Goal: Task Accomplishment & Management: Use online tool/utility

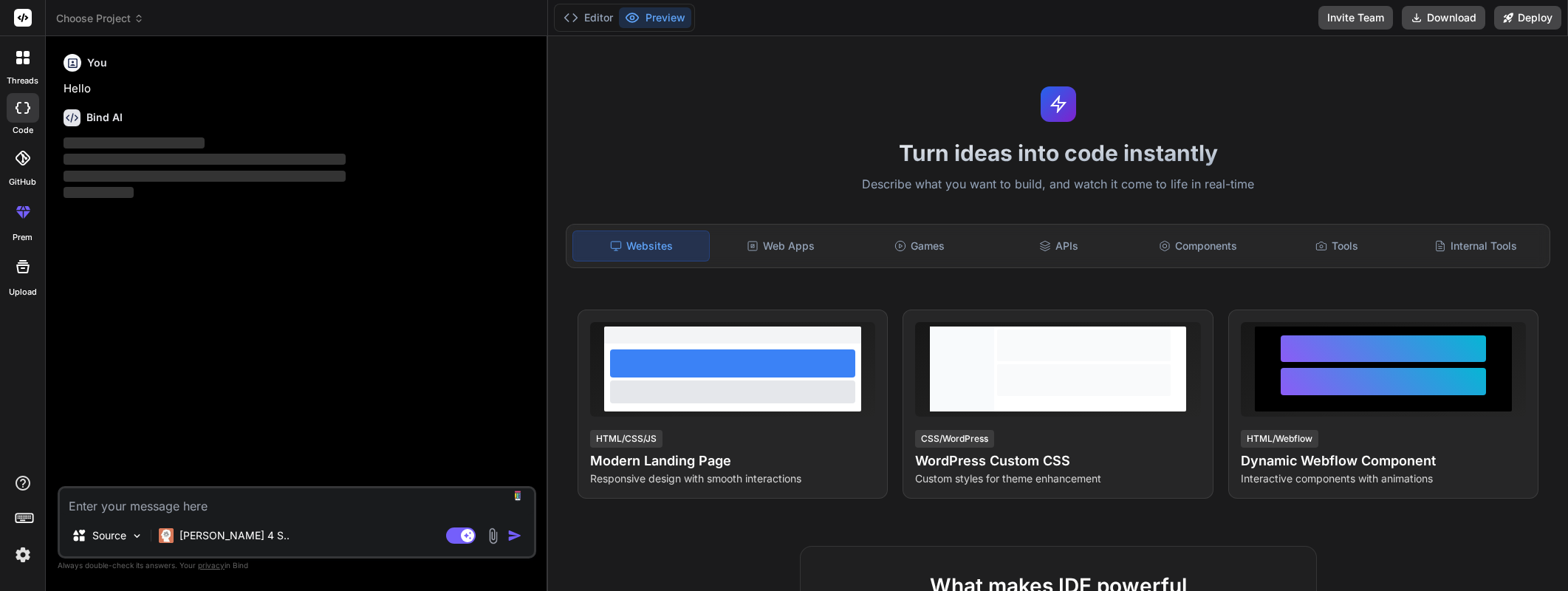
click at [27, 558] on img at bounding box center [22, 554] width 25 height 25
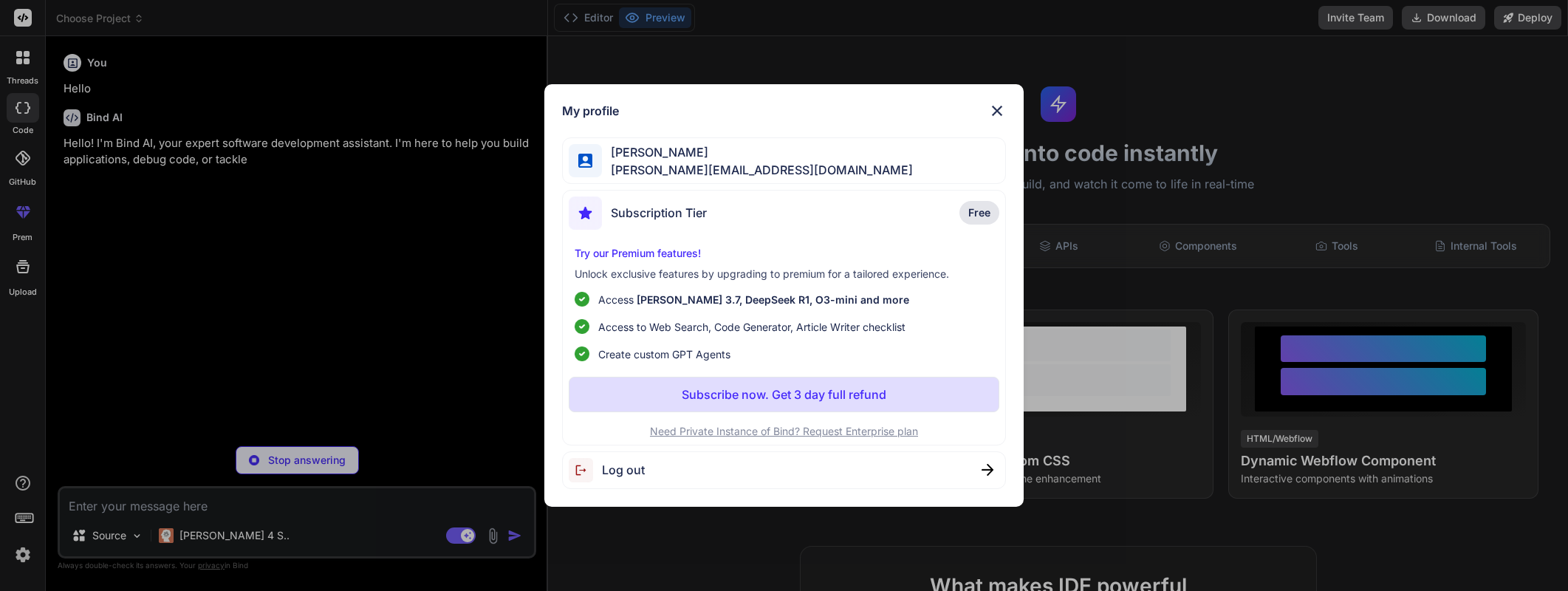
click at [1007, 108] on div "My profile [PERSON_NAME] [PERSON_NAME][EMAIL_ADDRESS][DOMAIN_NAME] Subscription…" at bounding box center [784, 296] width 479 height 423
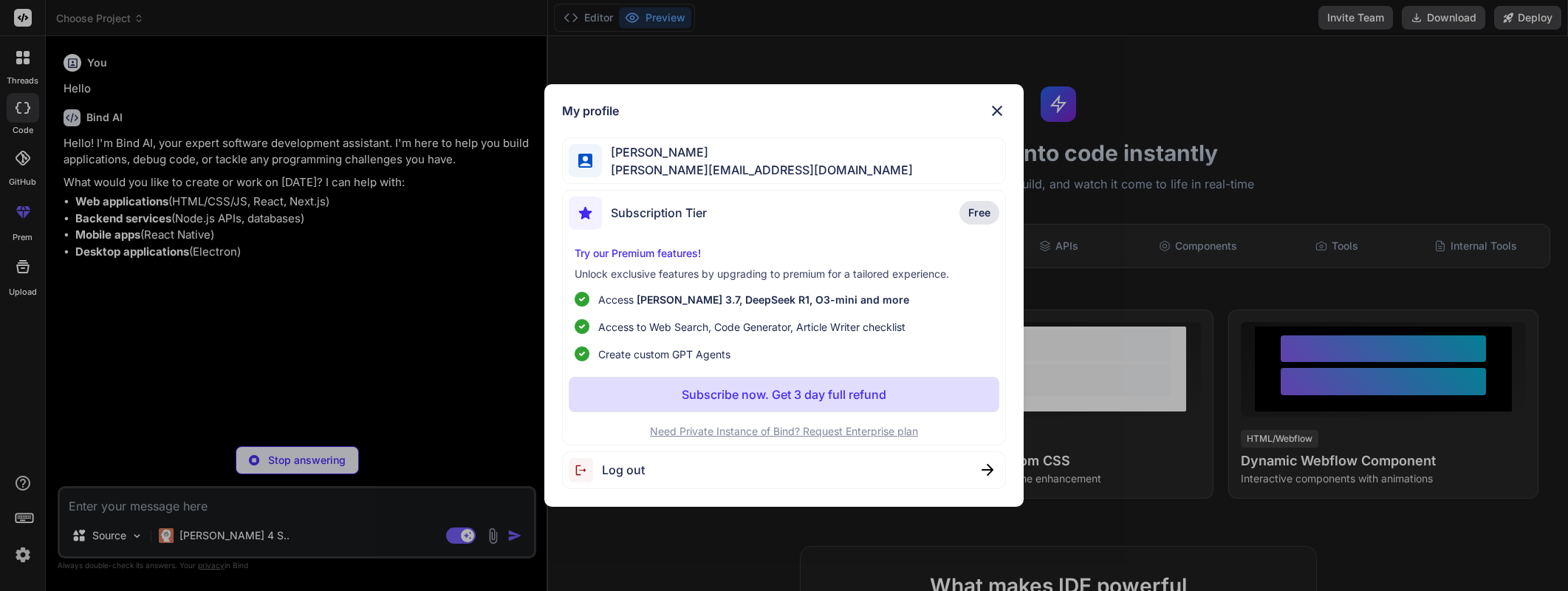
click at [1000, 107] on img at bounding box center [996, 110] width 17 height 17
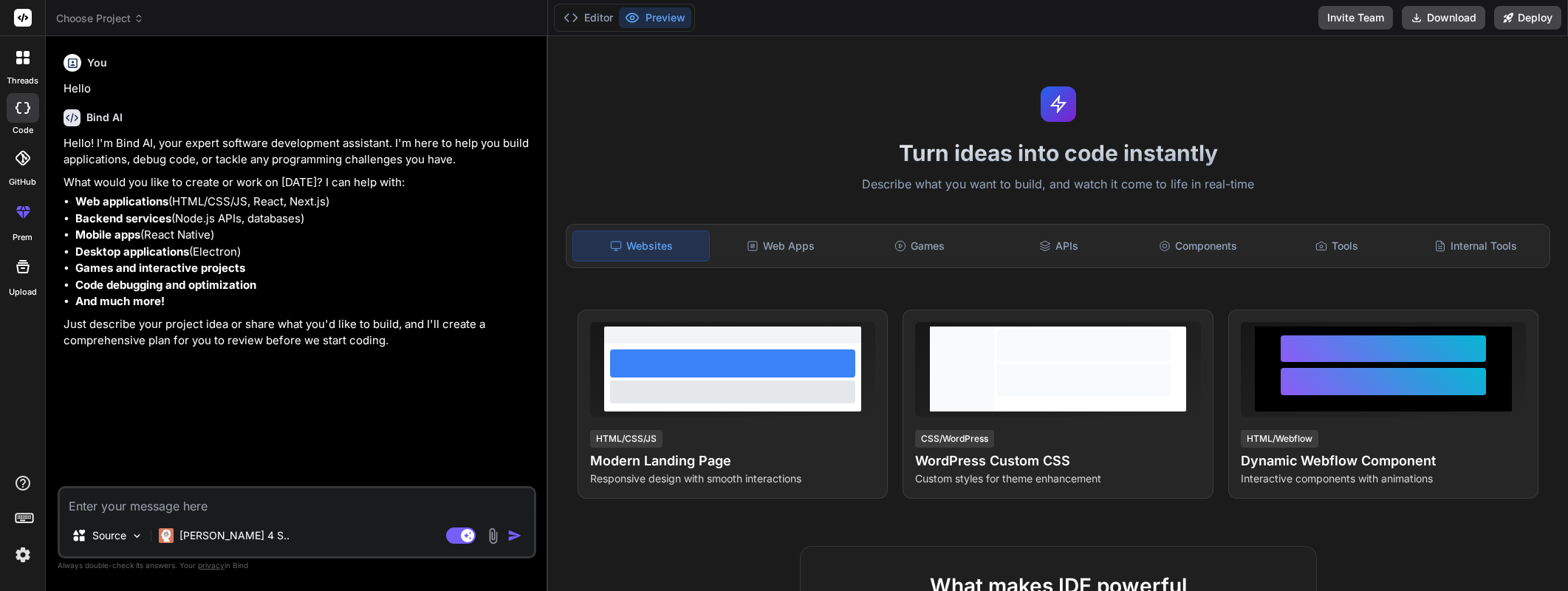
type textarea "x"
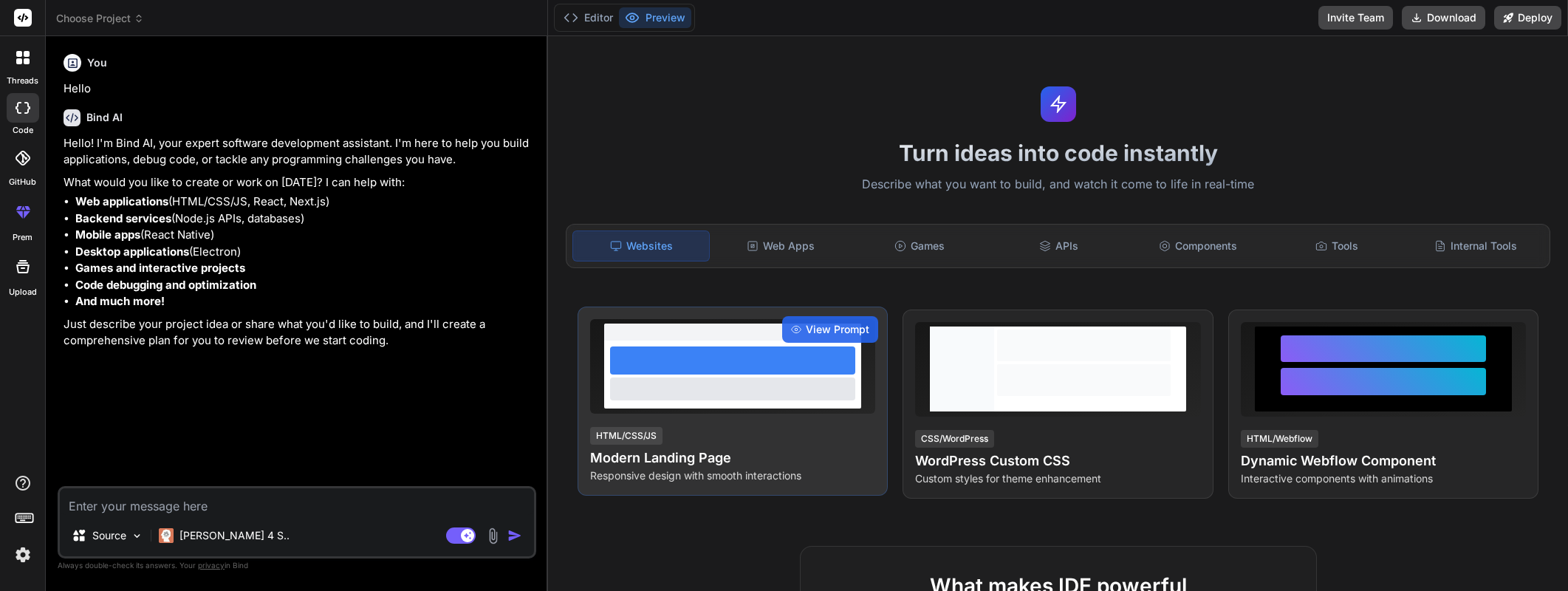
click at [682, 449] on h4 "Modern Landing Page" at bounding box center [732, 458] width 285 height 21
click at [820, 328] on span "View Prompt" at bounding box center [837, 330] width 63 height 15
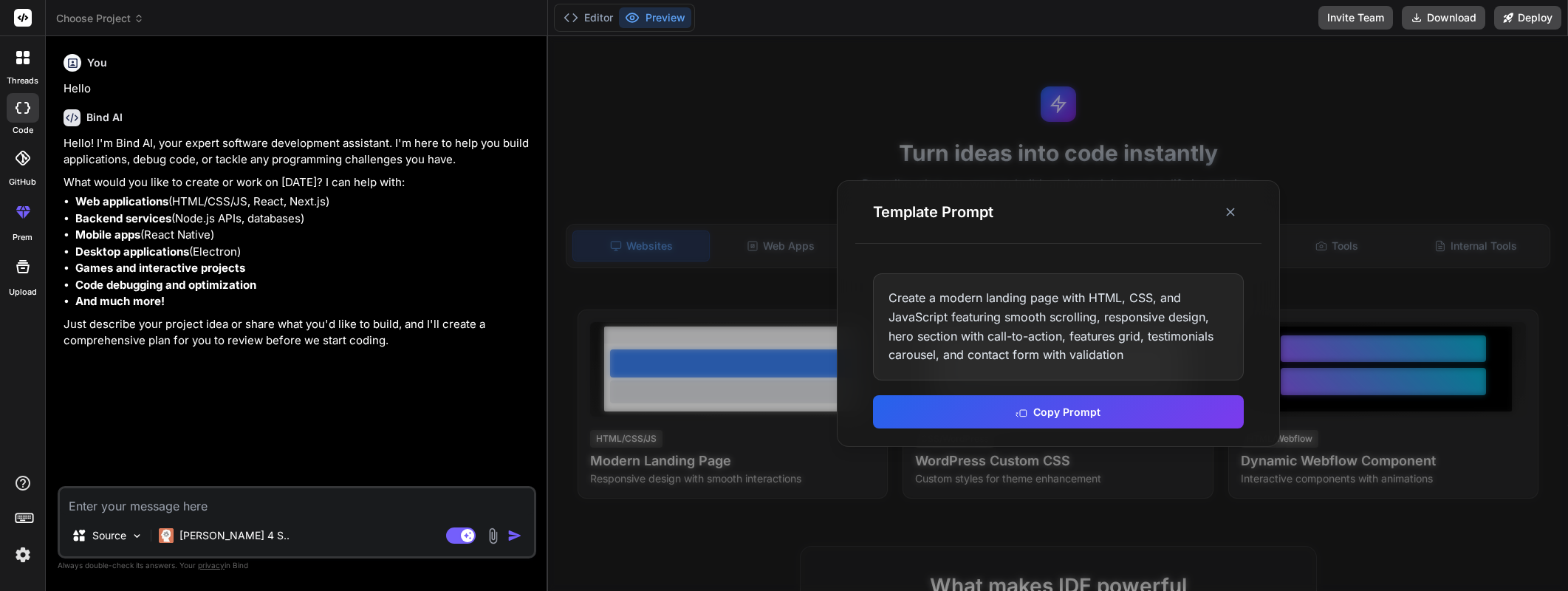
click at [1093, 312] on div "Create a modern landing page with HTML, CSS, and JavaScript featuring smooth sc…" at bounding box center [1058, 326] width 370 height 107
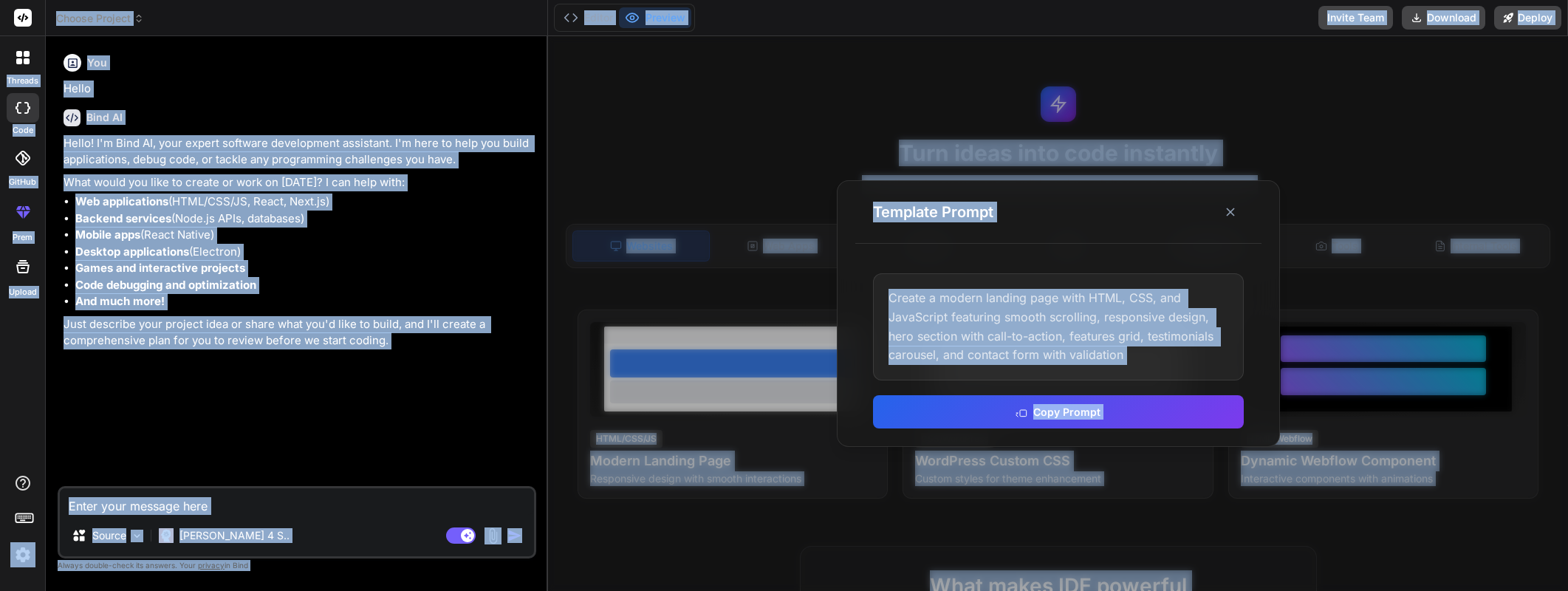
click at [1093, 312] on div "Create a modern landing page with HTML, CSS, and JavaScript featuring smooth sc…" at bounding box center [1058, 326] width 370 height 107
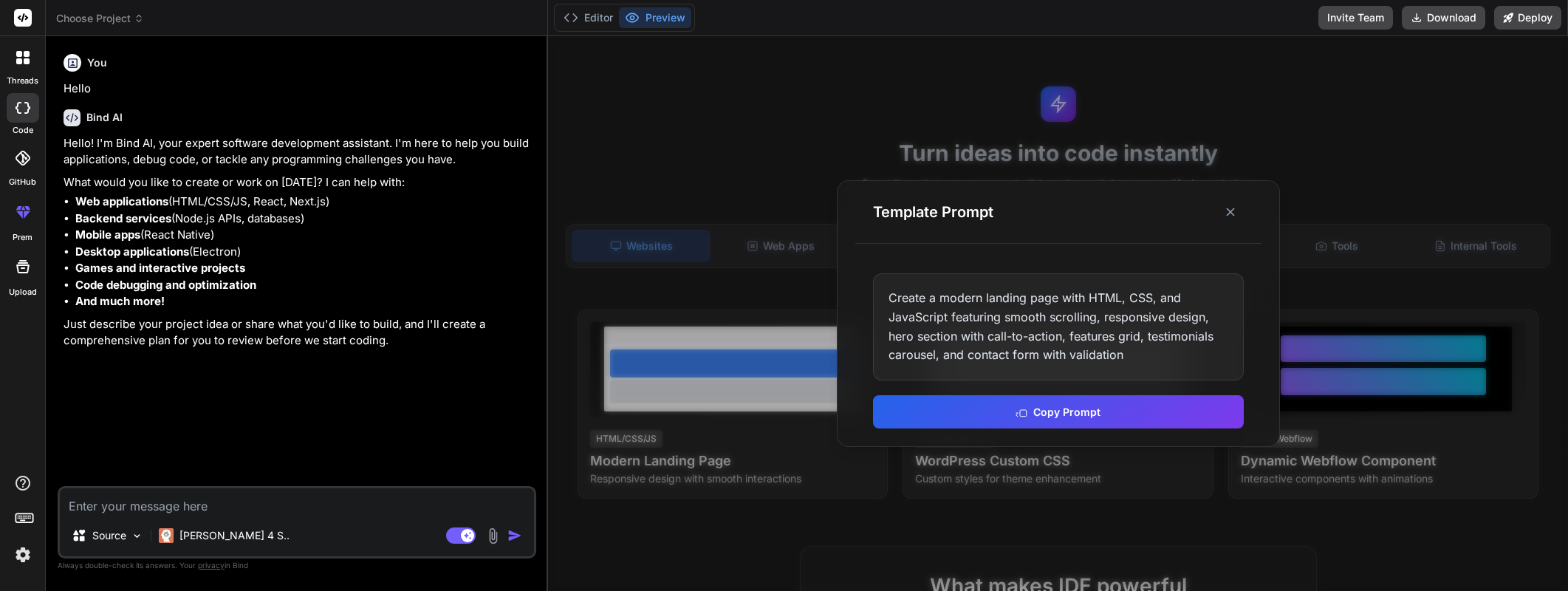
click at [1106, 337] on div "Create a modern landing page with HTML, CSS, and JavaScript featuring smooth sc…" at bounding box center [1058, 326] width 370 height 107
click at [206, 513] on textarea at bounding box center [297, 502] width 474 height 27
paste textarea "Loremips: Dolor sit ametco ad elitsed (doeiusm temp) in UTLA etd Magnaali ENI a…"
type textarea "Loremips: Dolor sit ametco ad elitsed (doeiusm temp) in UTLA etd Magnaali ENI a…"
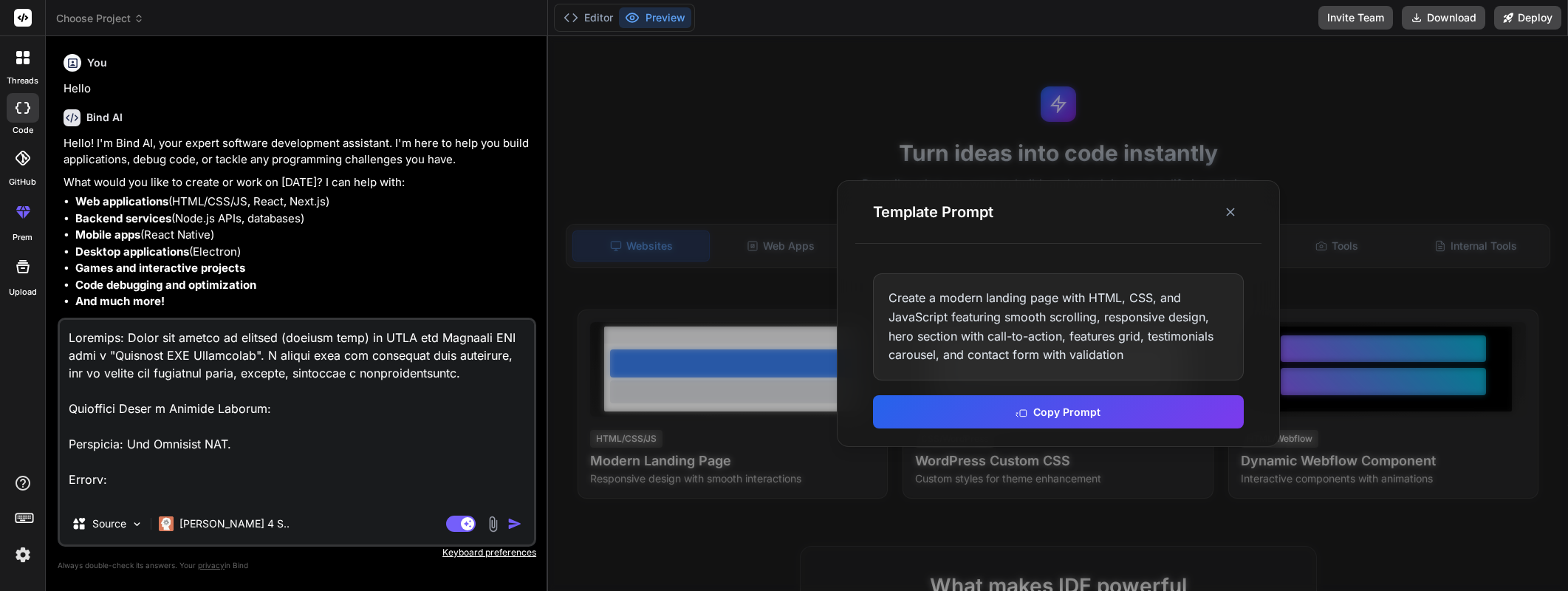
scroll to position [3653, 0]
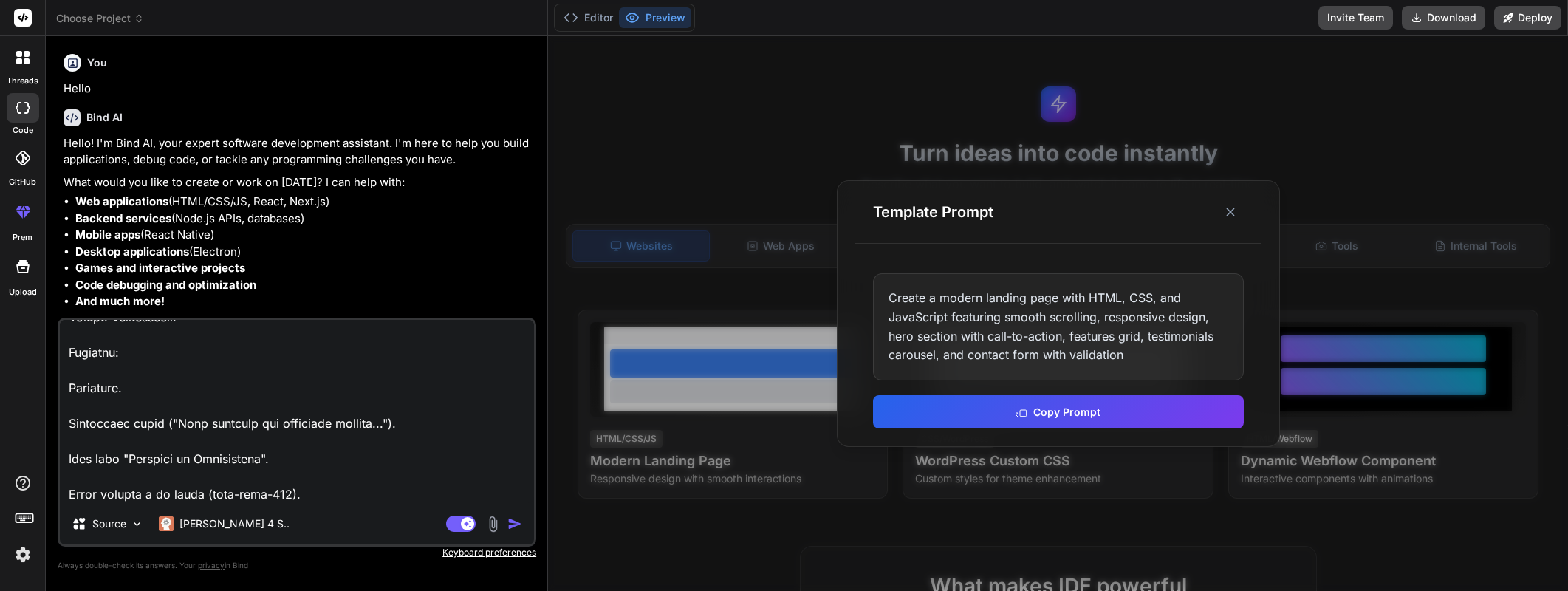
type textarea "x"
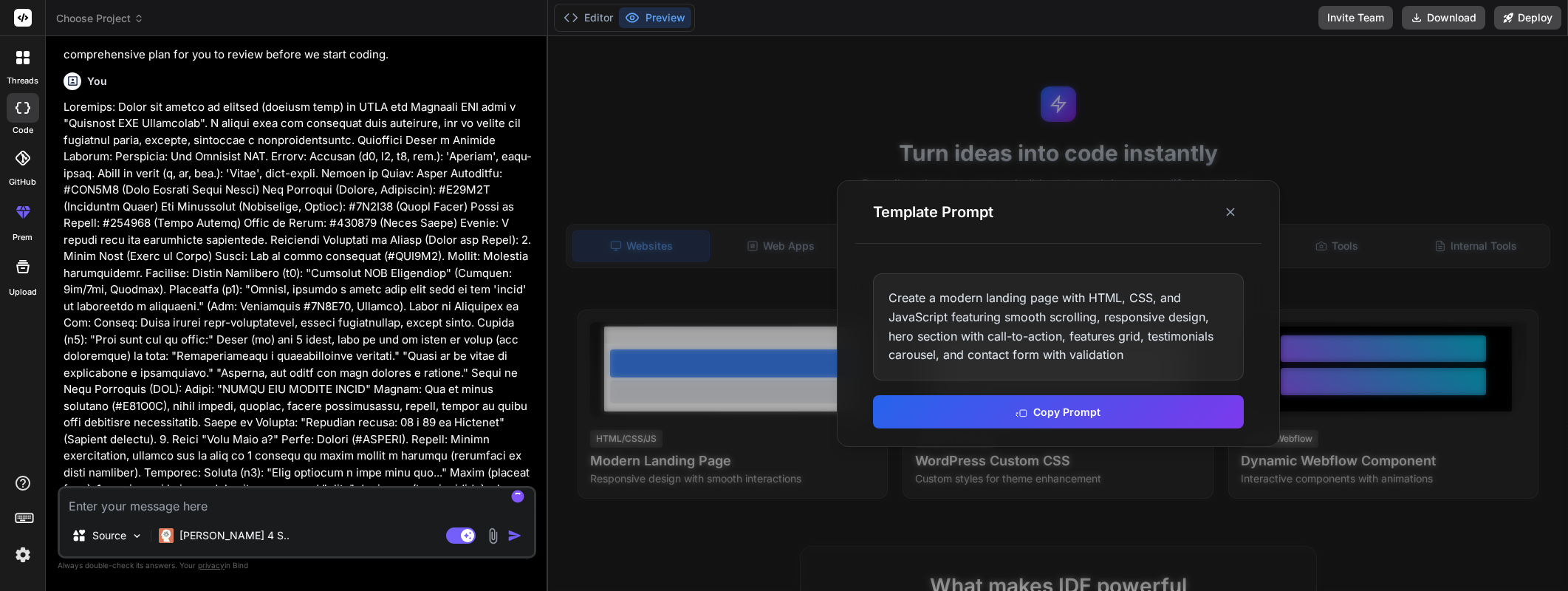
scroll to position [305, 0]
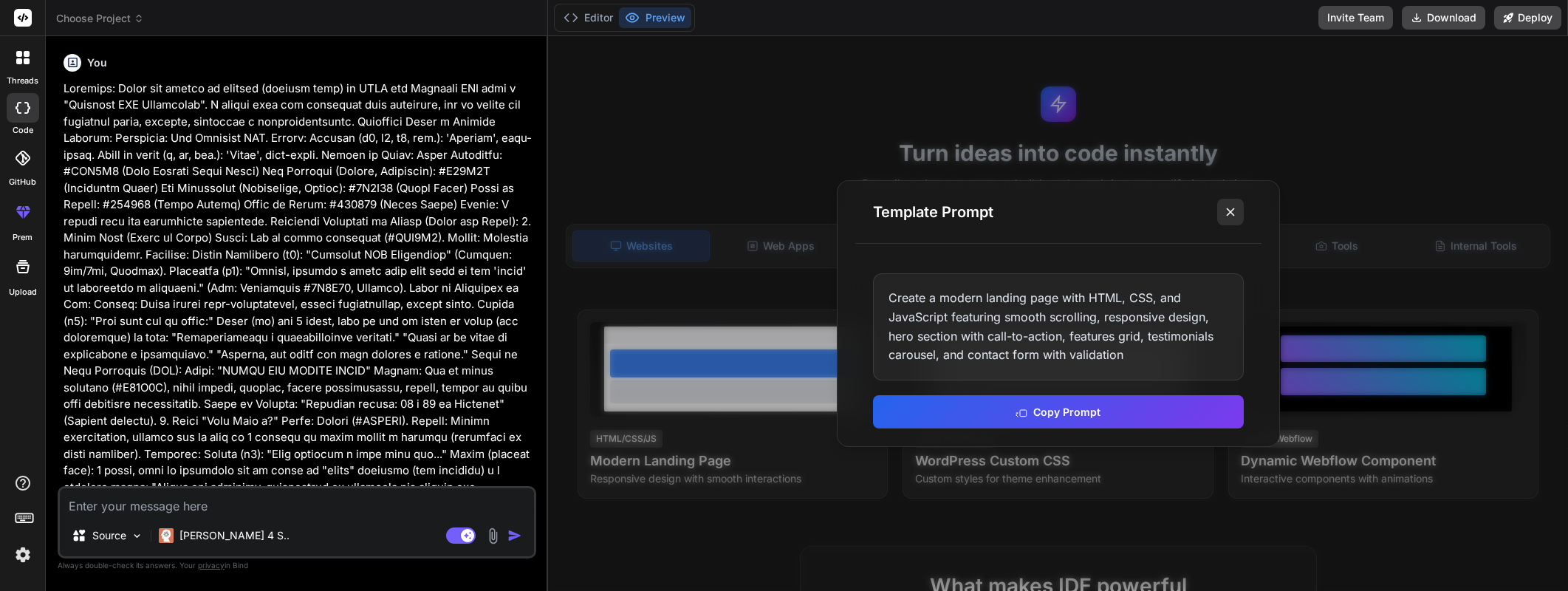
click at [1235, 215] on icon at bounding box center [1230, 212] width 15 height 15
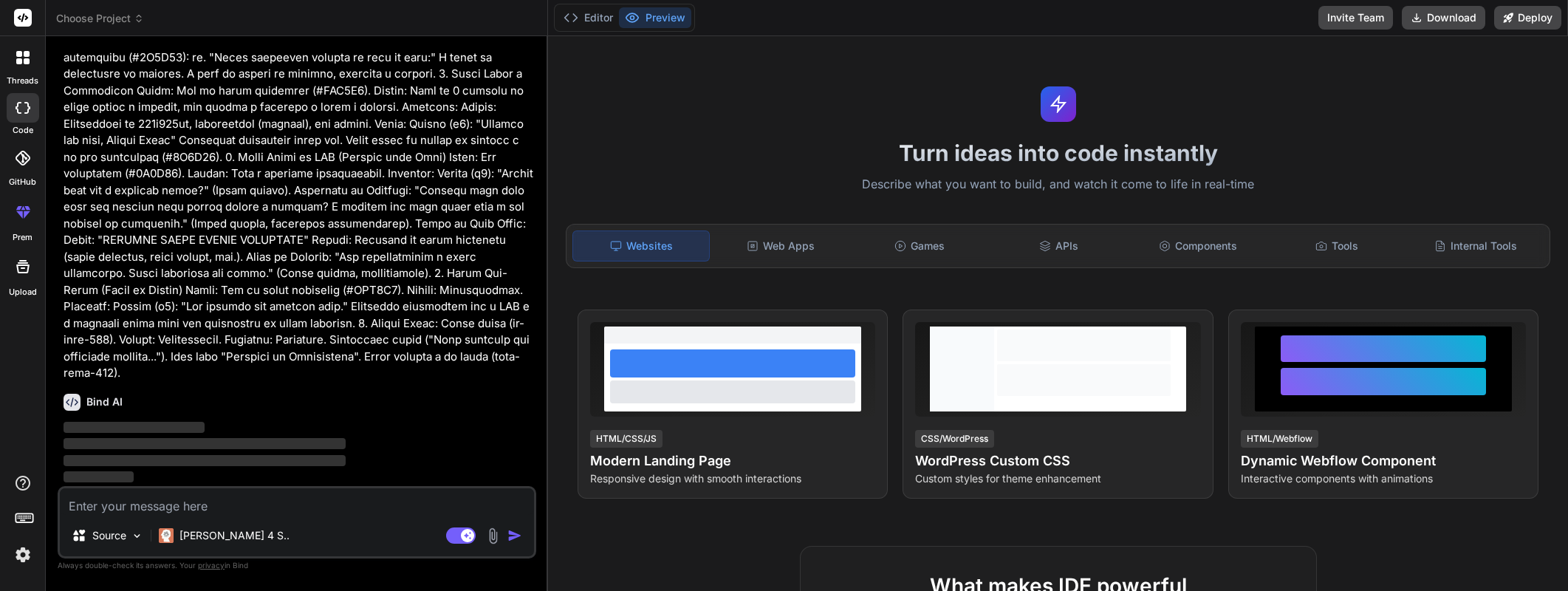
scroll to position [1033, 0]
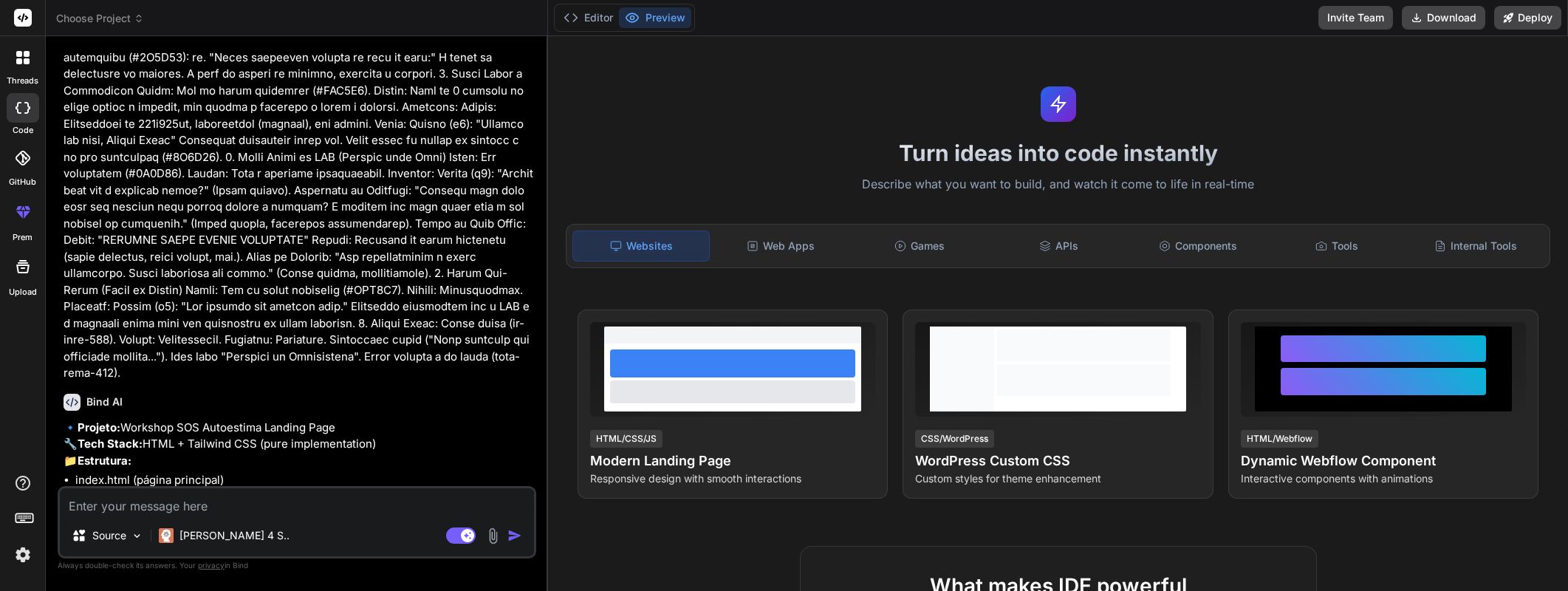
type textarea "x"
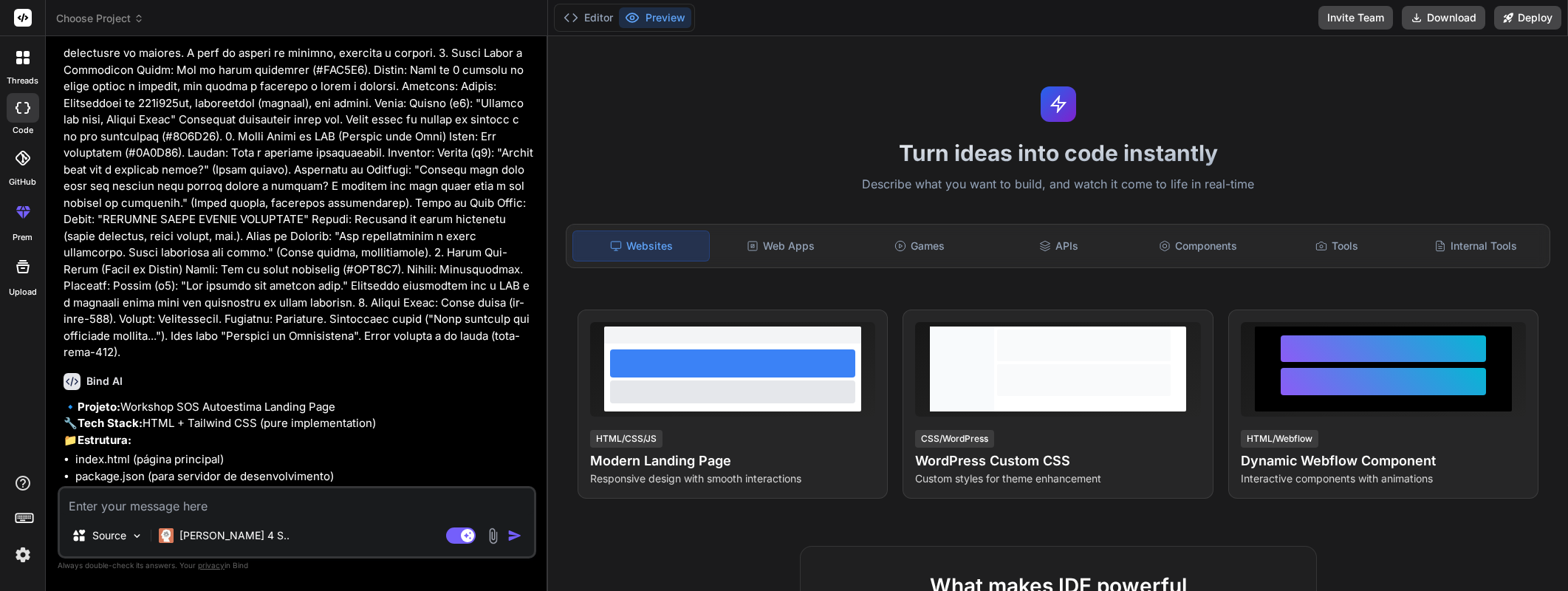
scroll to position [1254, 0]
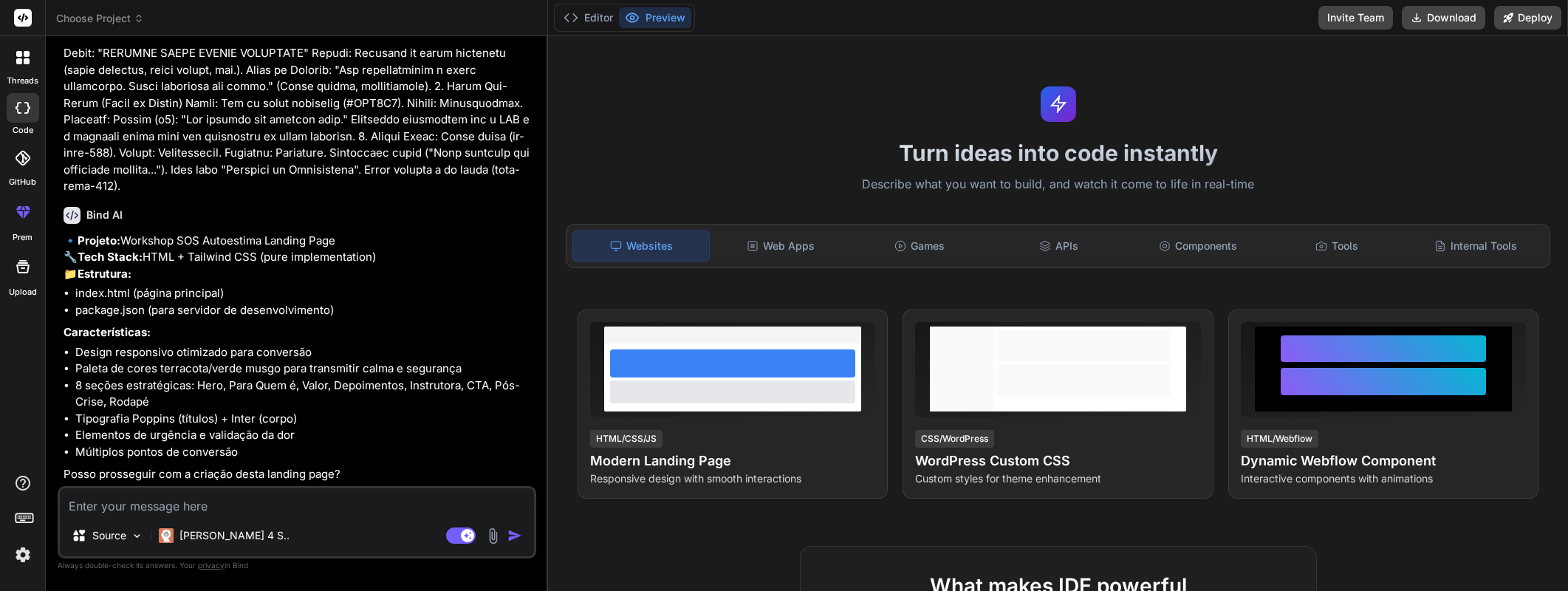
click at [364, 512] on textarea at bounding box center [297, 502] width 474 height 27
type textarea "p"
type textarea "x"
type textarea "po"
type textarea "x"
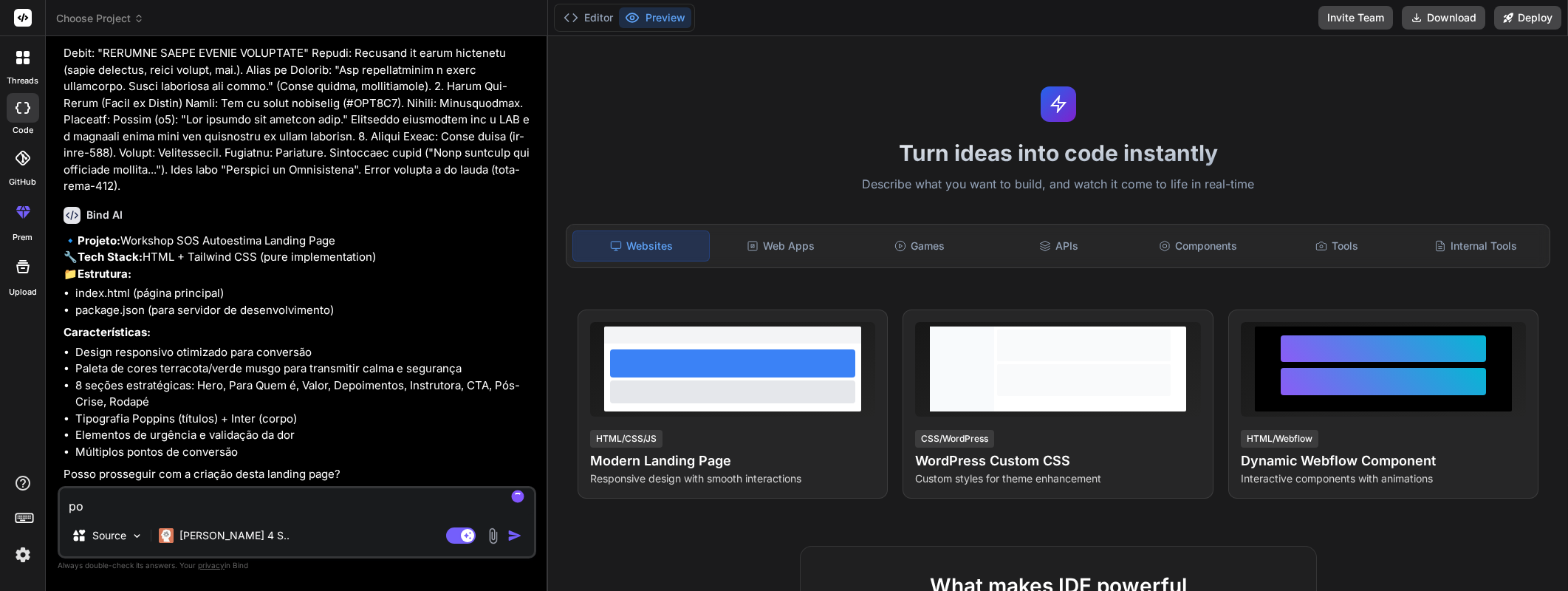
type textarea "pod"
type textarea "x"
type textarea "pode"
type textarea "x"
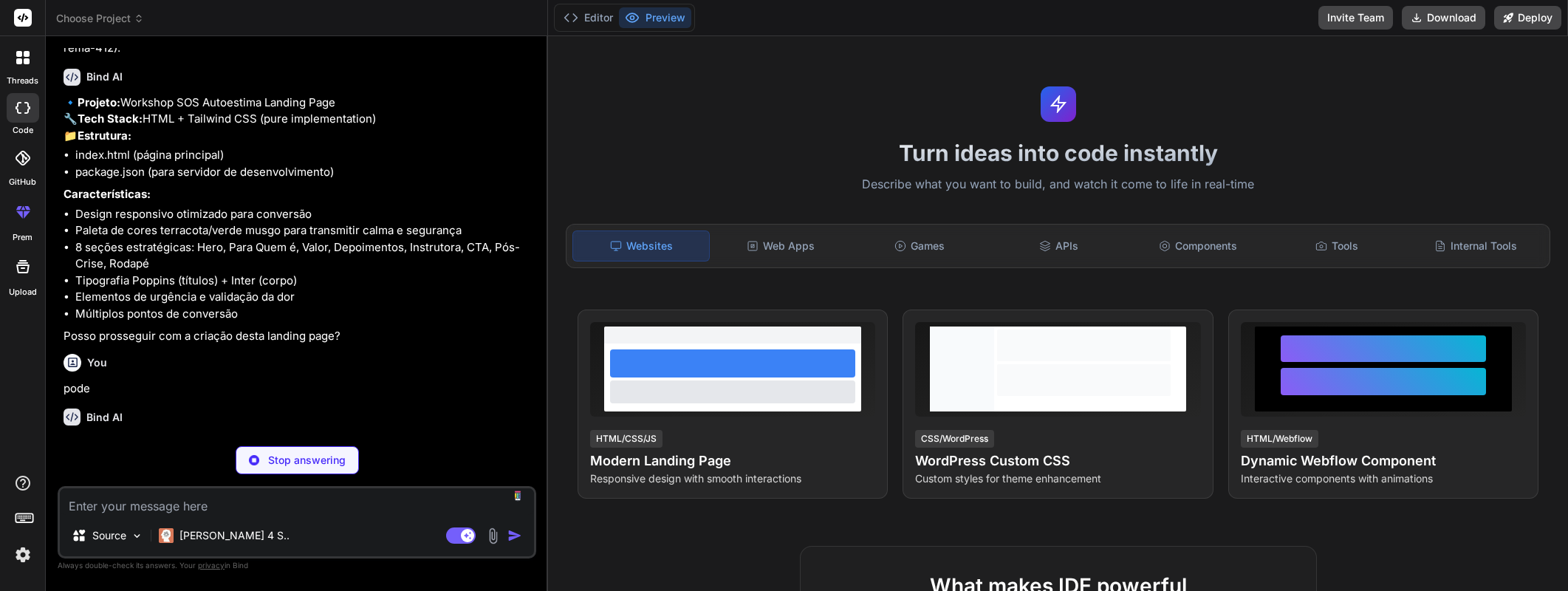
scroll to position [1406, 0]
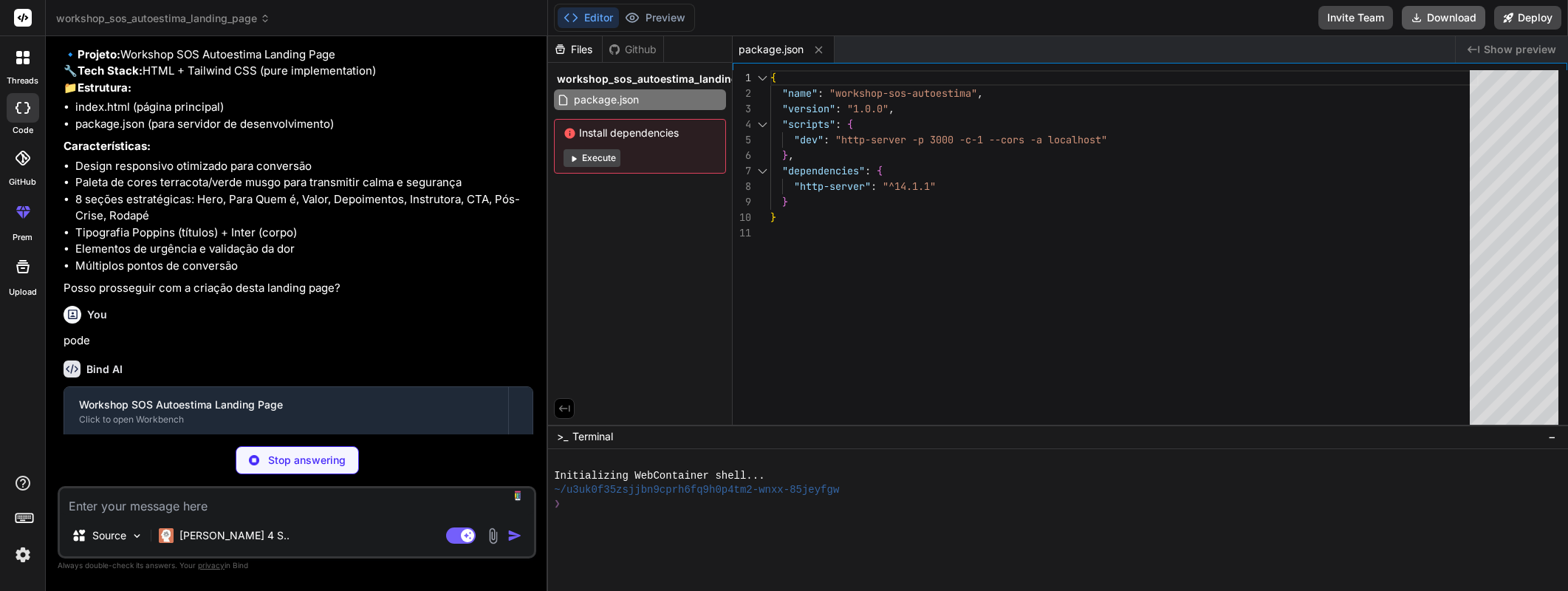
type textarea "x"
type textarea "</html>"
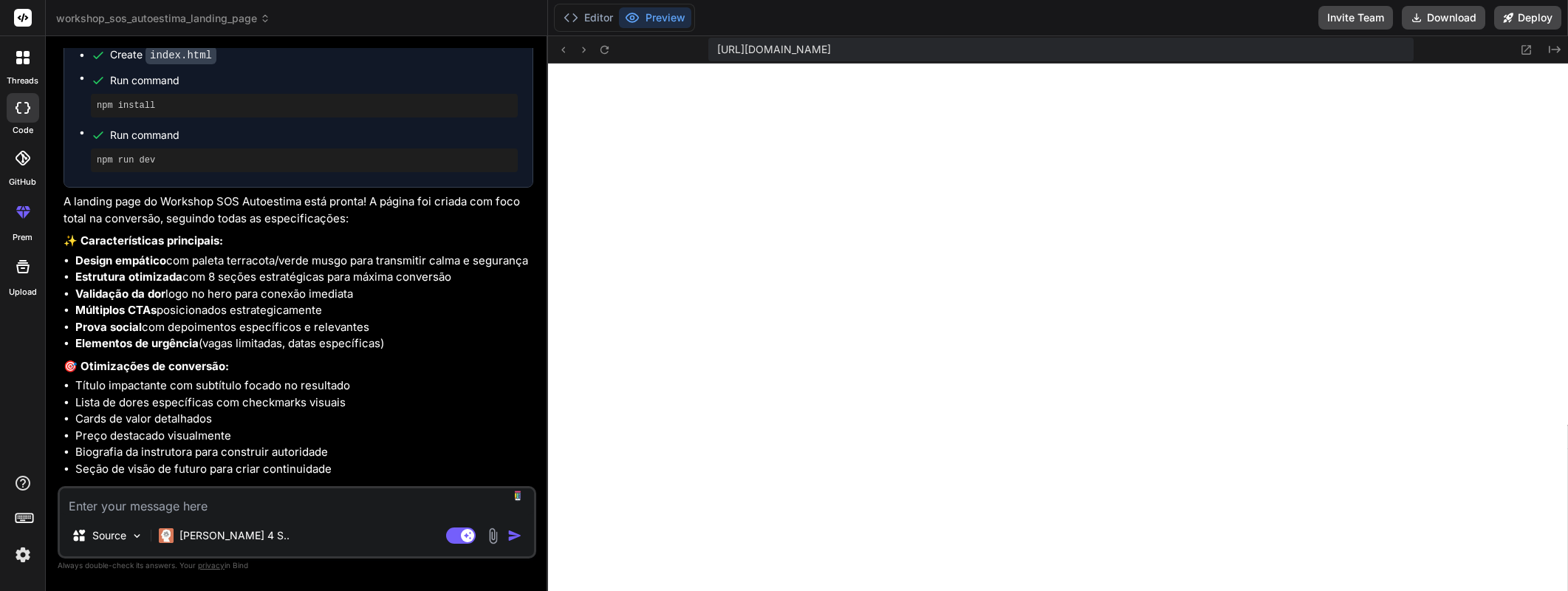
scroll to position [1898, 0]
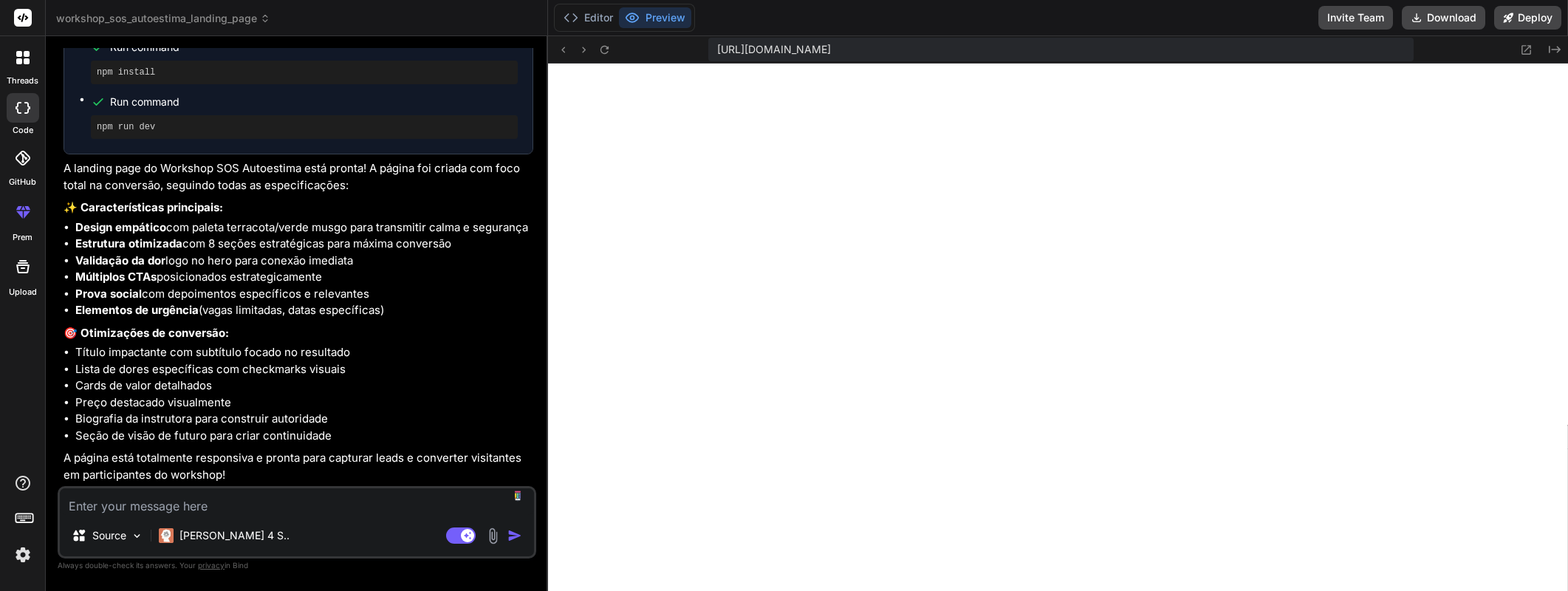
click at [325, 507] on textarea at bounding box center [297, 502] width 474 height 27
click at [673, 15] on button "Preview" at bounding box center [655, 17] width 72 height 21
click at [593, 16] on button "Editor" at bounding box center [588, 17] width 62 height 21
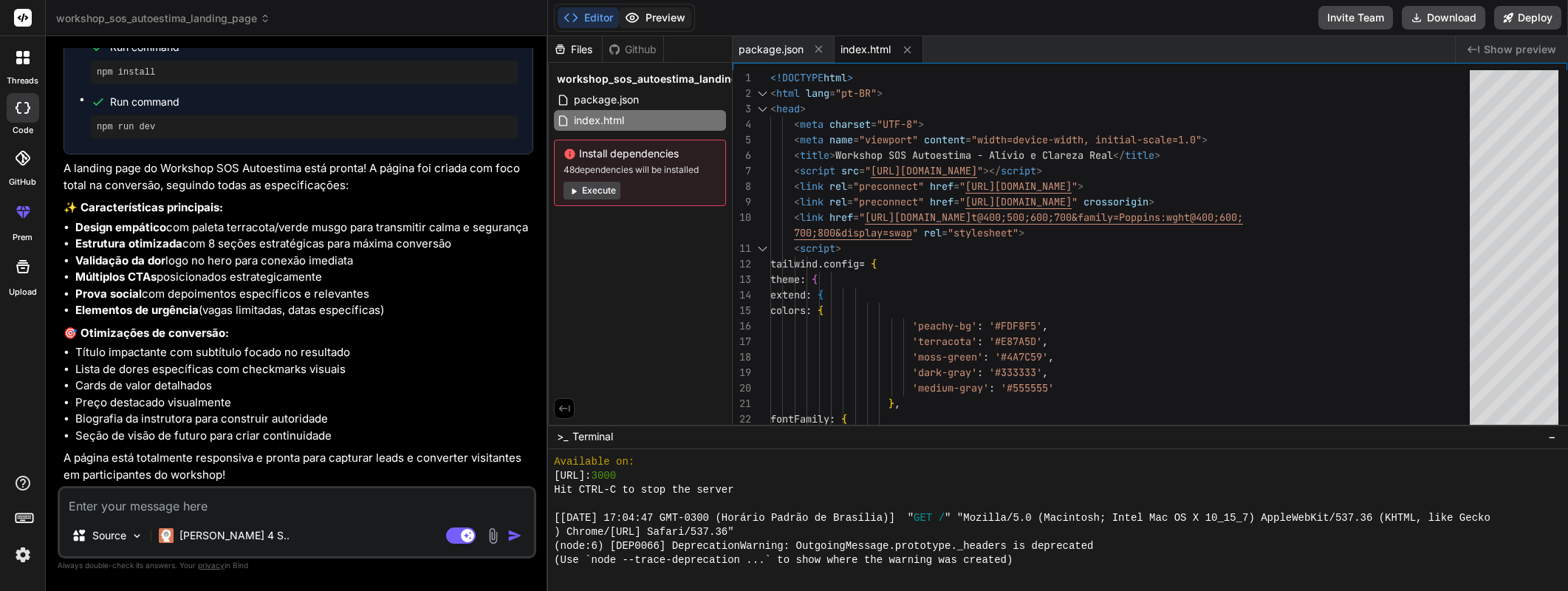
click at [644, 16] on button "Preview" at bounding box center [655, 17] width 72 height 21
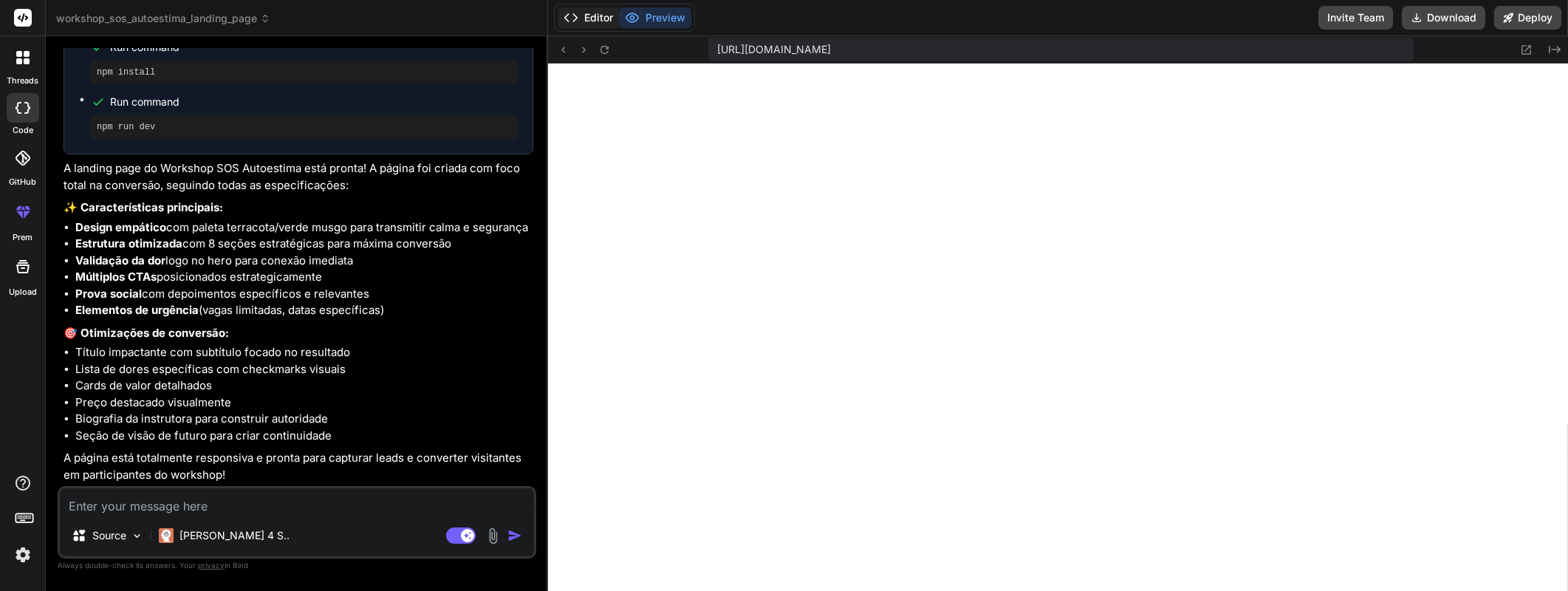
click at [597, 17] on button "Editor" at bounding box center [588, 17] width 62 height 21
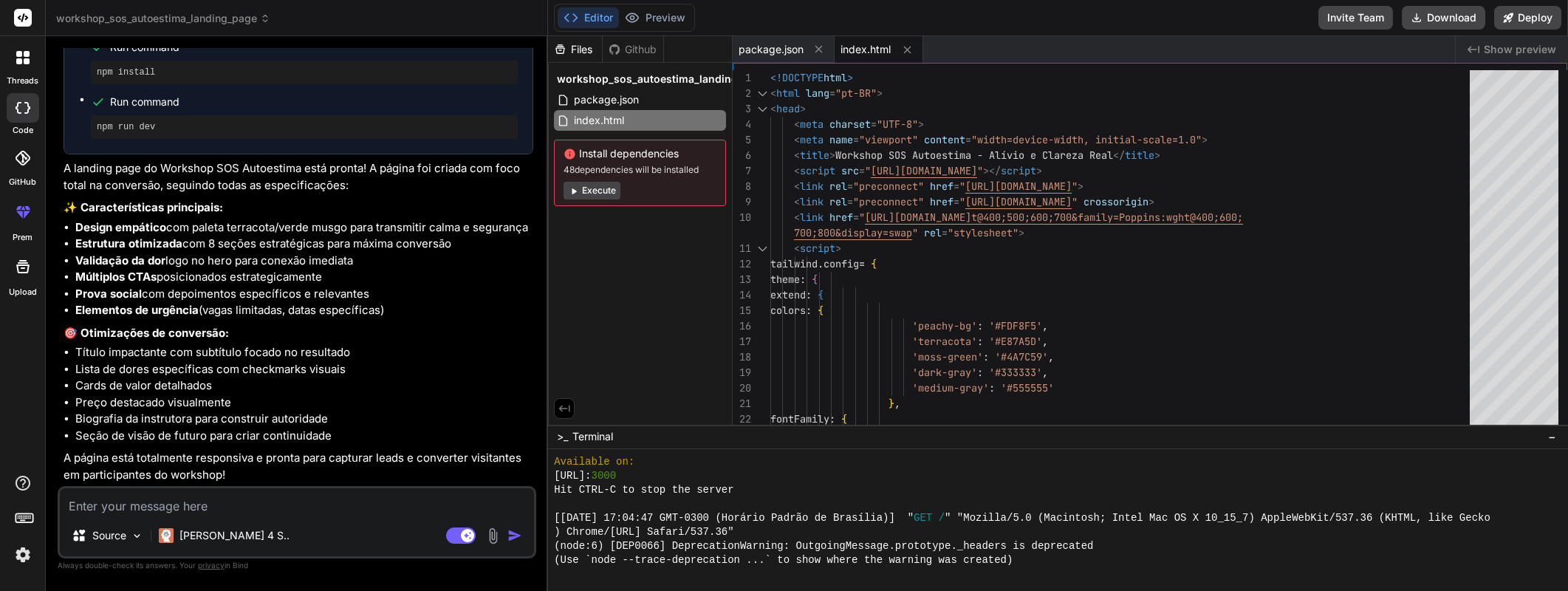
click at [607, 189] on button "Execute" at bounding box center [592, 190] width 57 height 17
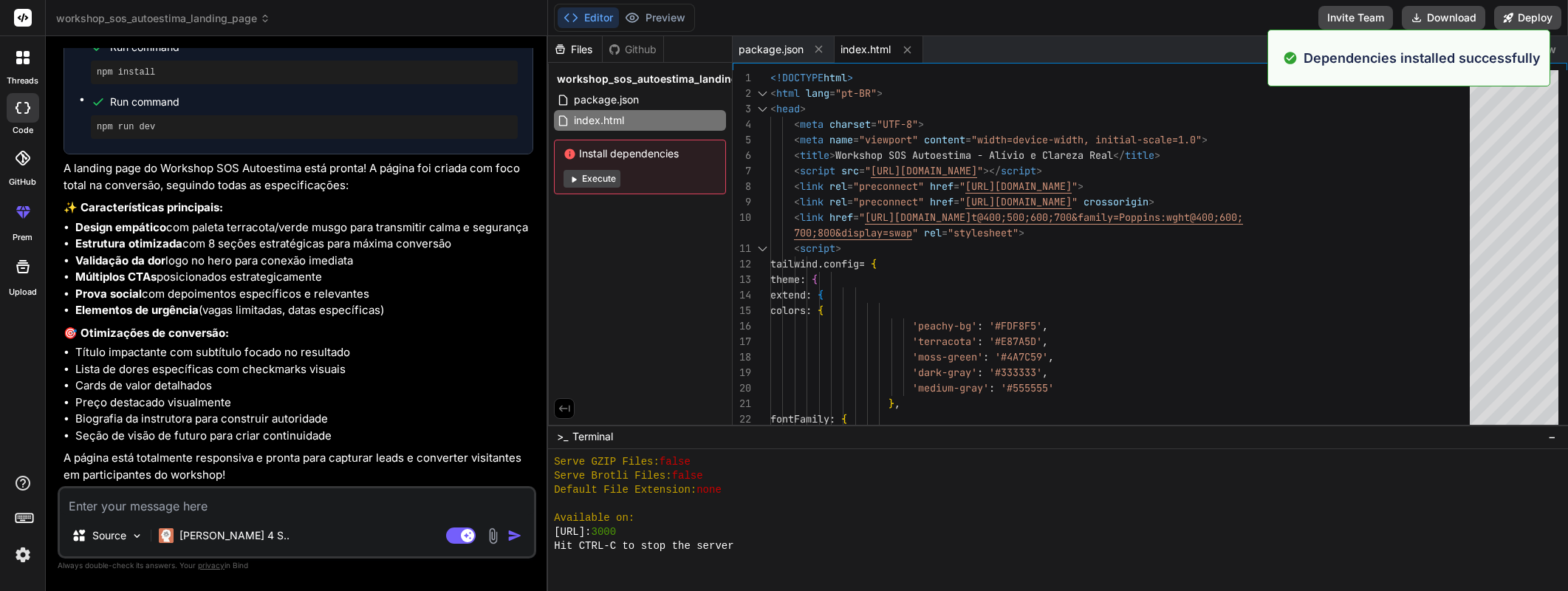
scroll to position [1193, 0]
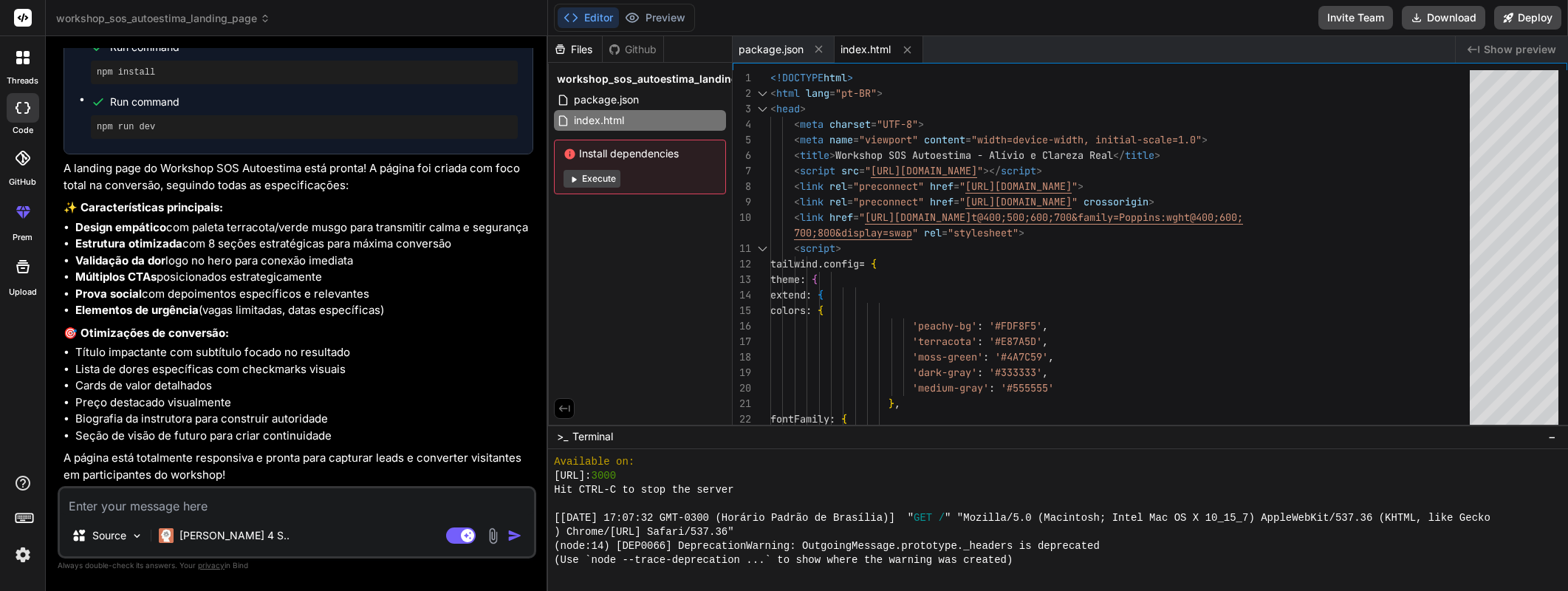
click at [607, 181] on button "Execute" at bounding box center [592, 178] width 57 height 17
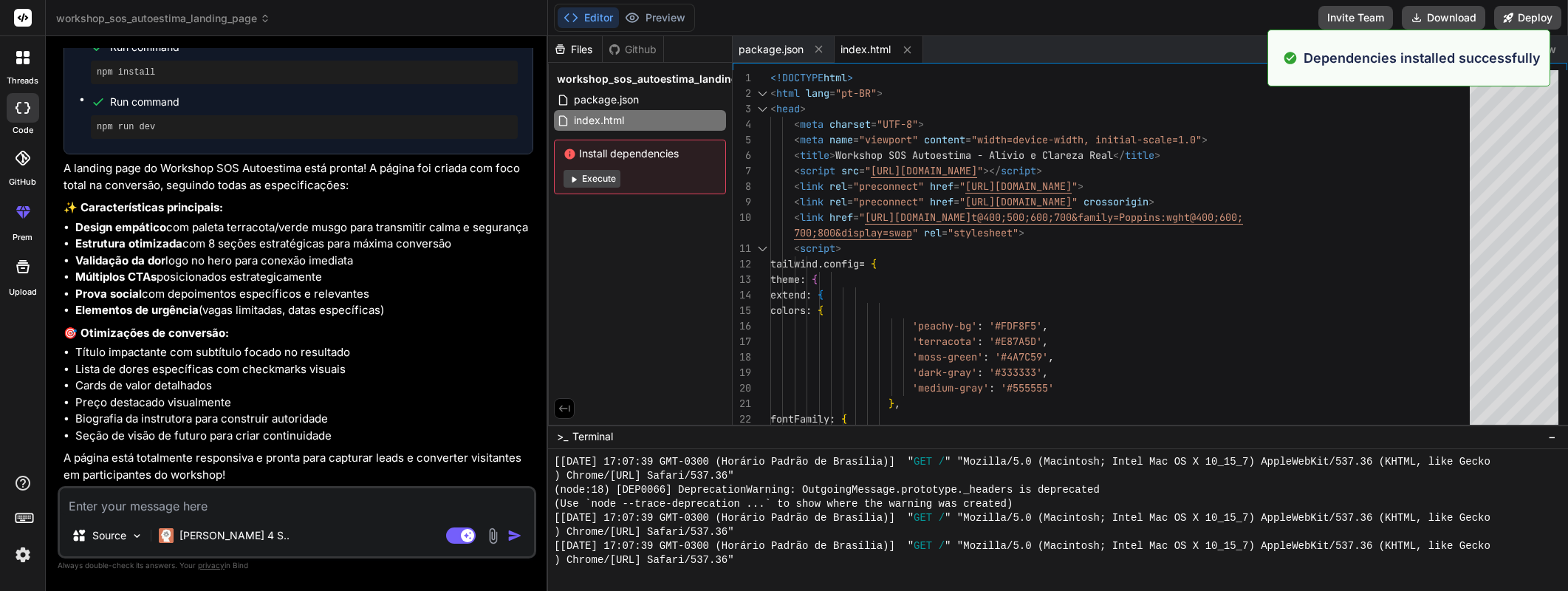
scroll to position [1825, 0]
click at [607, 181] on button "Execute" at bounding box center [592, 178] width 57 height 17
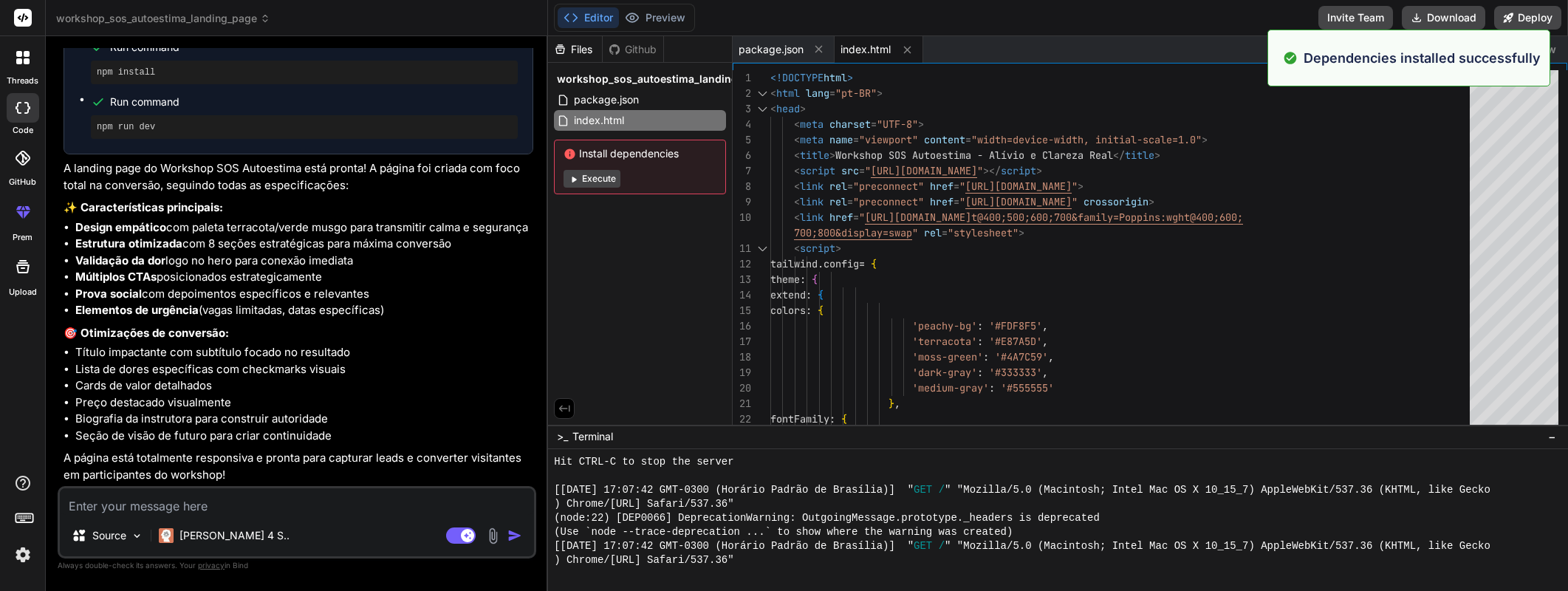
scroll to position [2456, 0]
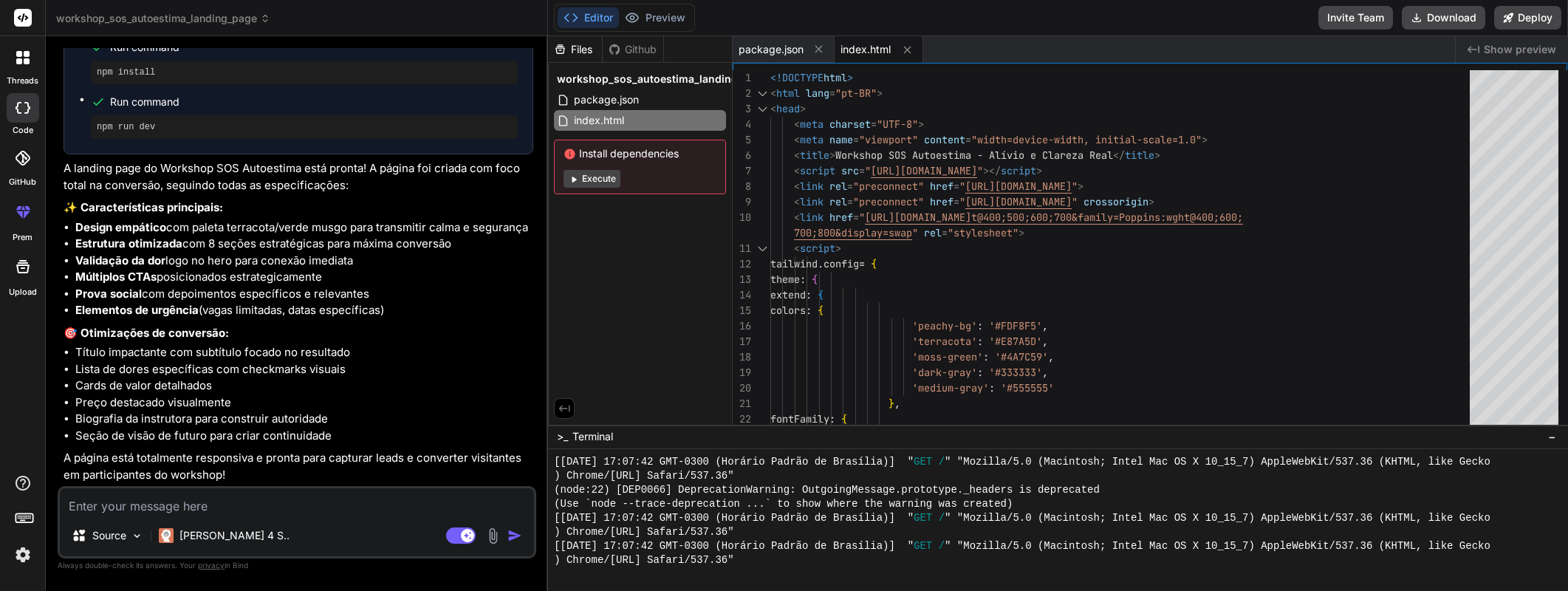
click at [607, 181] on button "Execute" at bounding box center [592, 178] width 57 height 17
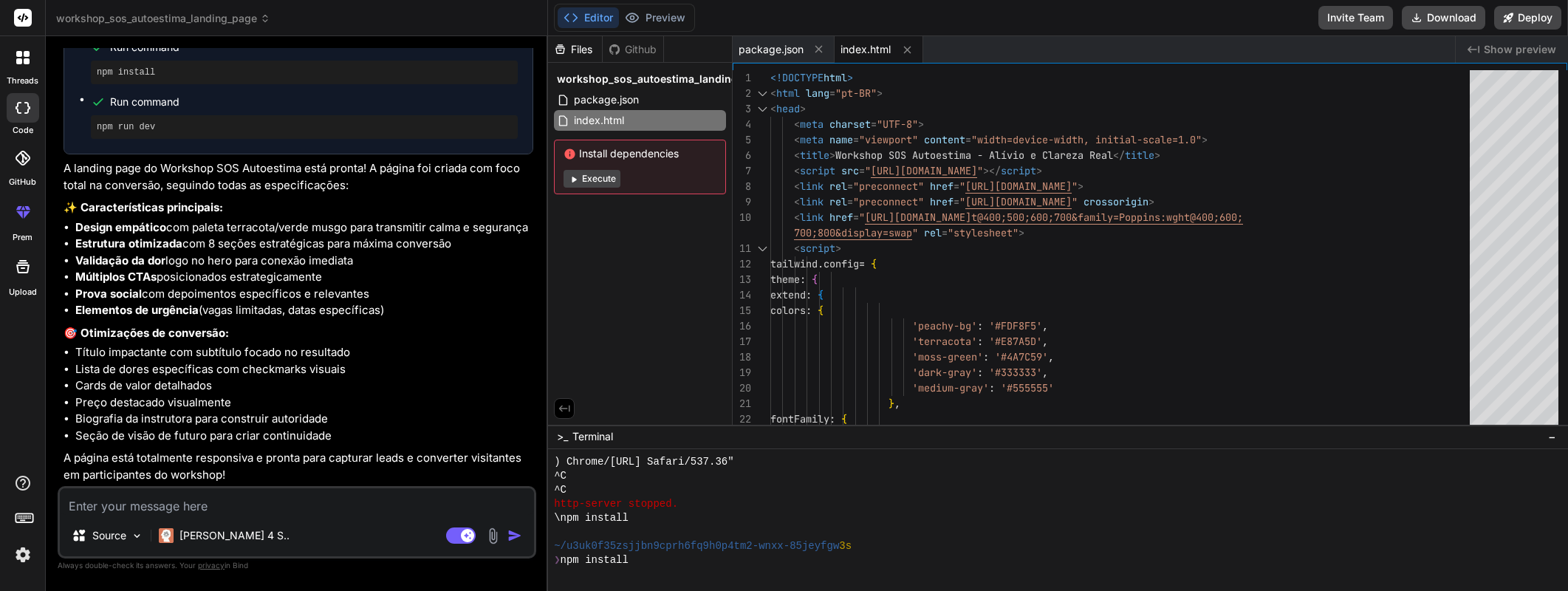
scroll to position [2652, 0]
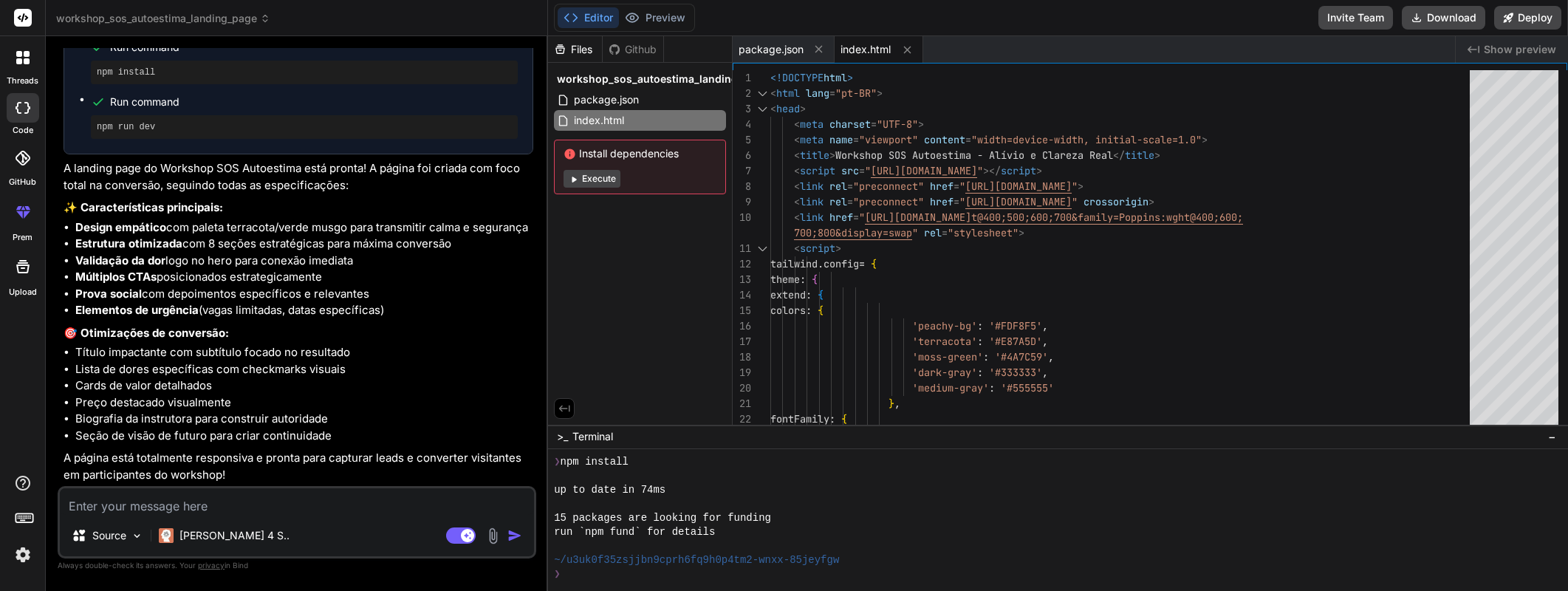
type textarea "x"
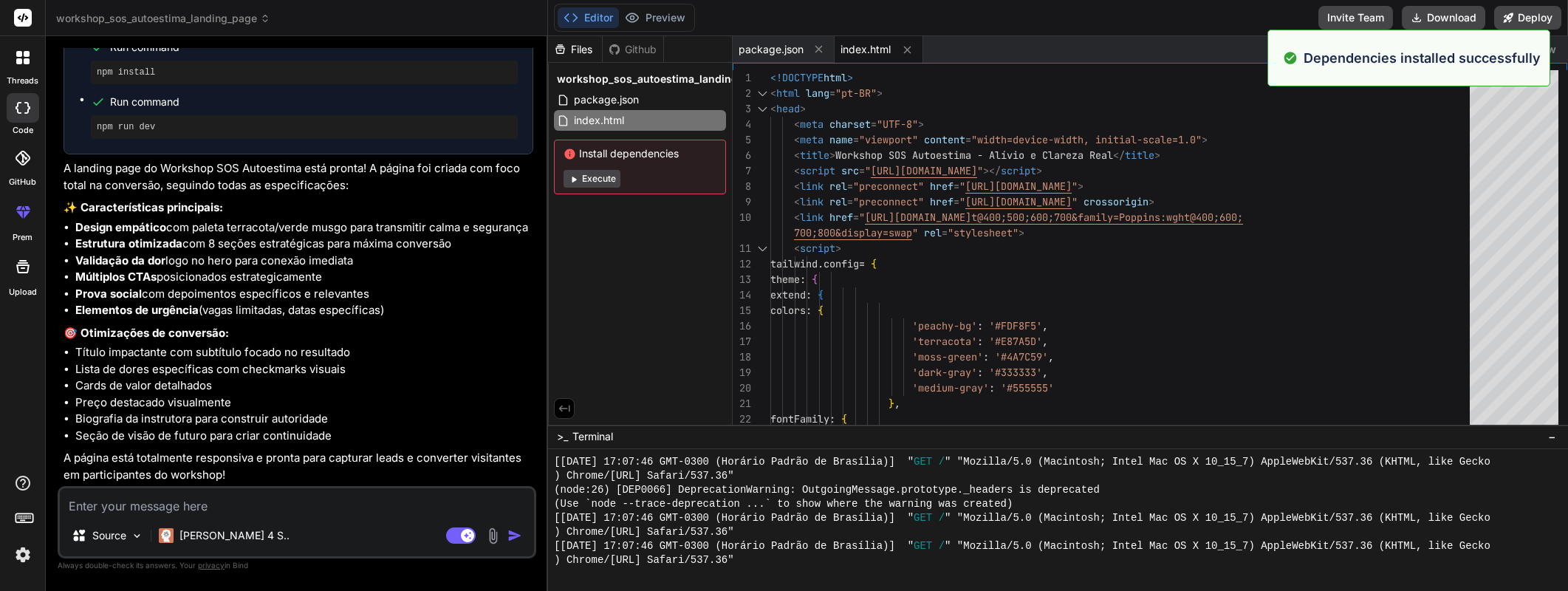
scroll to position [3087, 0]
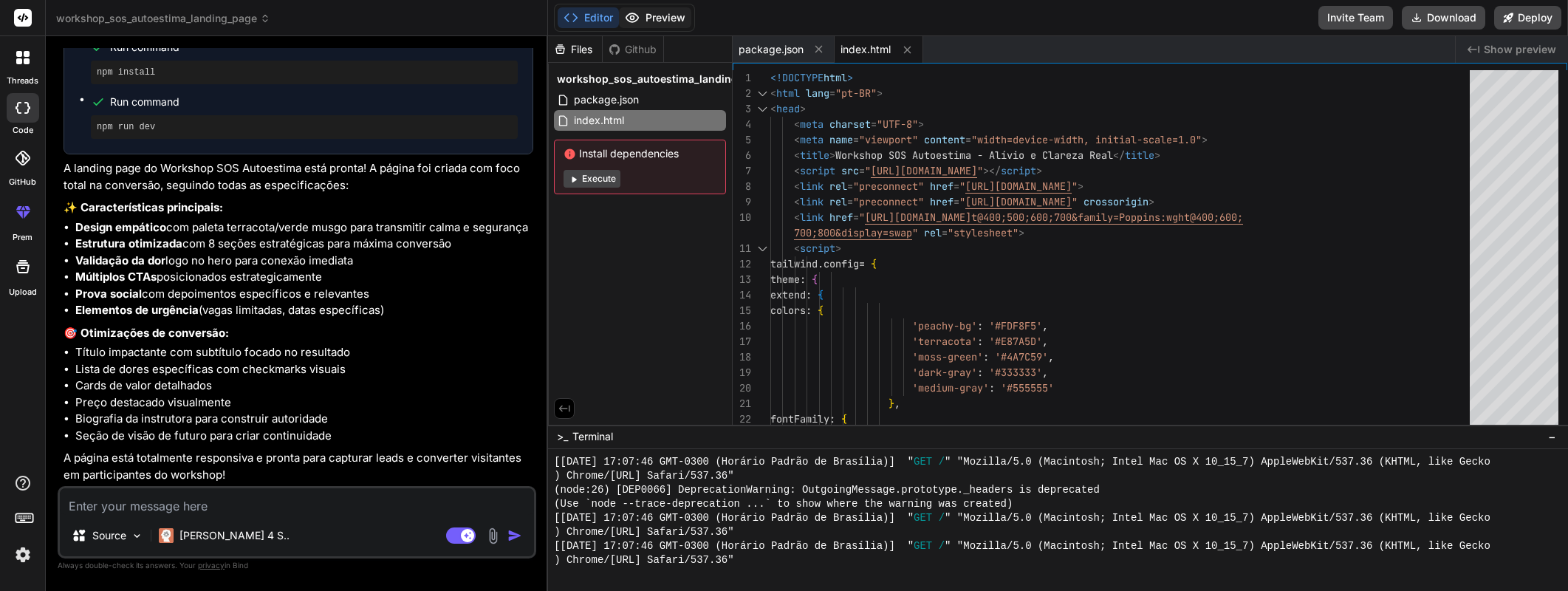
click at [664, 17] on button "Preview" at bounding box center [655, 17] width 72 height 21
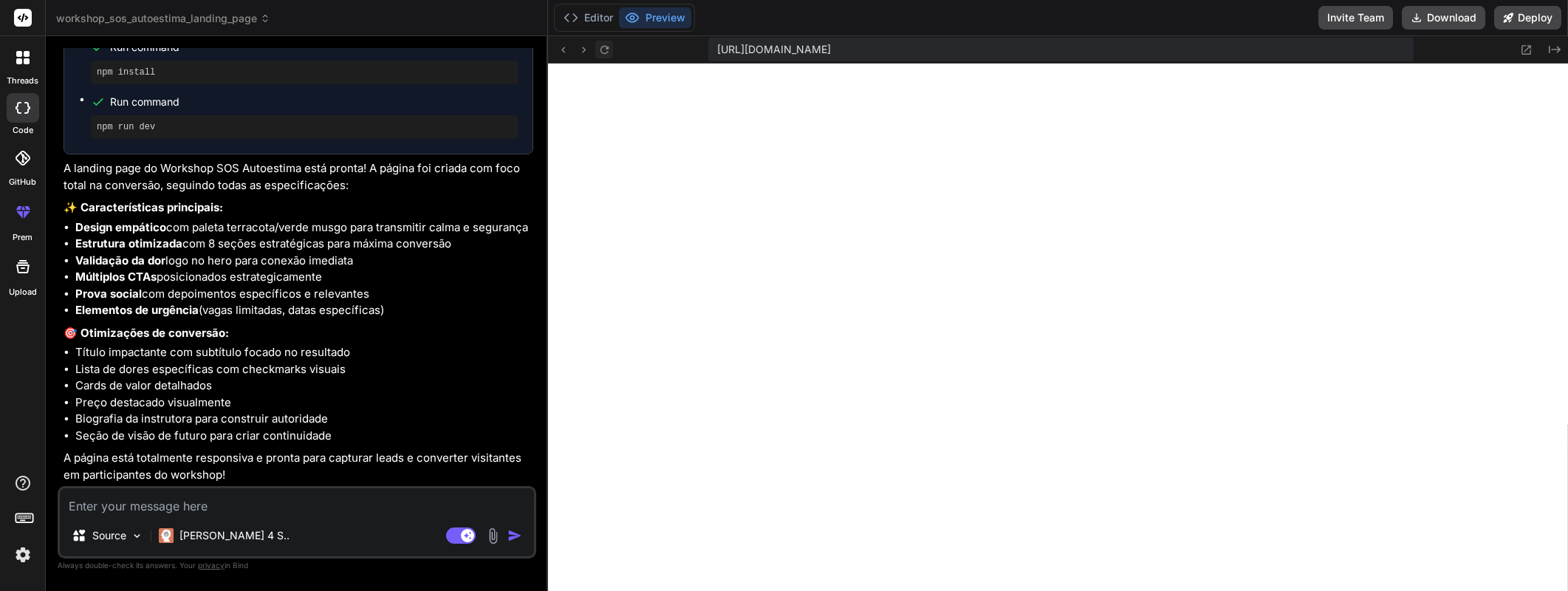
click at [608, 49] on icon at bounding box center [604, 49] width 12 height 12
click at [602, 19] on button "Editor" at bounding box center [588, 17] width 62 height 21
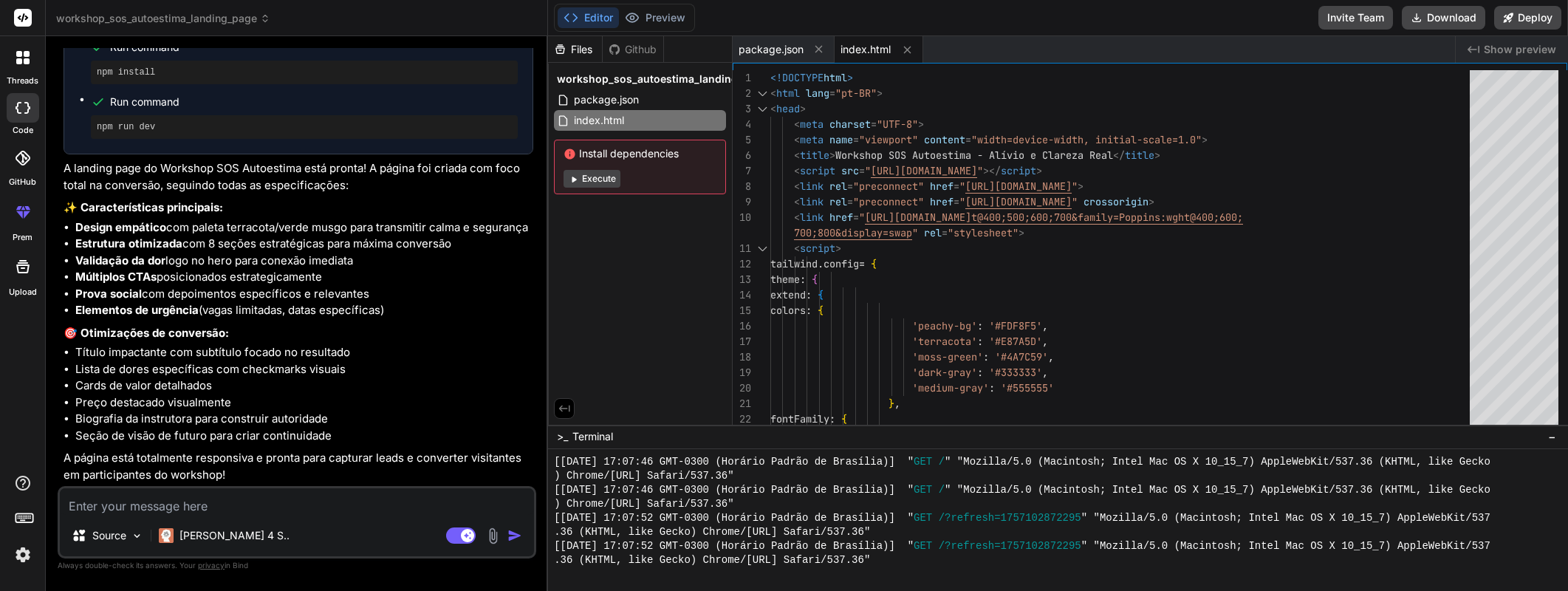
click at [167, 503] on textarea at bounding box center [297, 502] width 474 height 27
click at [645, 17] on button "Preview" at bounding box center [655, 17] width 72 height 21
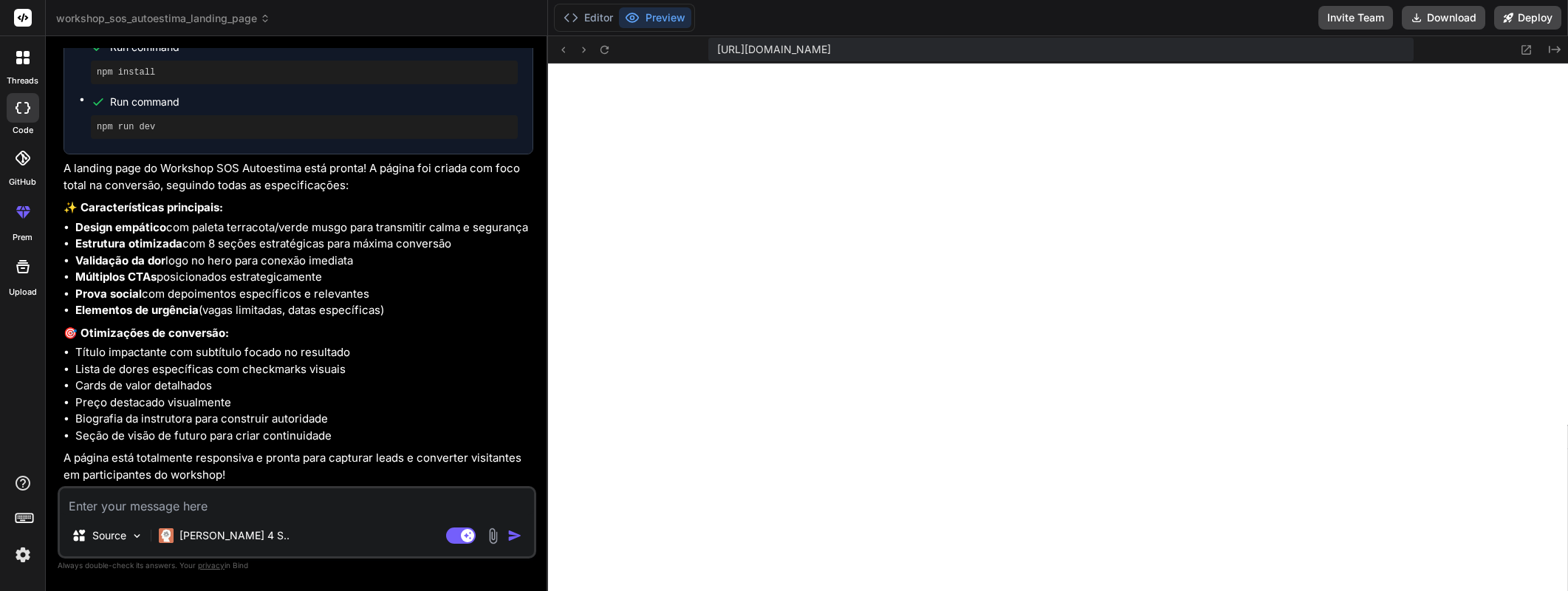
click at [200, 514] on textarea at bounding box center [297, 502] width 474 height 27
type textarea "a"
type textarea "x"
type textarea "a"
type textarea "x"
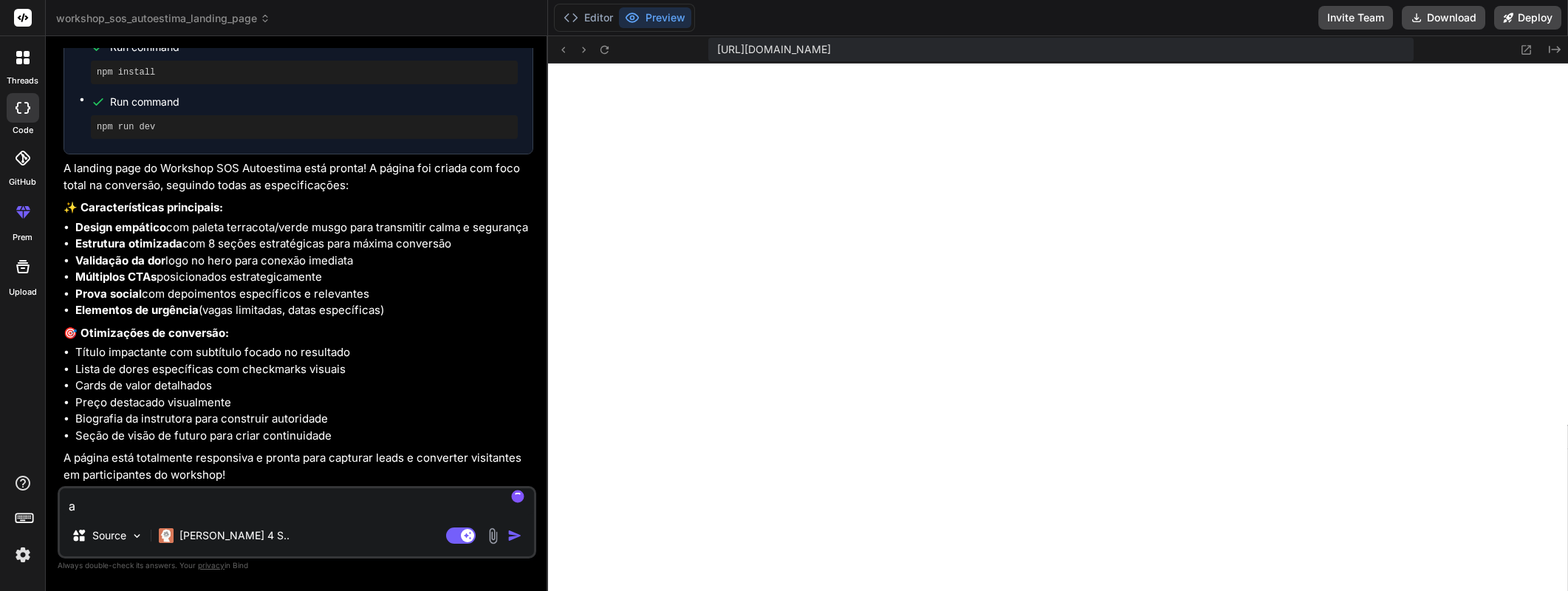
type textarea "a p"
type textarea "x"
type textarea "a p'"
type textarea "x"
type textarea "a [DEMOGRAPHIC_DATA]"
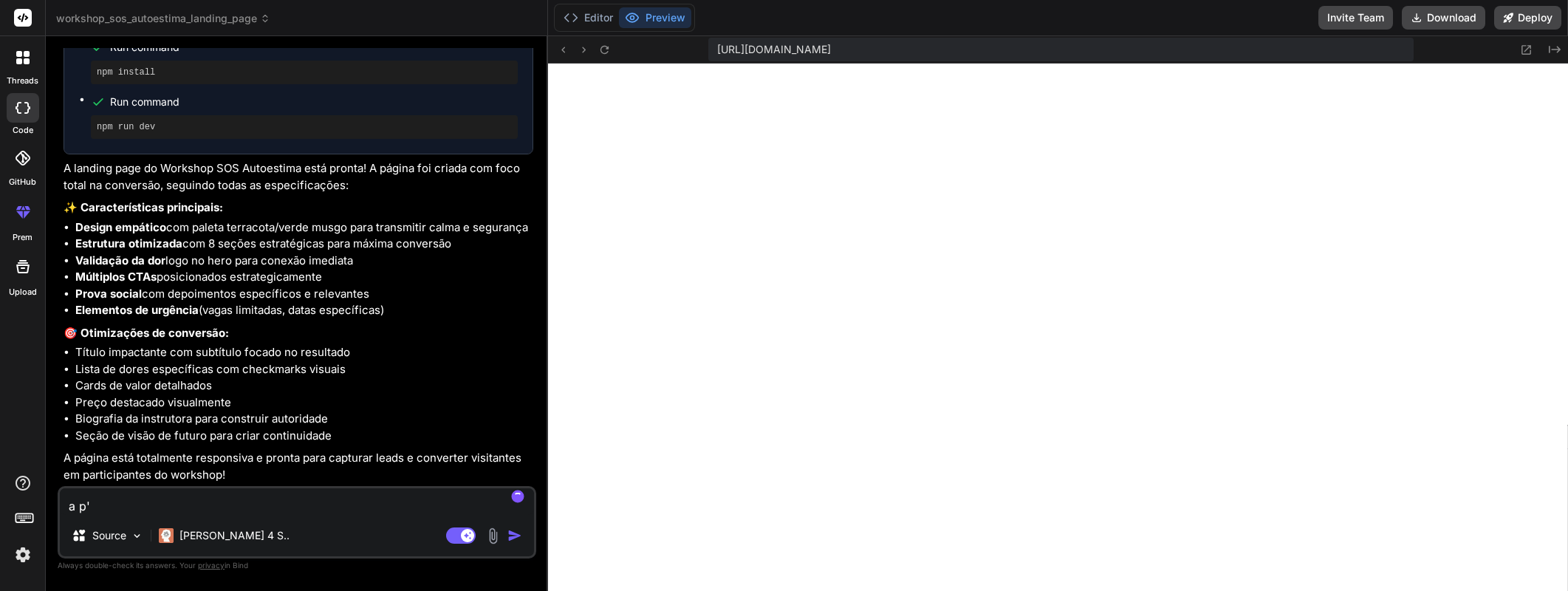
type textarea "x"
type textarea "a pág"
type textarea "x"
type textarea "a pági"
type textarea "x"
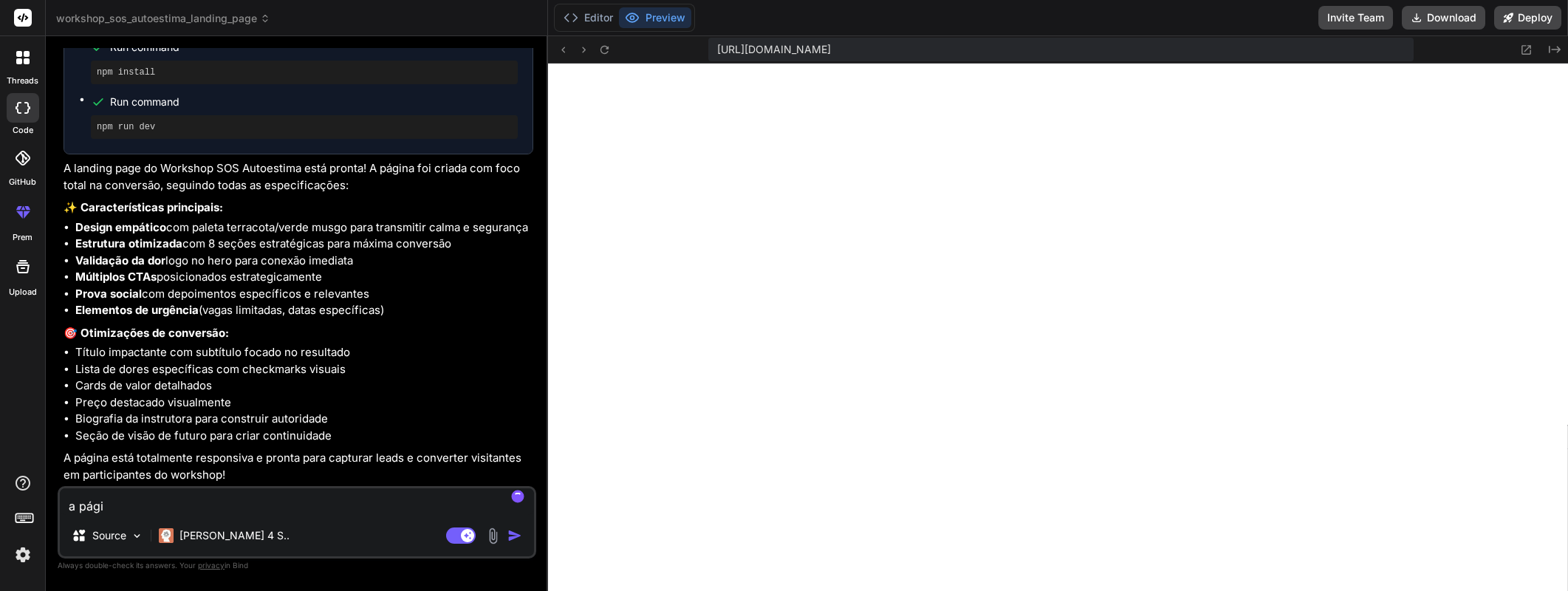
type textarea "a págin"
type textarea "x"
type textarea "a página"
type textarea "x"
type textarea "a página"
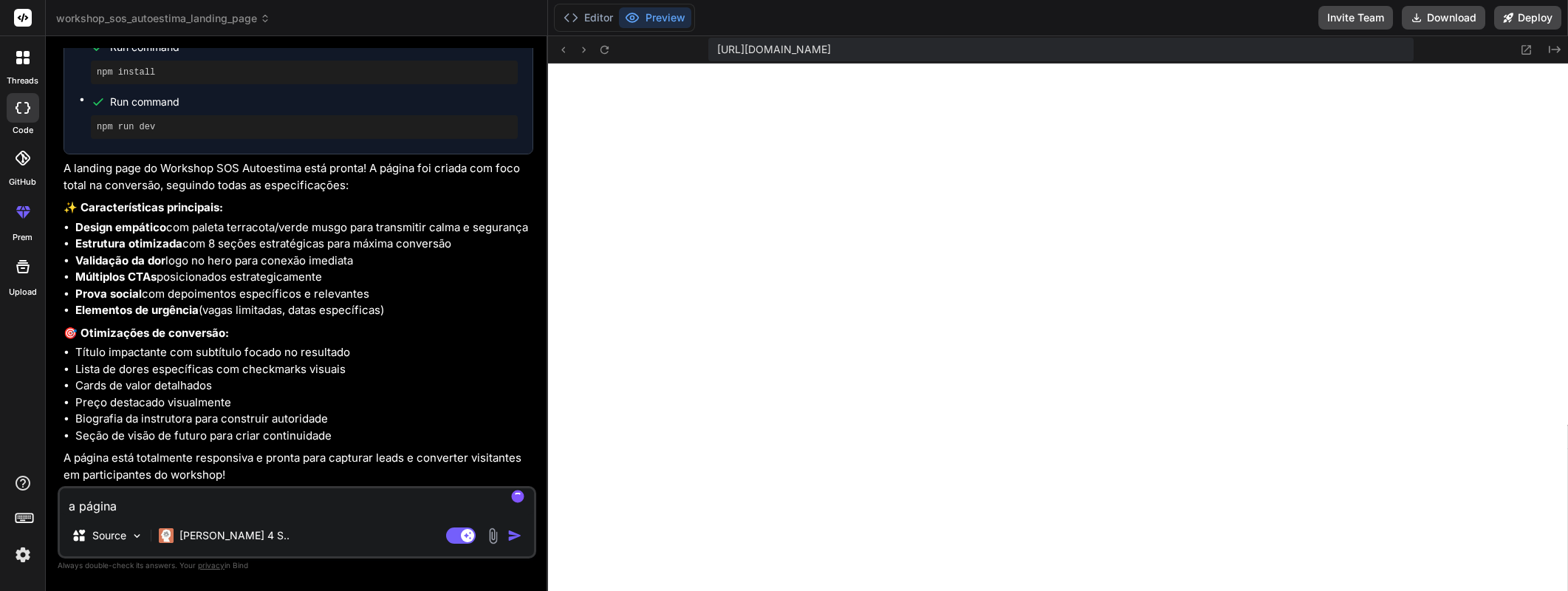
type textarea "x"
type textarea "a página e"
type textarea "x"
type textarea "a página es"
type textarea "x"
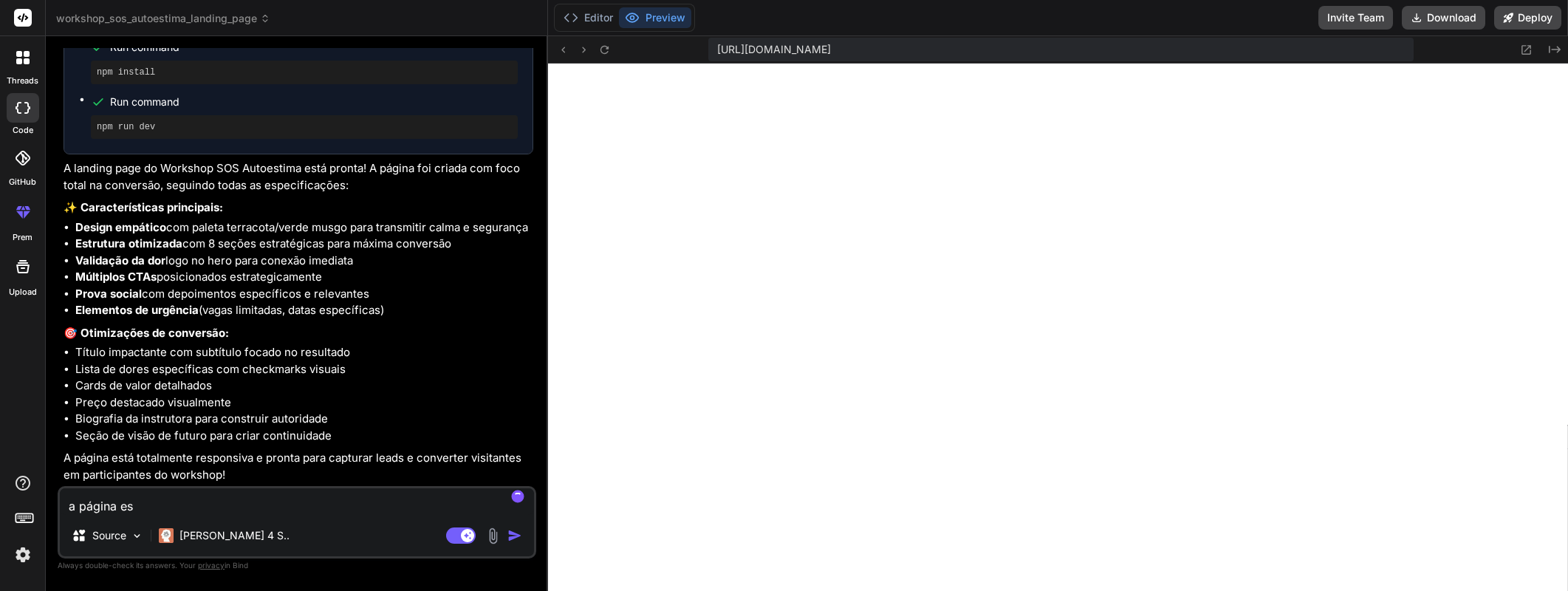
type textarea "a página est"
type textarea "x"
type textarea "a página esta"
type textarea "x"
type textarea "a página est"
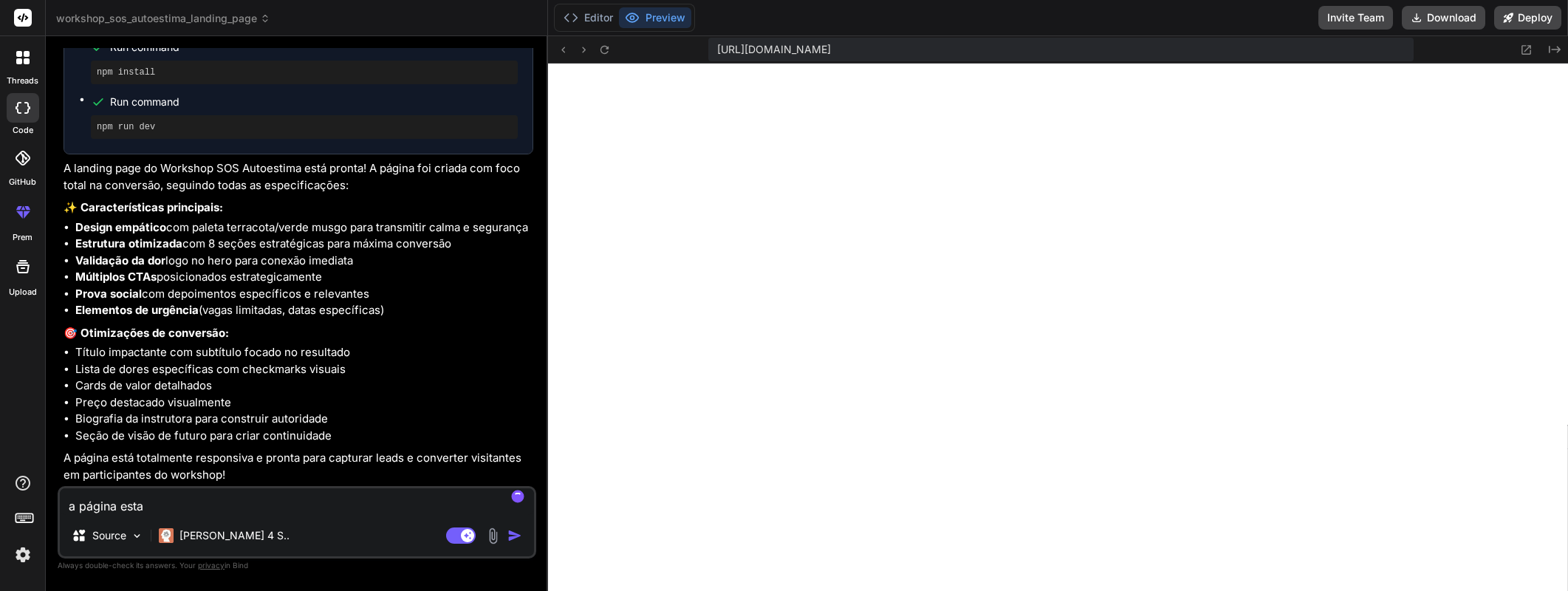
type textarea "x"
type textarea "a página est'"
type textarea "x"
type textarea "a página está"
type textarea "x"
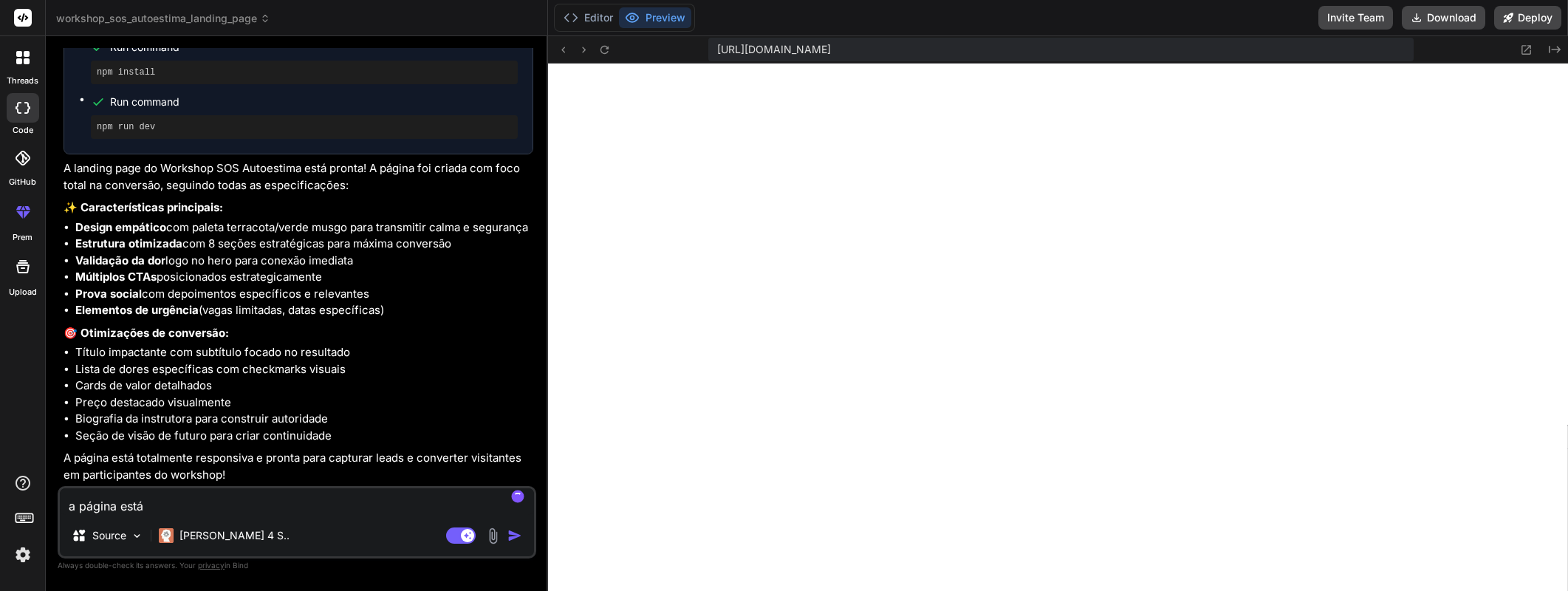
type textarea "a página está"
type textarea "x"
type textarea "a página está s"
type textarea "x"
type textarea "a página está se"
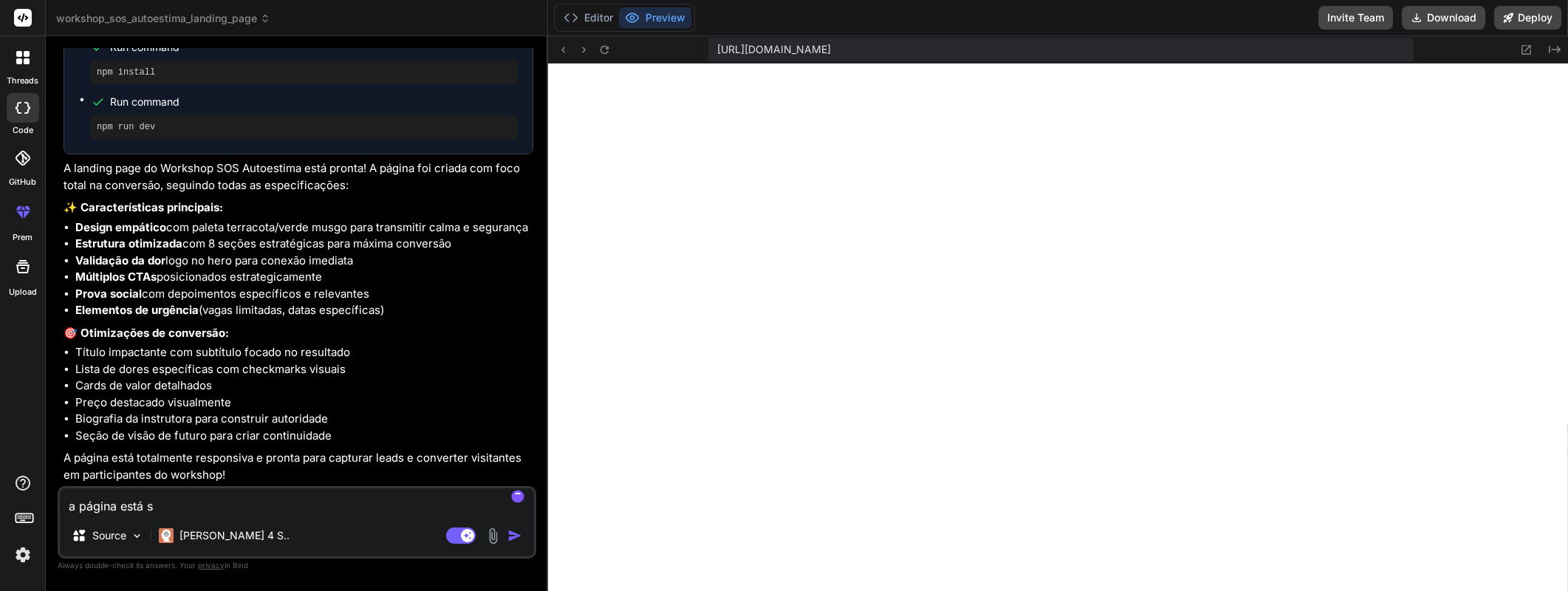
type textarea "x"
type textarea "a página está sem"
type textarea "x"
type textarea "a página está sem"
type textarea "x"
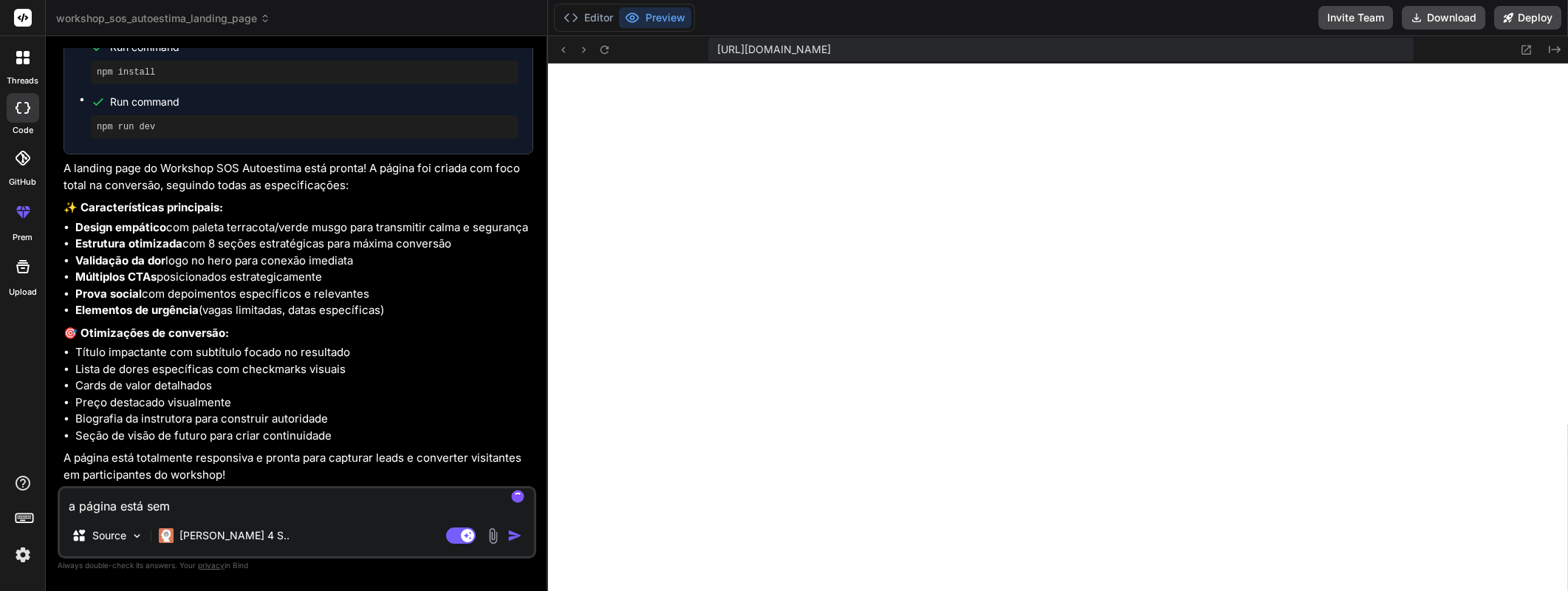
type textarea "a página está sem n"
type textarea "x"
type textarea "a página está sem ne"
type textarea "x"
type textarea "a página está sem nen"
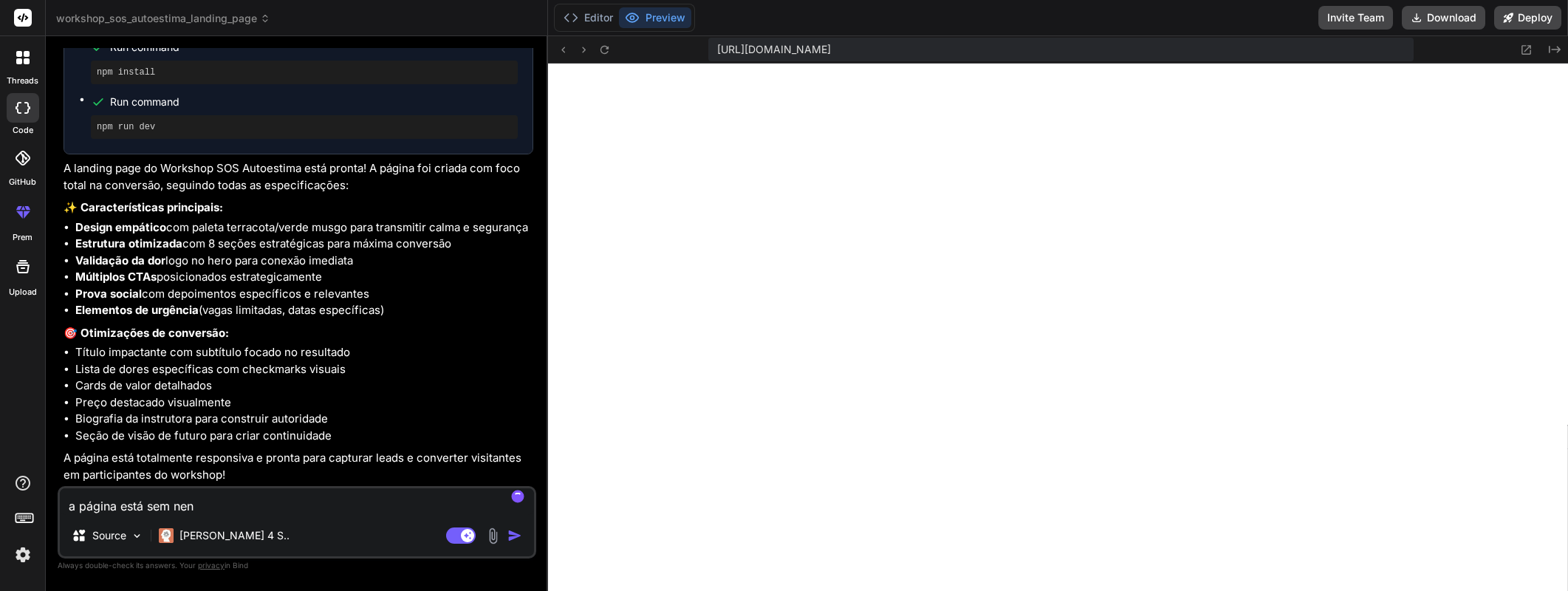
type textarea "x"
type textarea "a página está sem nenh"
type textarea "x"
type textarea "a página está sem nenhu"
type textarea "x"
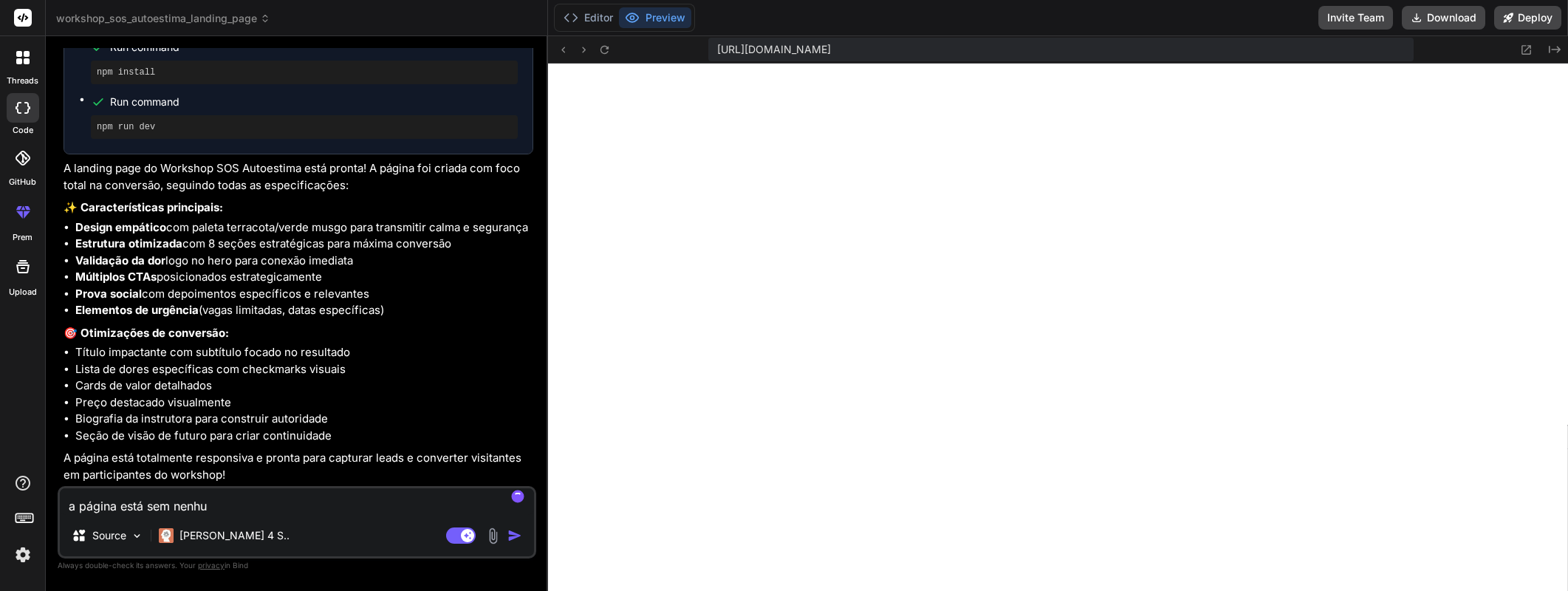
type textarea "a página está sem nenhum"
type textarea "x"
type textarea "a página está sem nenhum"
type textarea "x"
type textarea "a página está sem nenhum e"
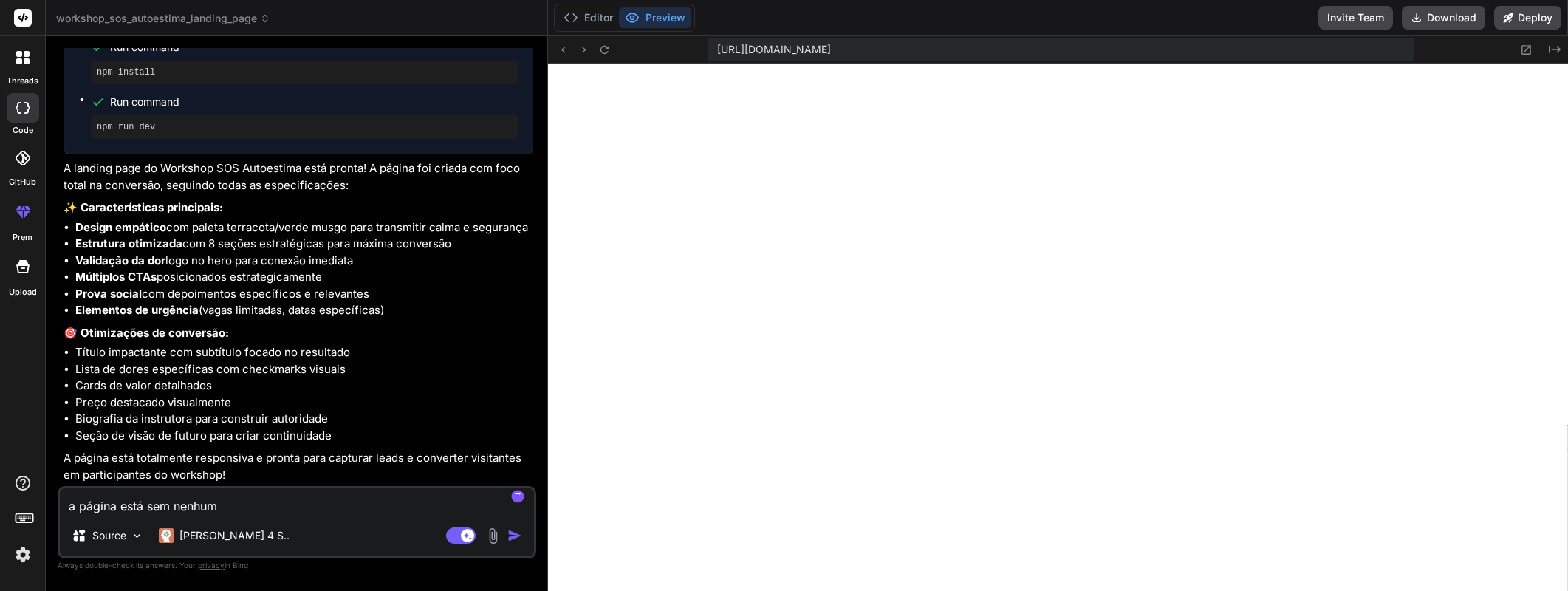
type textarea "x"
type textarea "a página está sem nenhum es"
type textarea "x"
type textarea "a página está sem nenhum est"
type textarea "x"
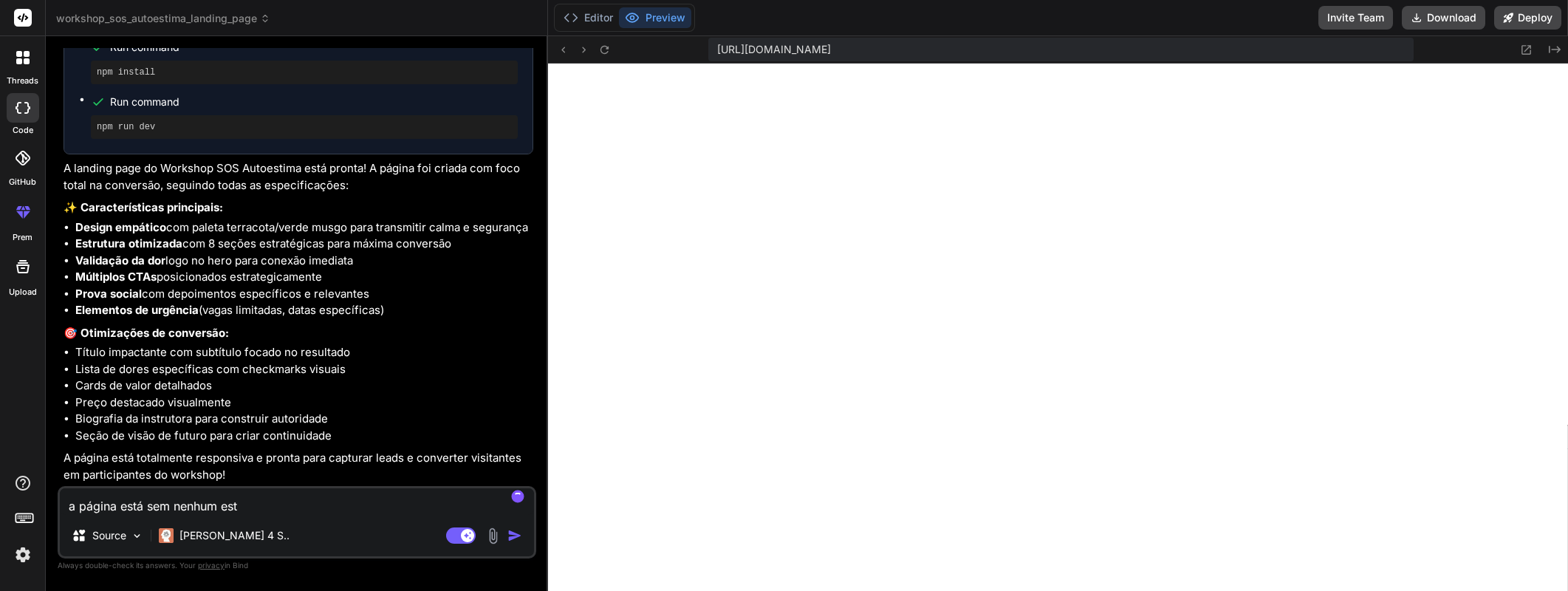
type textarea "a página está sem nenhum esti"
type textarea "x"
type textarea "a página está sem nenhum estil"
type textarea "x"
type textarea "a página está sem nenhum estilo"
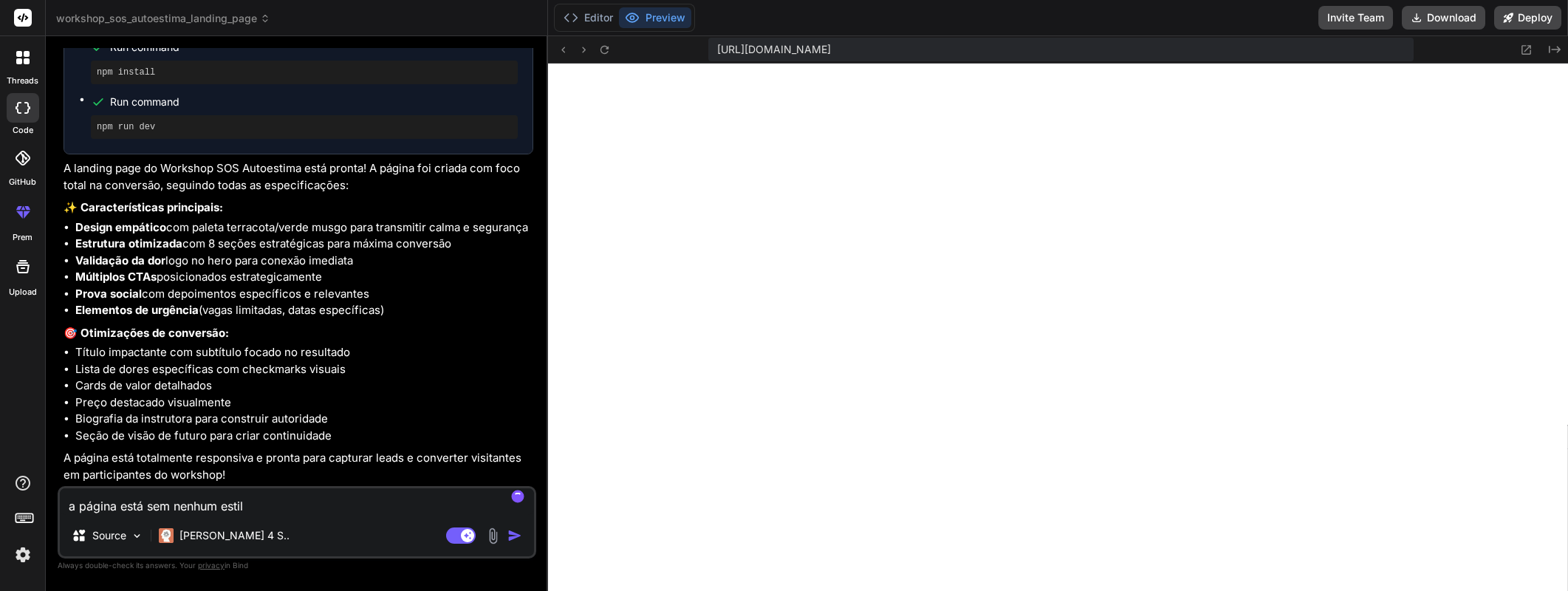
type textarea "x"
type textarea "a página está sem nenhum estilo"
type textarea "x"
type textarea "a página está sem nenhum estilo ("
type textarea "x"
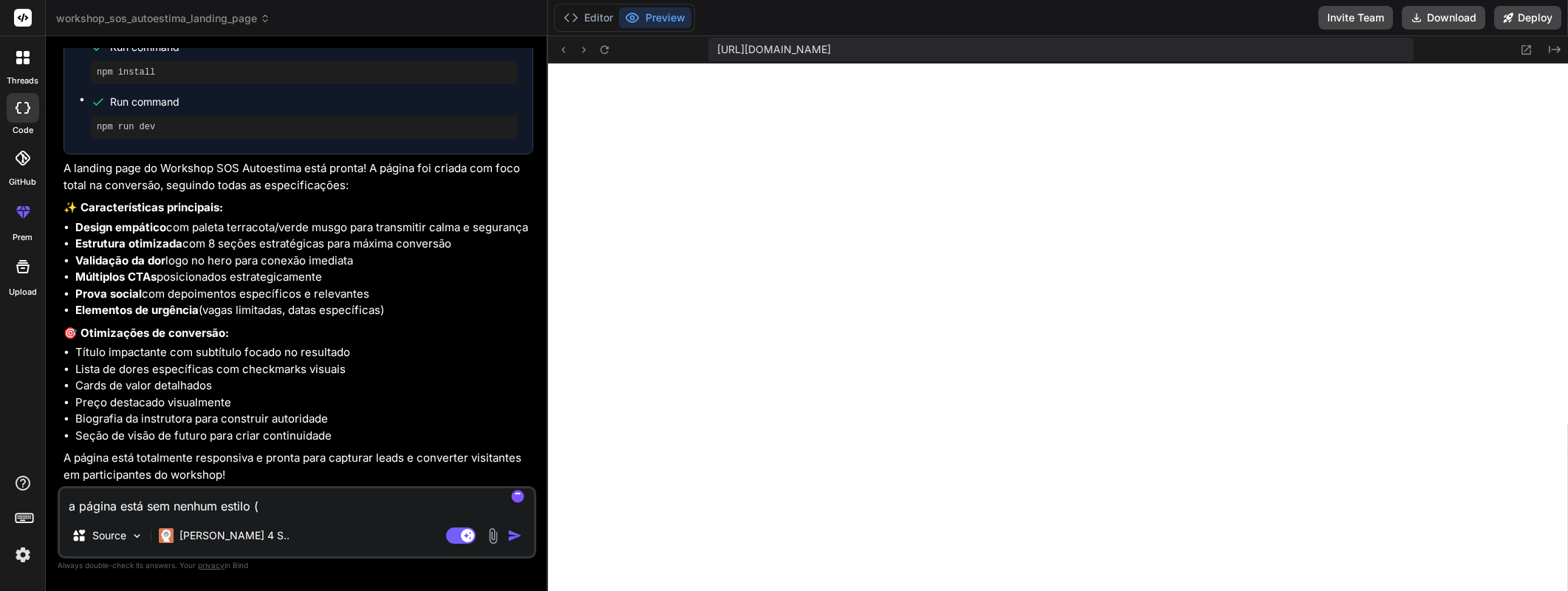
type textarea "a página está sem nenhum estilo (c"
type textarea "x"
type textarea "a página está sem nenhum estilo (cs"
type textarea "x"
type textarea "a página está sem nenhum estilo (css"
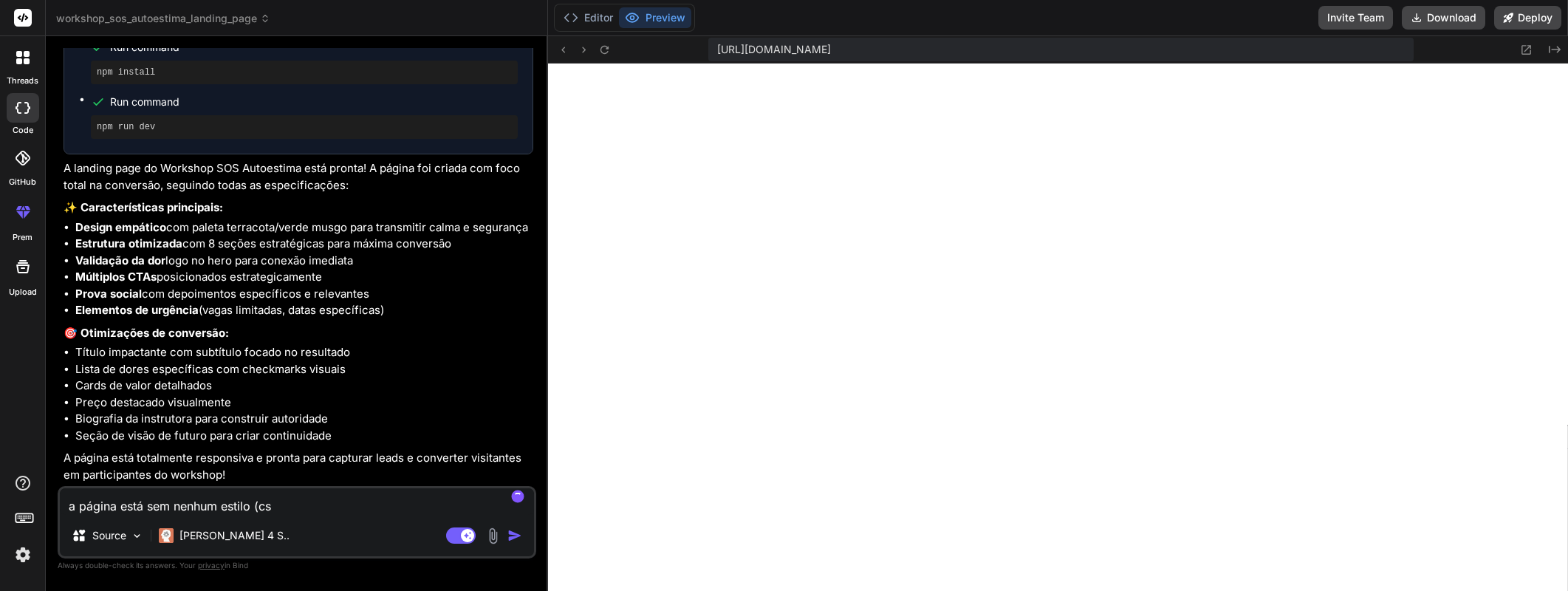
type textarea "x"
type textarea "a página está sem nenhum estilo (css)"
type textarea "x"
type textarea "a página está sem nenhum estilo (css)."
type textarea "x"
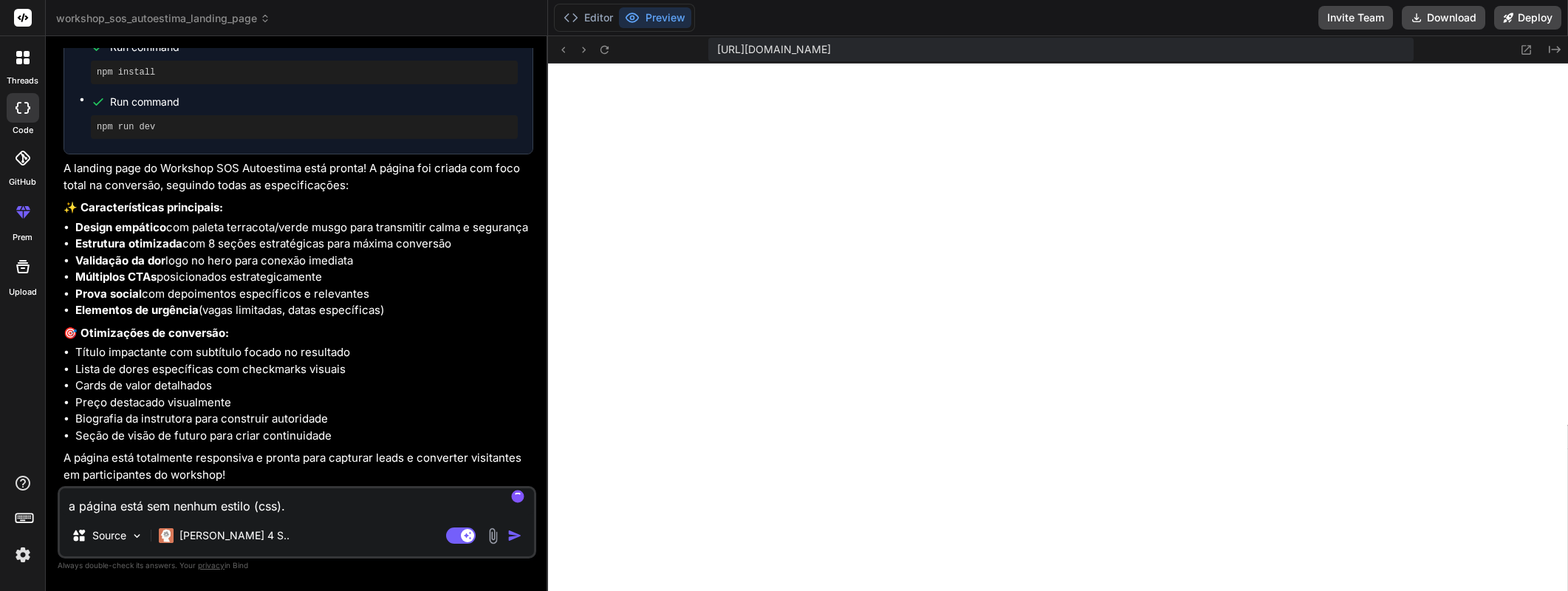
type textarea "a página está sem nenhum estilo (css)."
type textarea "x"
type textarea "a página está sem nenhum estilo (css). P"
type textarea "x"
type textarea "a página está sem nenhum estilo (css). Po"
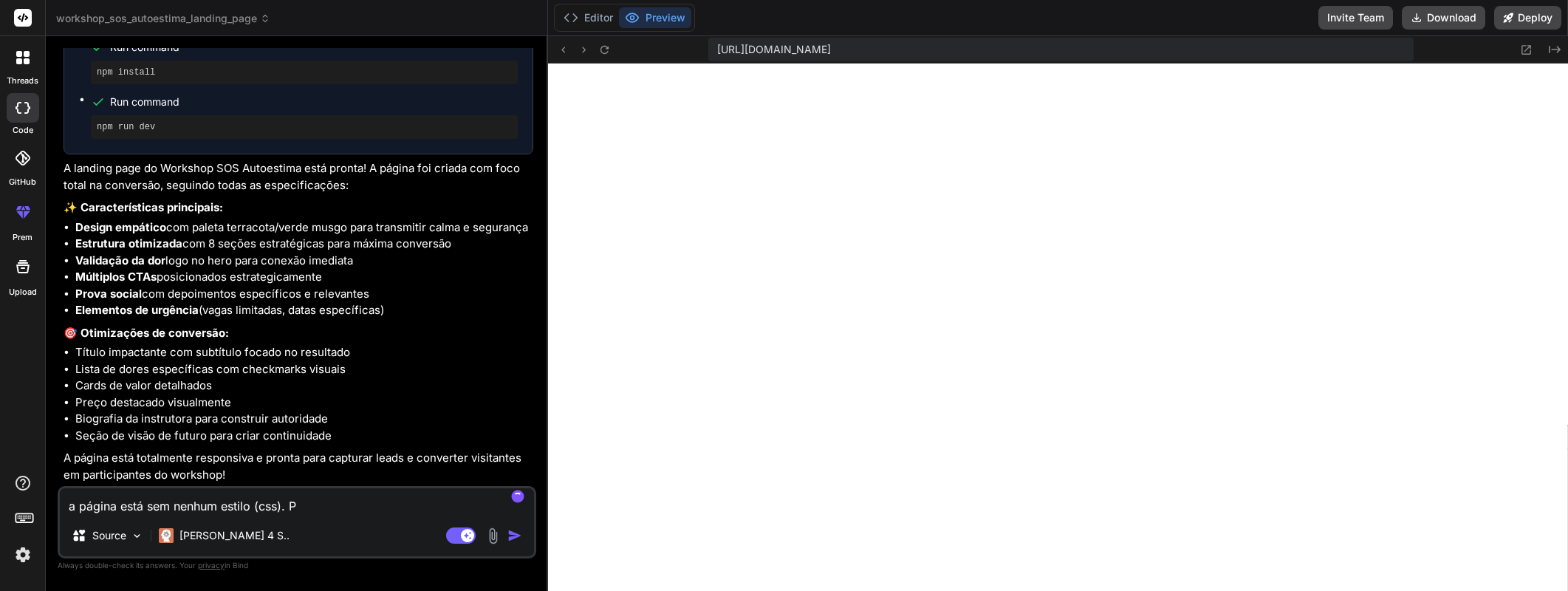
type textarea "x"
type textarea "a página está sem nenhum estilo (css). Pod"
type textarea "x"
type textarea "a página está sem nenhum estilo (css). Pode"
type textarea "x"
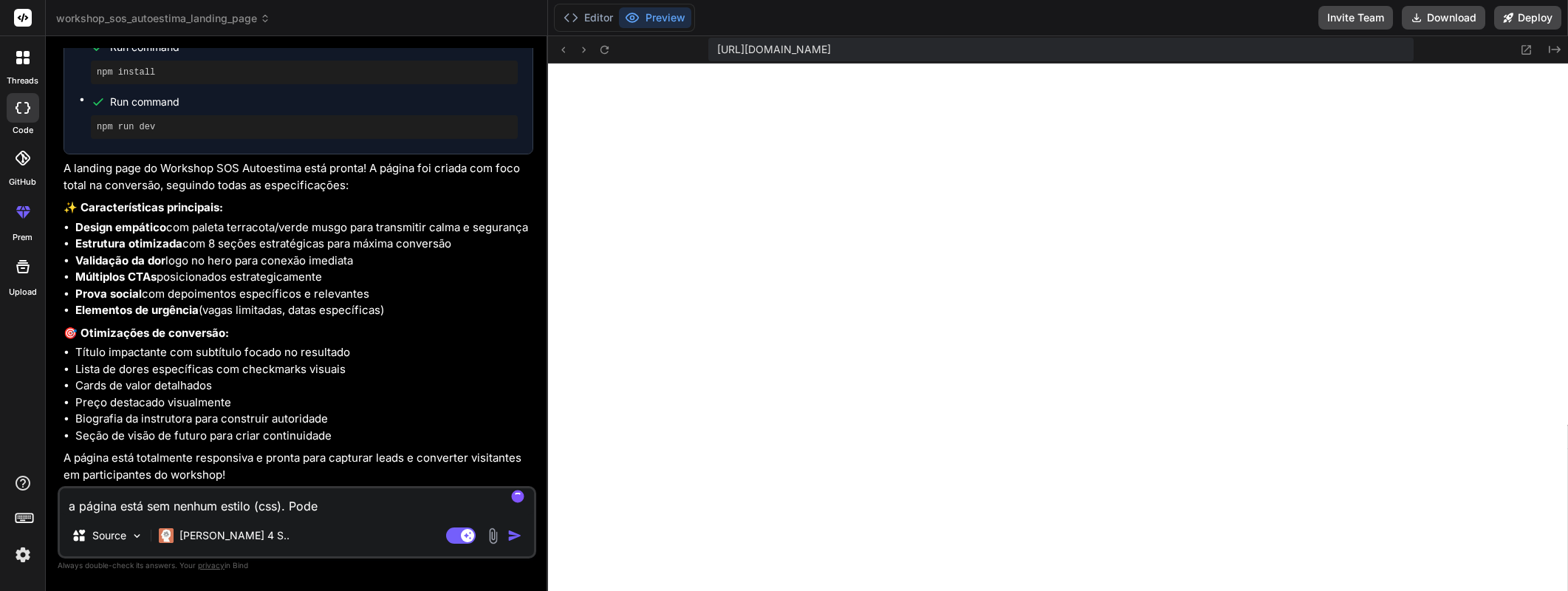
type textarea "a página está sem nenhum estilo (css). Pode"
type textarea "x"
type textarea "a página está sem nenhum estilo (css). Pode v"
type textarea "x"
type textarea "a página está sem nenhum estilo (css). Pode ve"
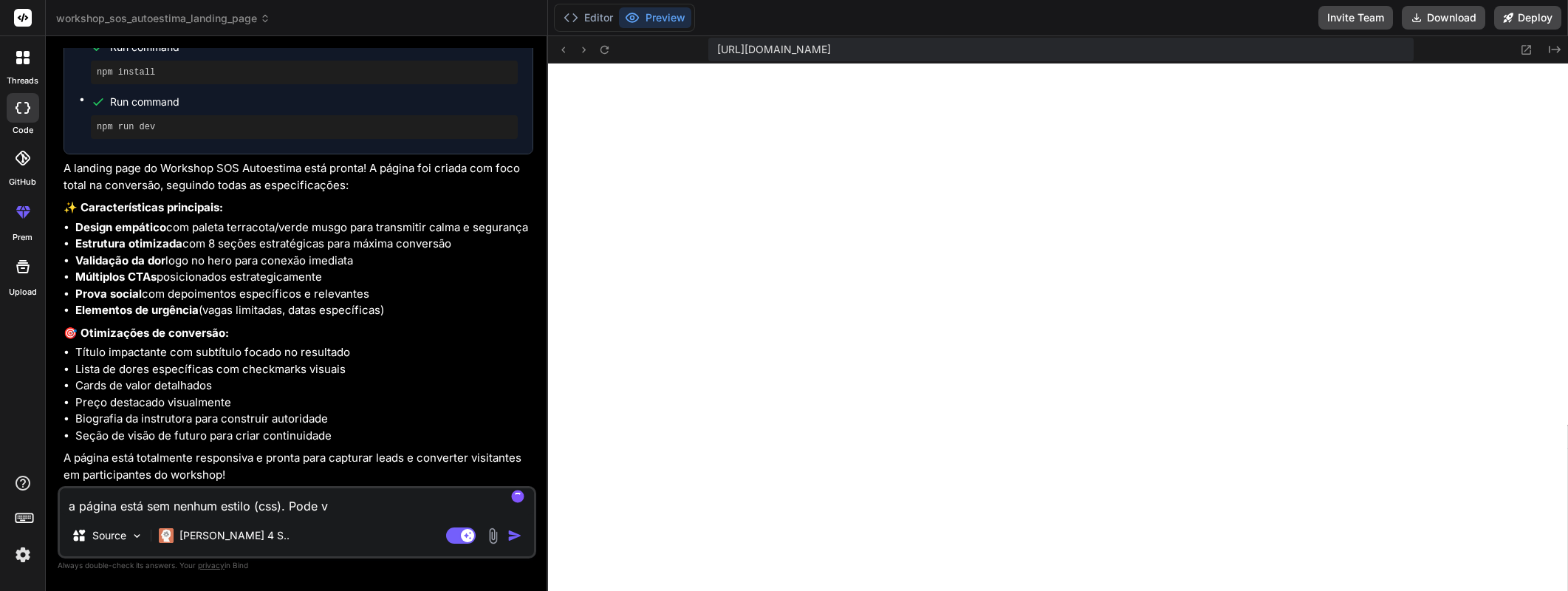
type textarea "x"
type textarea "a página está sem nenhum estilo (css). Pode ver"
type textarea "x"
type textarea "a página está sem nenhum estilo (css). Pode veri"
type textarea "x"
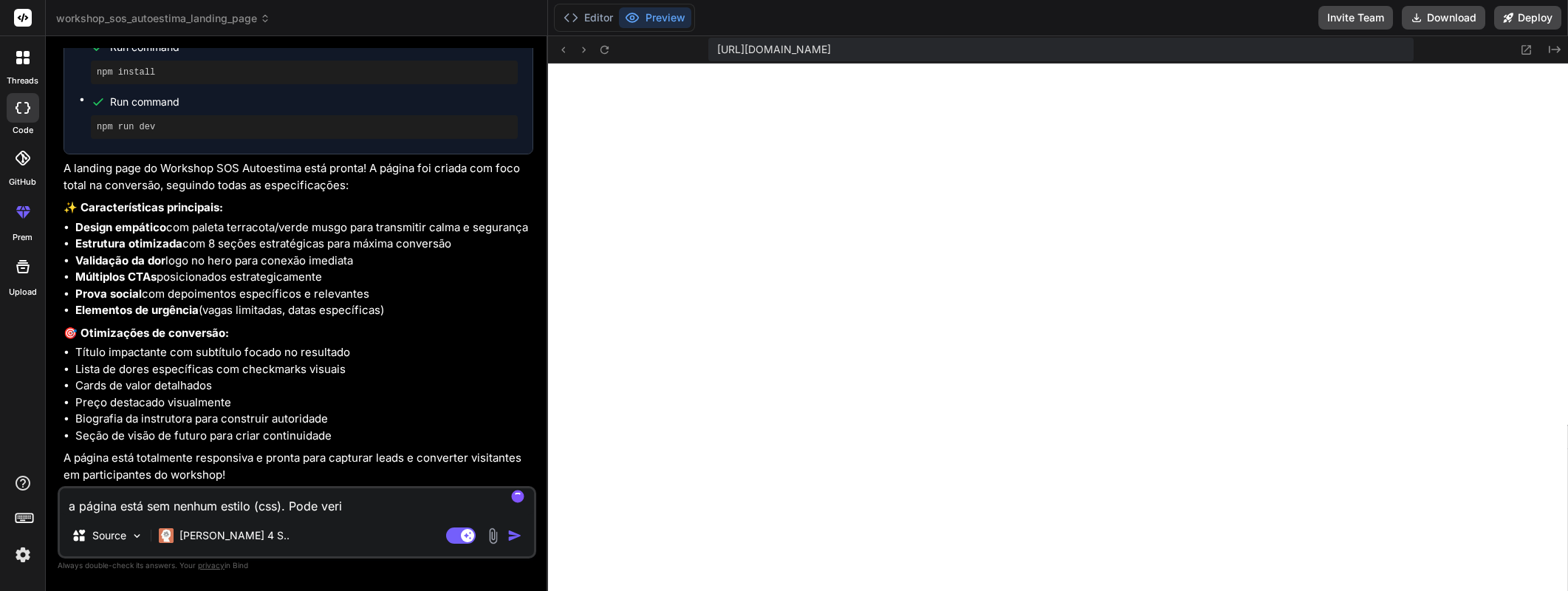
type textarea "a página está sem nenhum estilo (css). Pode verif"
type textarea "x"
type textarea "a página está sem nenhum estilo (css). Pode verifi"
type textarea "x"
type textarea "a página está sem nenhum estilo (css). Pode verific"
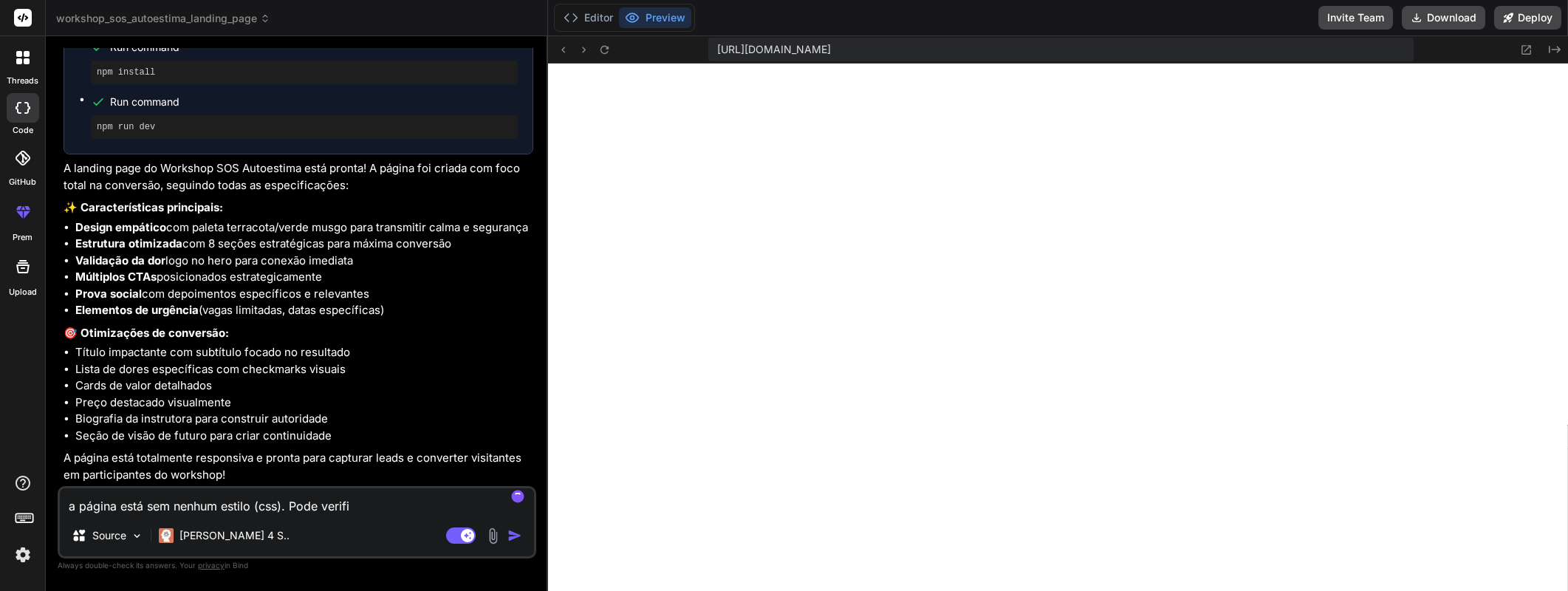
type textarea "x"
type textarea "a página está sem nenhum estilo (css). Pode verifica"
type textarea "x"
type textarea "a página está sem nenhum estilo (css). Pode verificar"
type textarea "x"
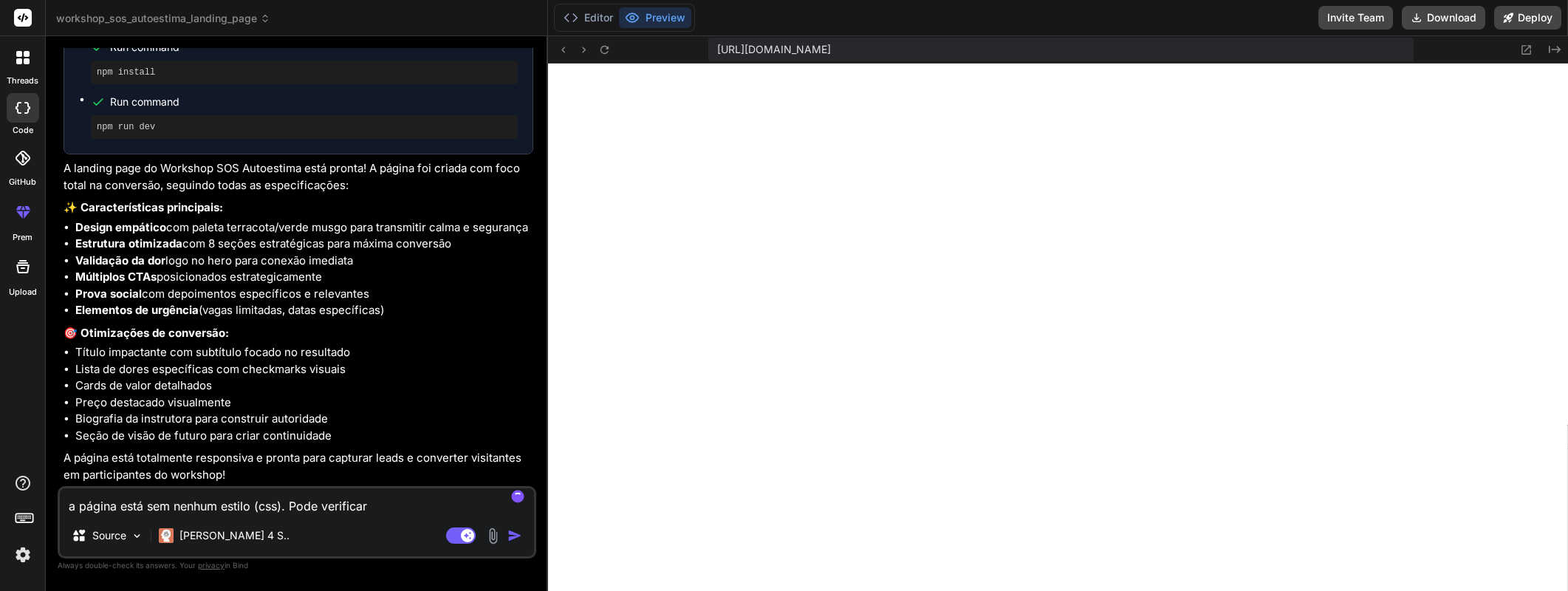
type textarea "a página está sem nenhum estilo (css). Pode verificar?"
type textarea "x"
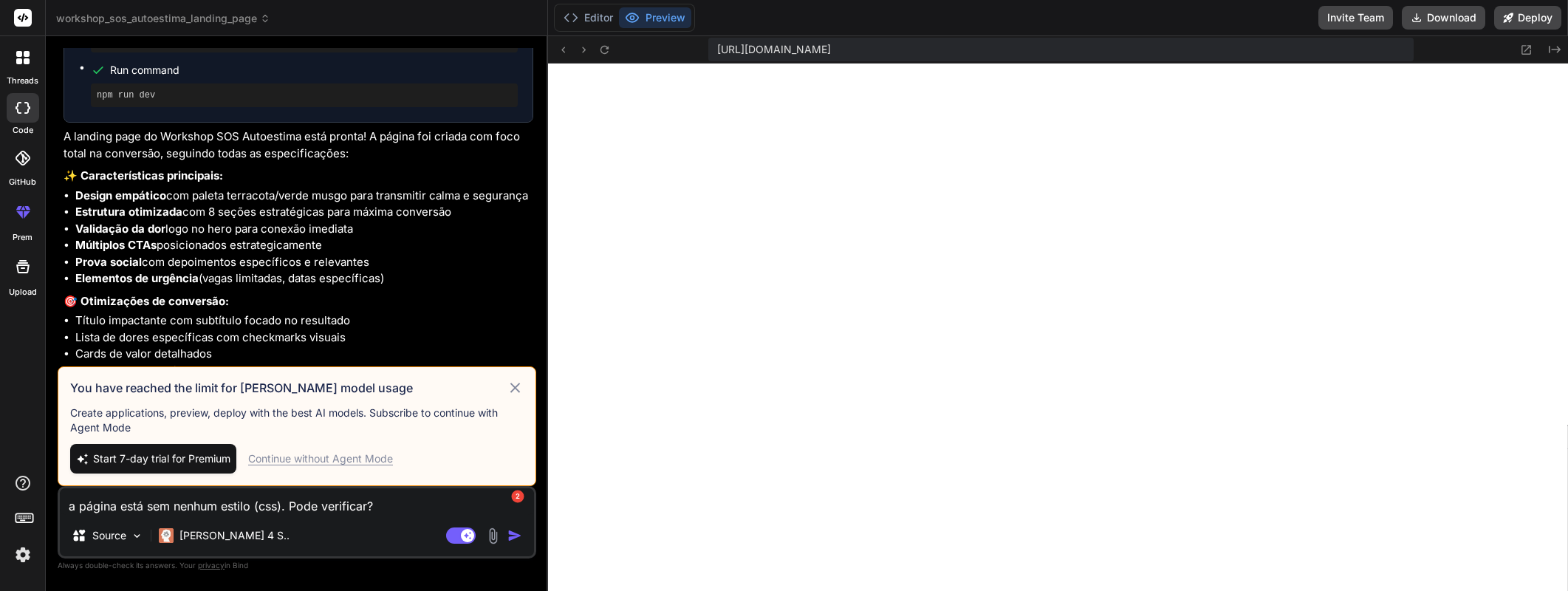
type textarea "a página está sem nenhum estilo (css). Pode verificar?"
click at [512, 384] on icon at bounding box center [515, 388] width 10 height 10
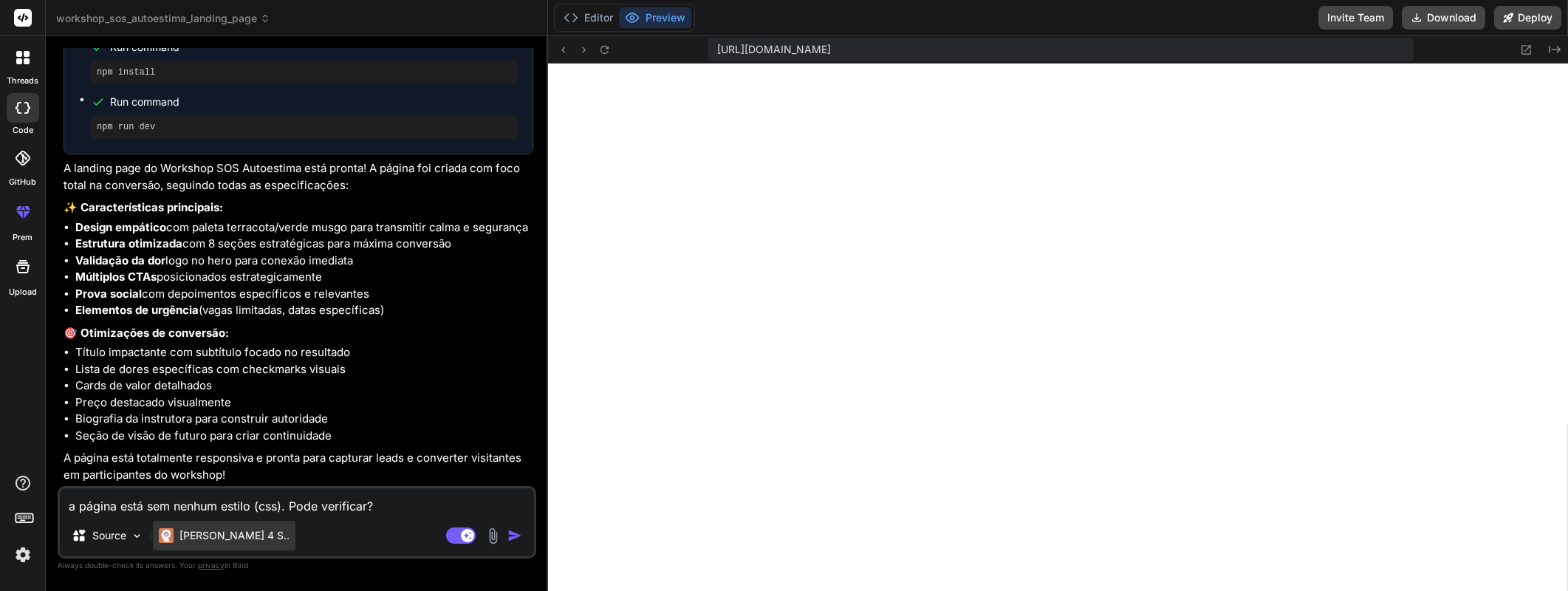
click at [212, 534] on p "[PERSON_NAME] 4 S.." at bounding box center [235, 535] width 110 height 15
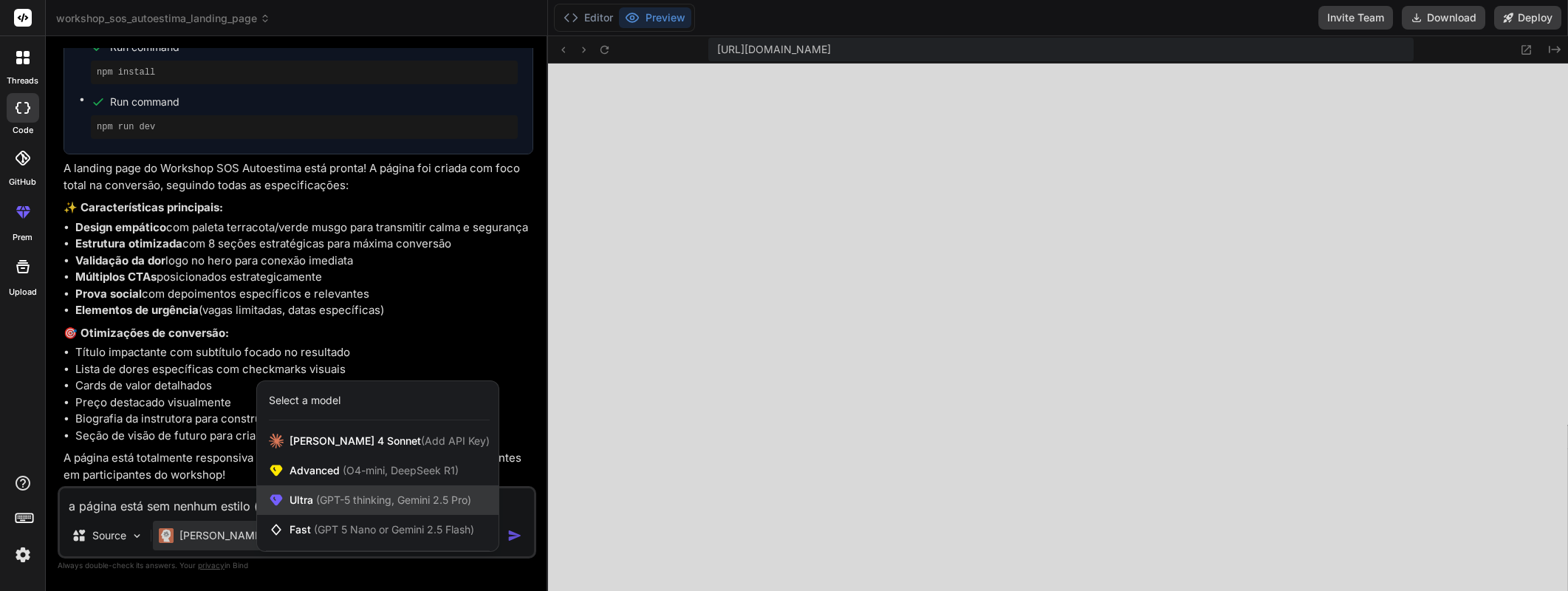
click at [442, 501] on span "(GPT-5 thinking, Gemini 2.5 Pro)" at bounding box center [392, 499] width 158 height 12
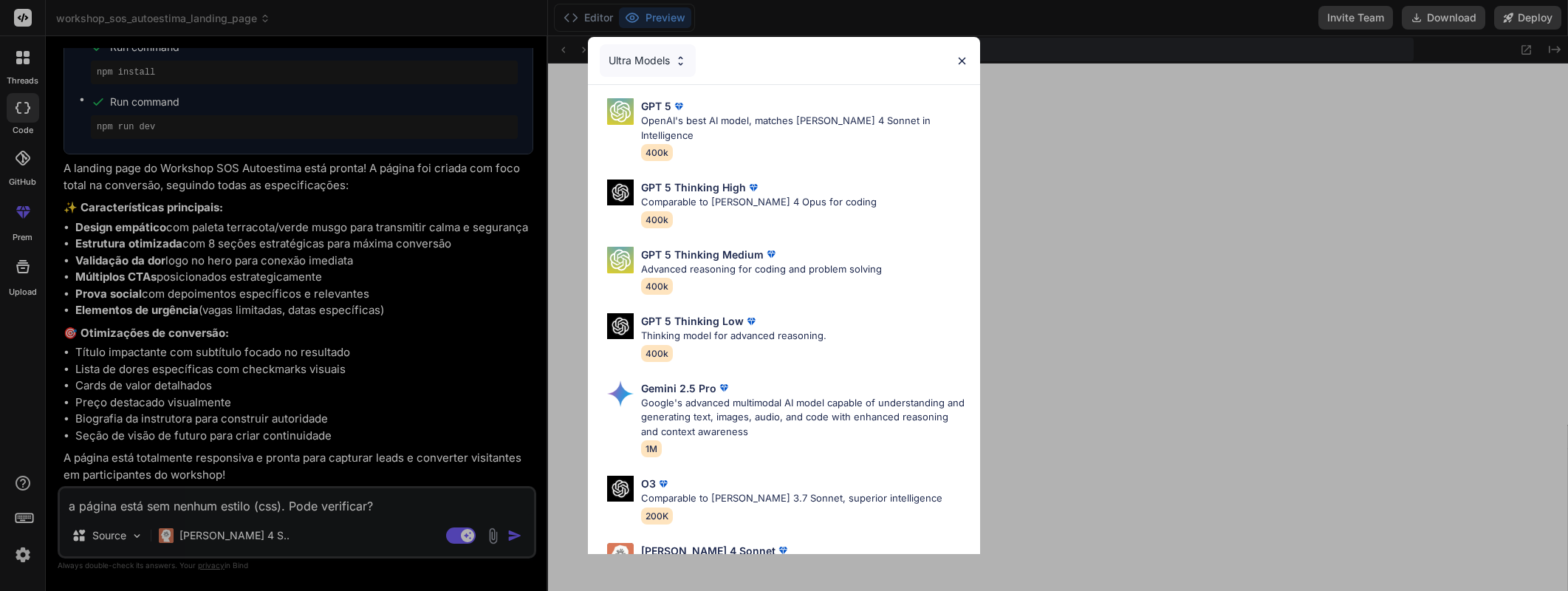
click at [672, 58] on div "Ultra Models" at bounding box center [647, 60] width 96 height 32
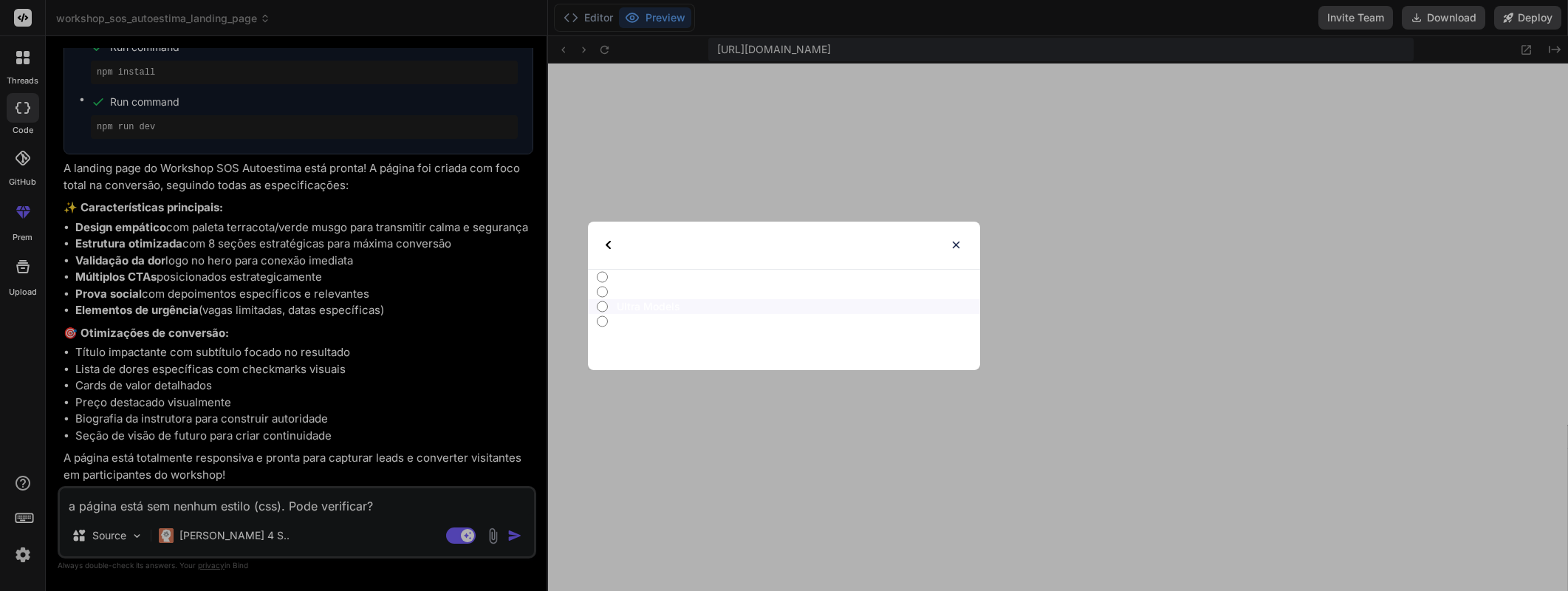
click at [613, 243] on div "Select type" at bounding box center [645, 245] width 78 height 47
click at [953, 240] on img at bounding box center [955, 245] width 12 height 12
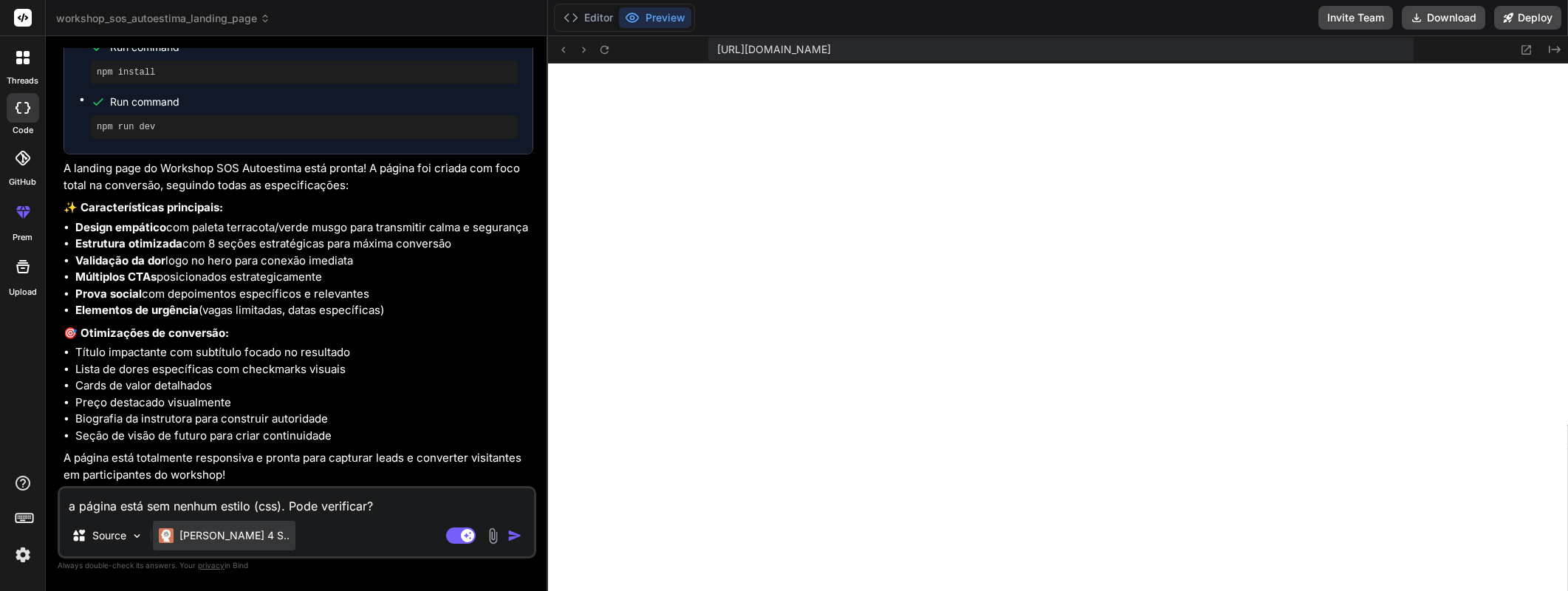
click at [237, 538] on p "[PERSON_NAME] 4 S.." at bounding box center [235, 535] width 110 height 15
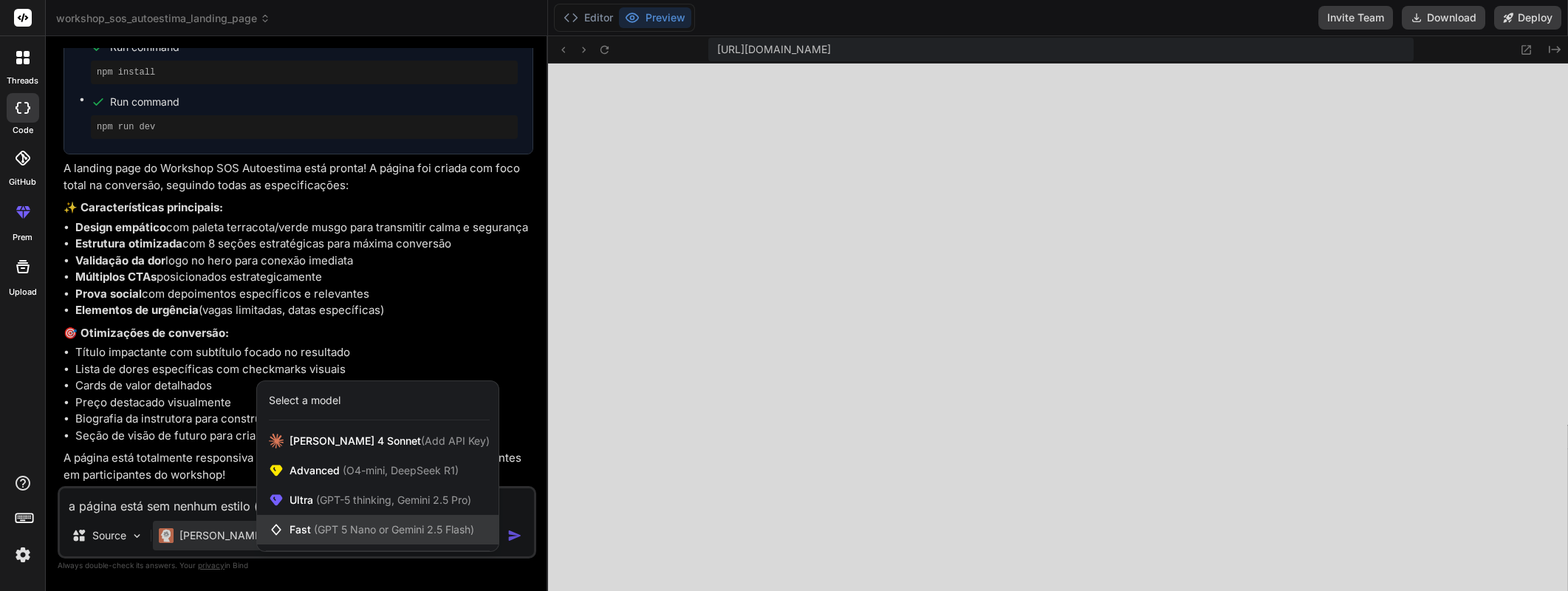
click at [363, 531] on span "(GPT 5 Nano or Gemini 2.5 Flash)" at bounding box center [394, 529] width 161 height 12
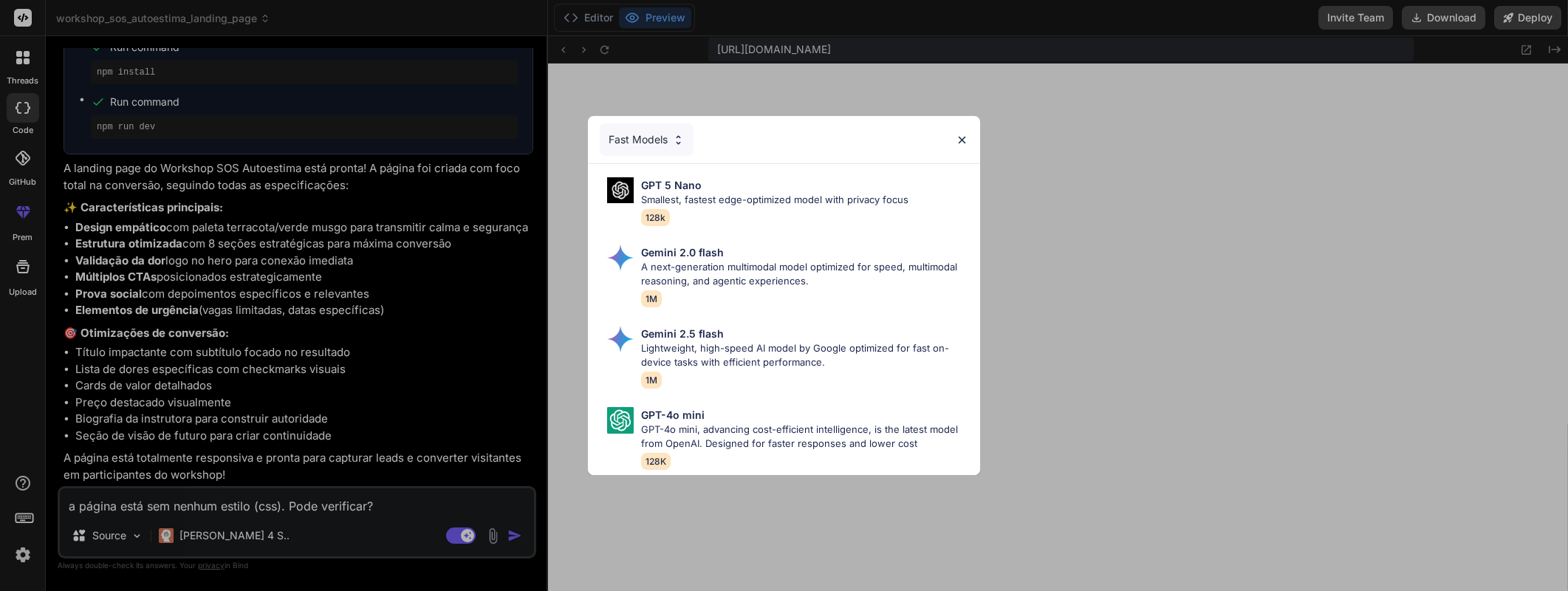
click at [959, 134] on img at bounding box center [961, 140] width 12 height 12
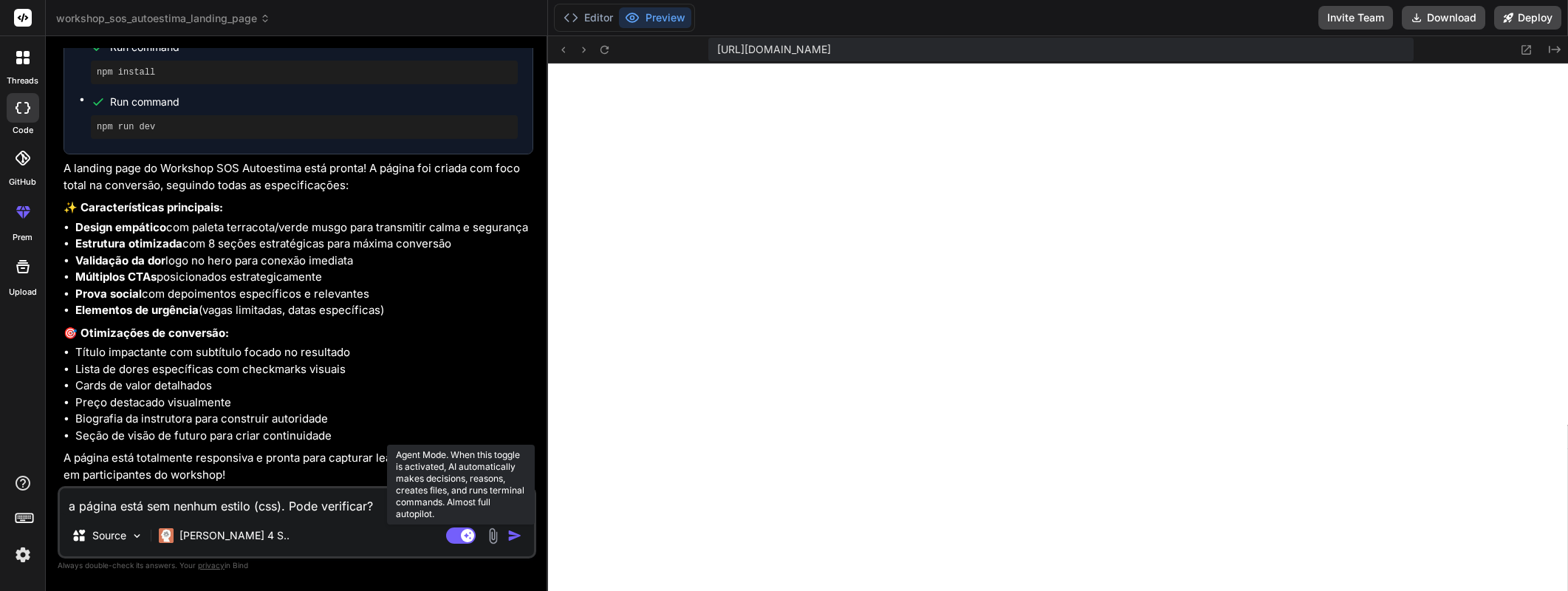
click at [462, 539] on rect at bounding box center [460, 536] width 29 height 17
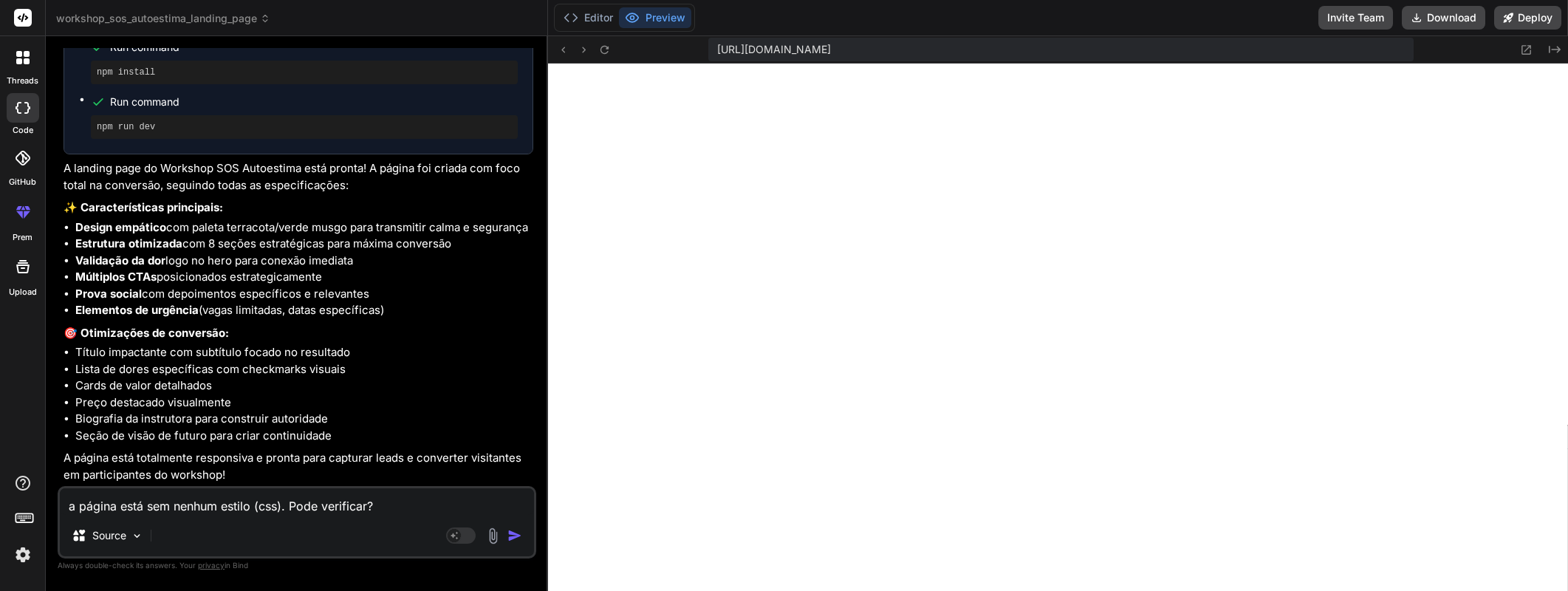
click at [419, 512] on textarea "a página está sem nenhum estilo (css). Pode verificar?" at bounding box center [297, 502] width 474 height 27
click at [518, 534] on img "button" at bounding box center [515, 535] width 15 height 15
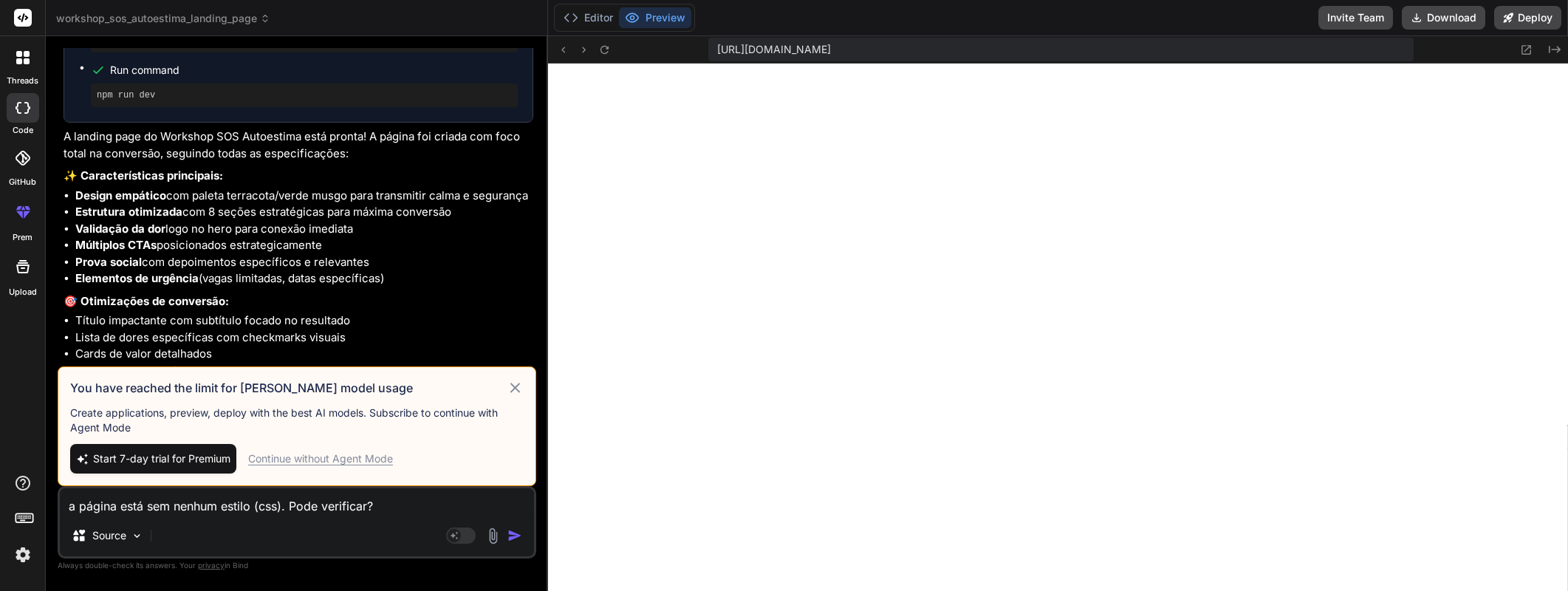
click at [386, 459] on div "Continue without Agent Mode" at bounding box center [320, 459] width 145 height 15
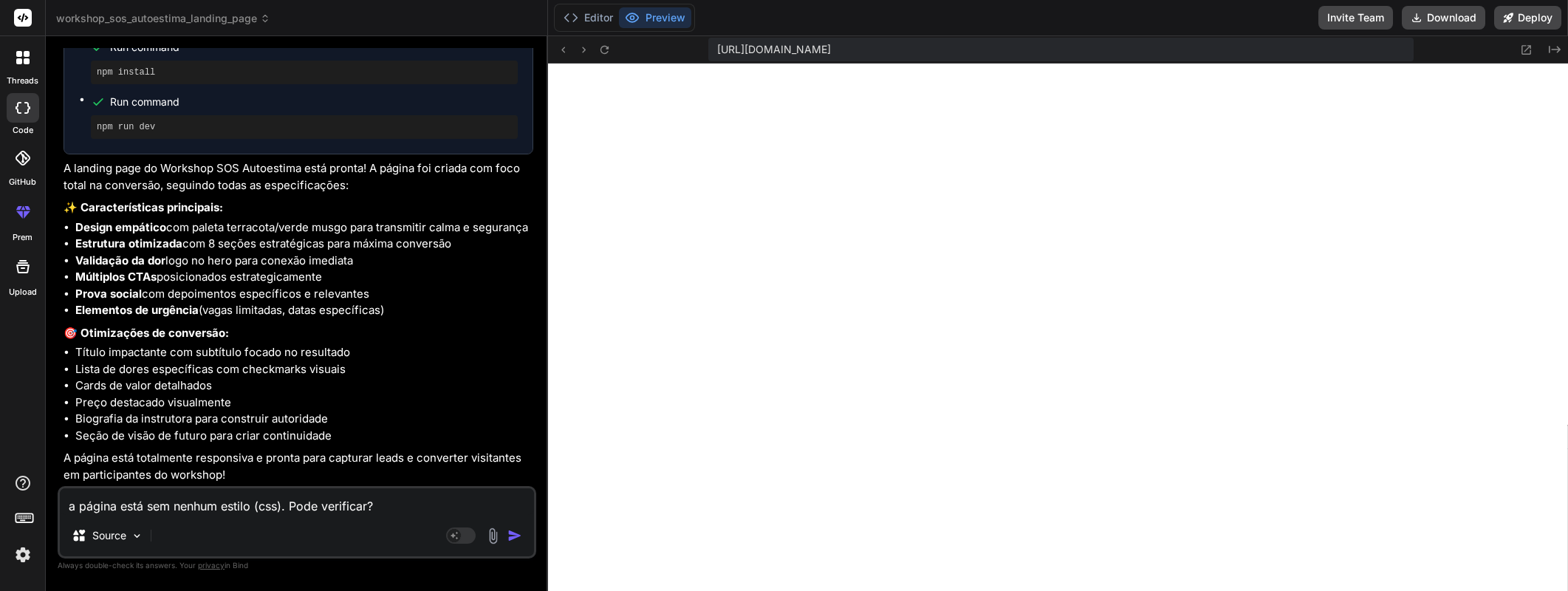
click at [513, 536] on img "button" at bounding box center [515, 535] width 15 height 15
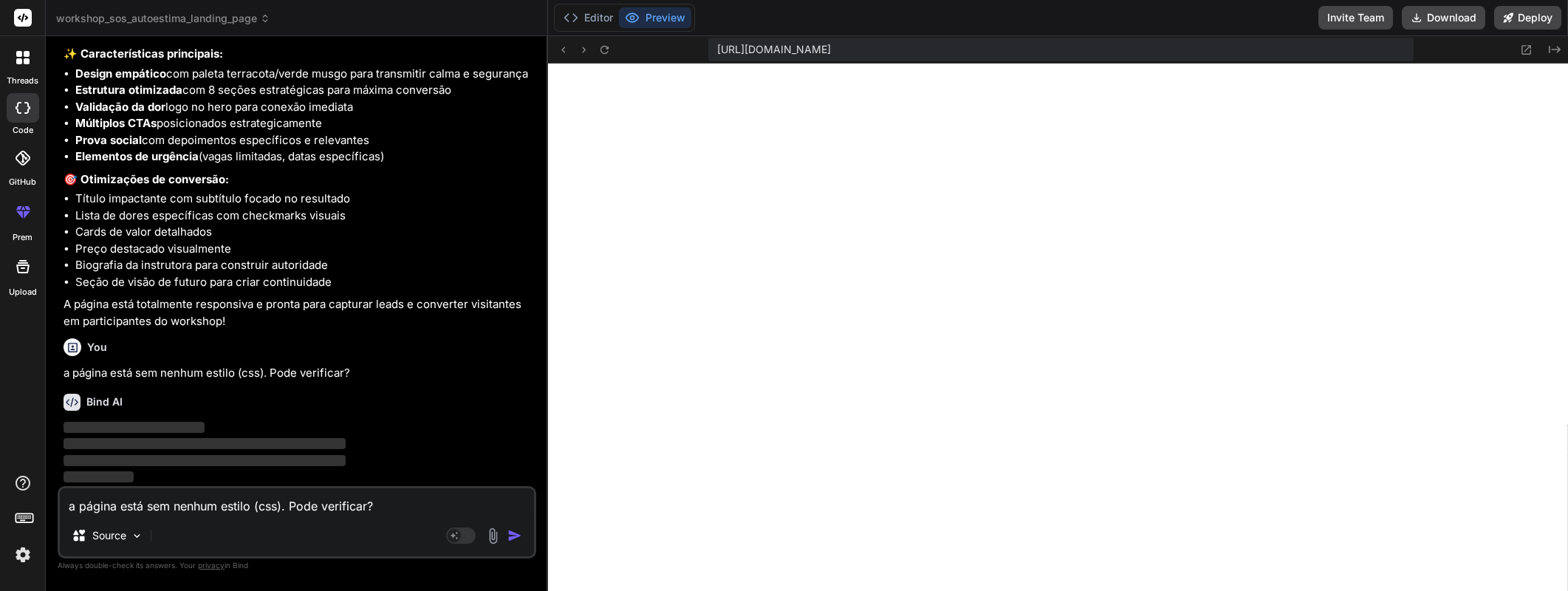
scroll to position [2052, 0]
click at [602, 22] on button "Editor" at bounding box center [588, 17] width 62 height 21
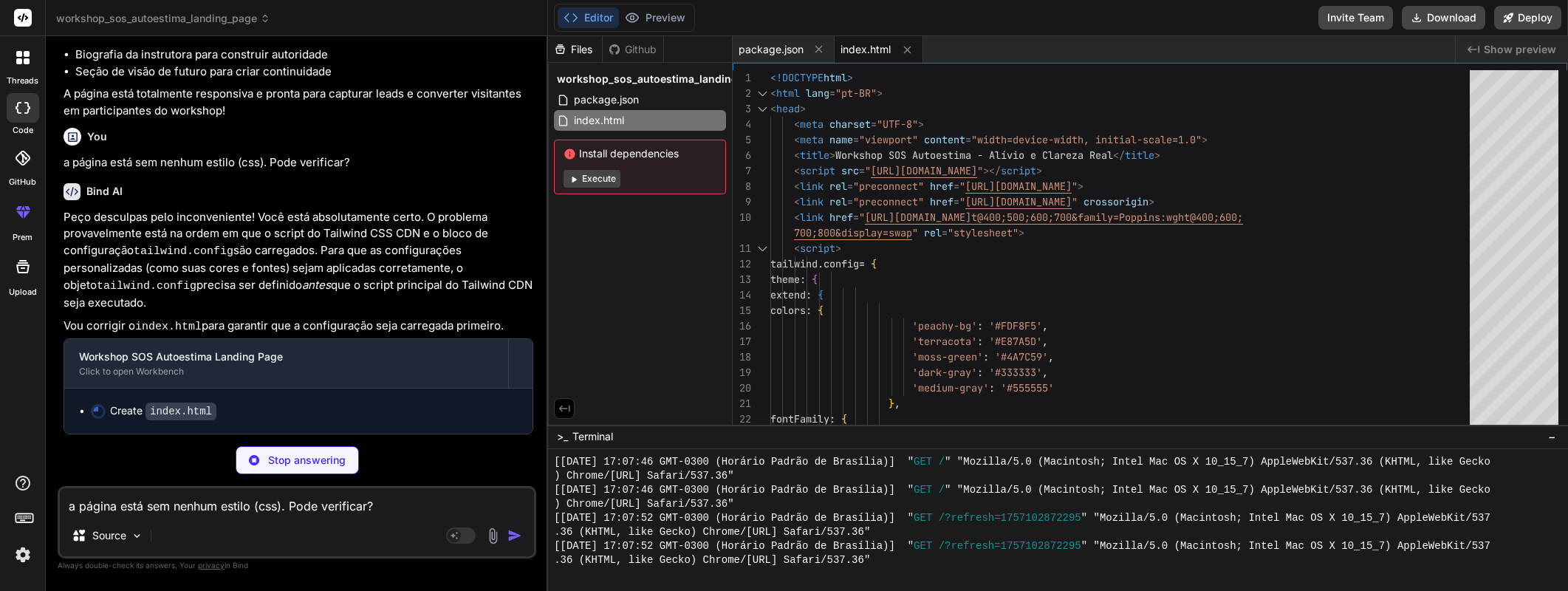
scroll to position [2257, 0]
type textarea "x"
type textarea "</body> </html>"
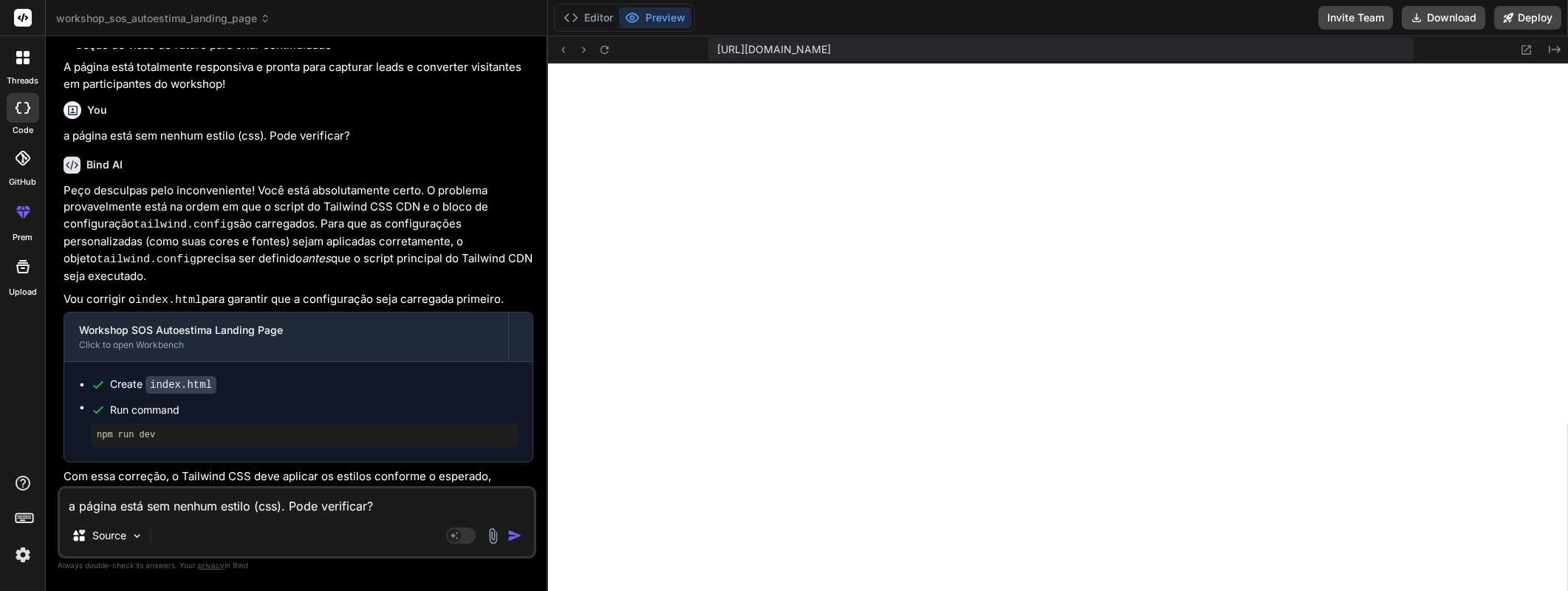
scroll to position [2302, 0]
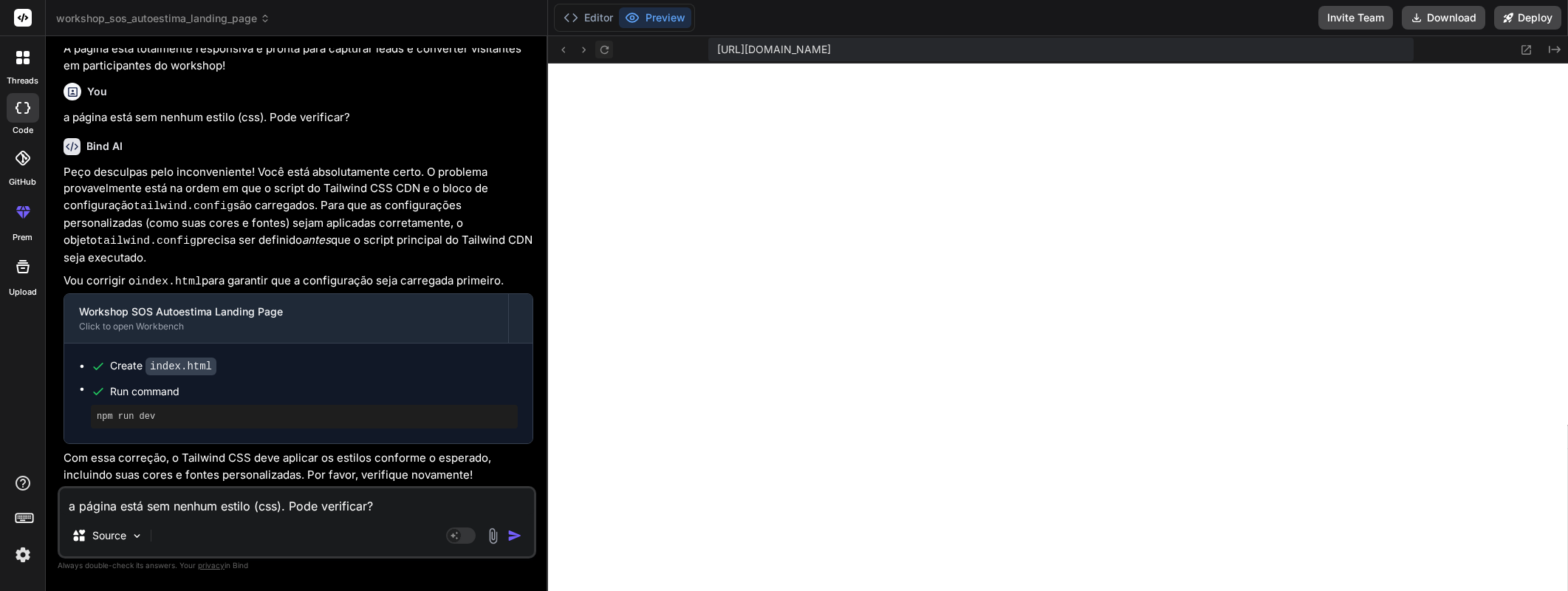
click at [606, 55] on icon at bounding box center [604, 49] width 12 height 12
click at [590, 14] on button "Editor" at bounding box center [588, 17] width 62 height 21
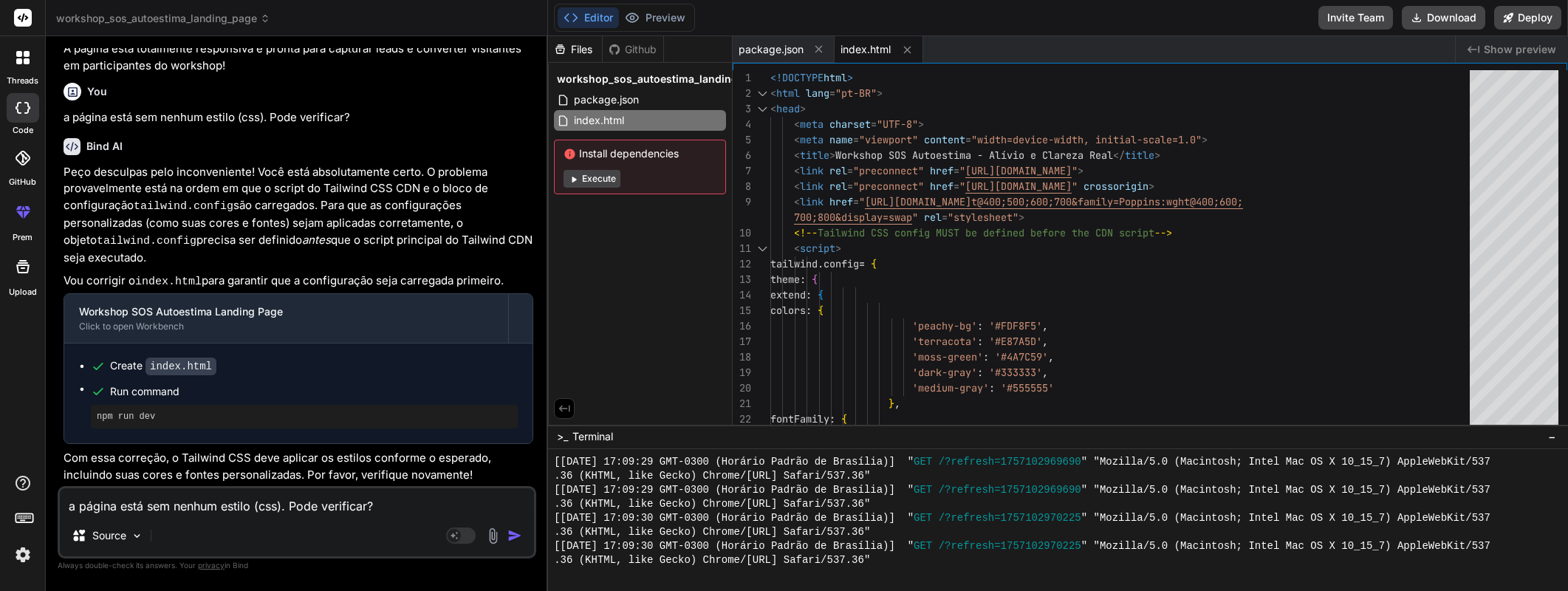
click at [601, 181] on button "Execute" at bounding box center [592, 178] width 57 height 17
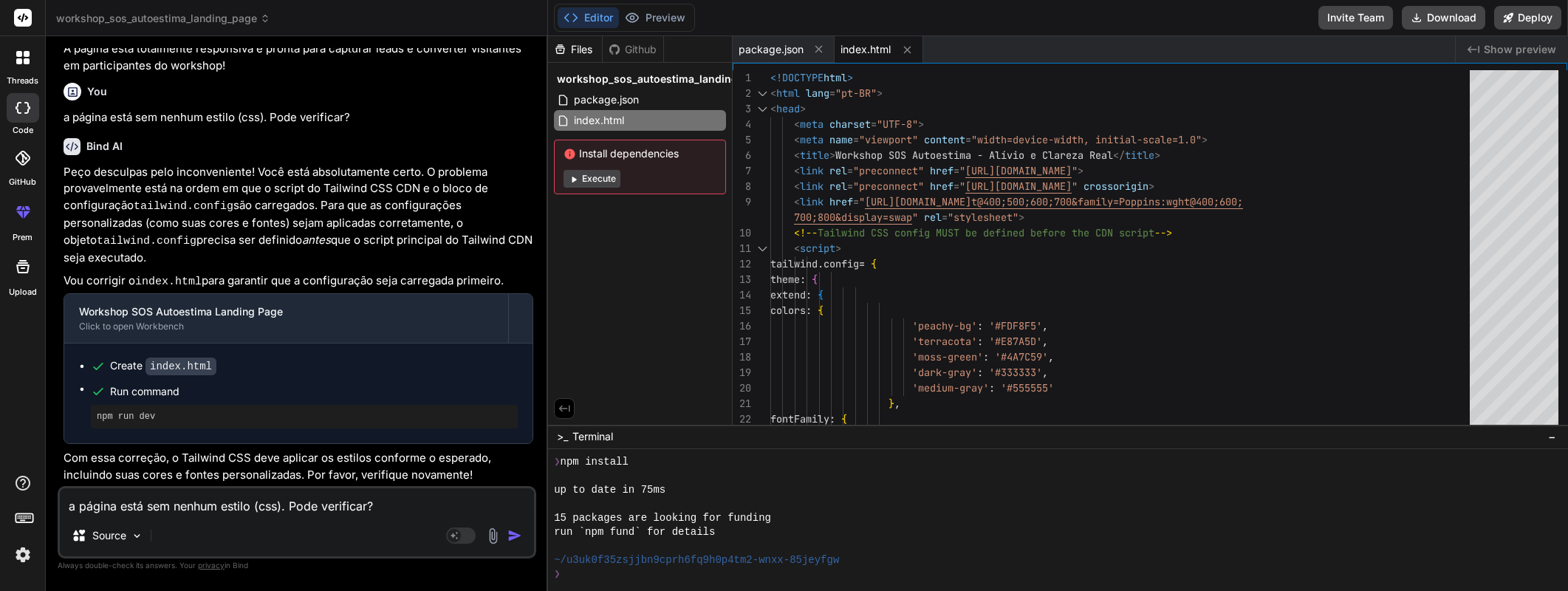
scroll to position [4014, 0]
type textarea "x"
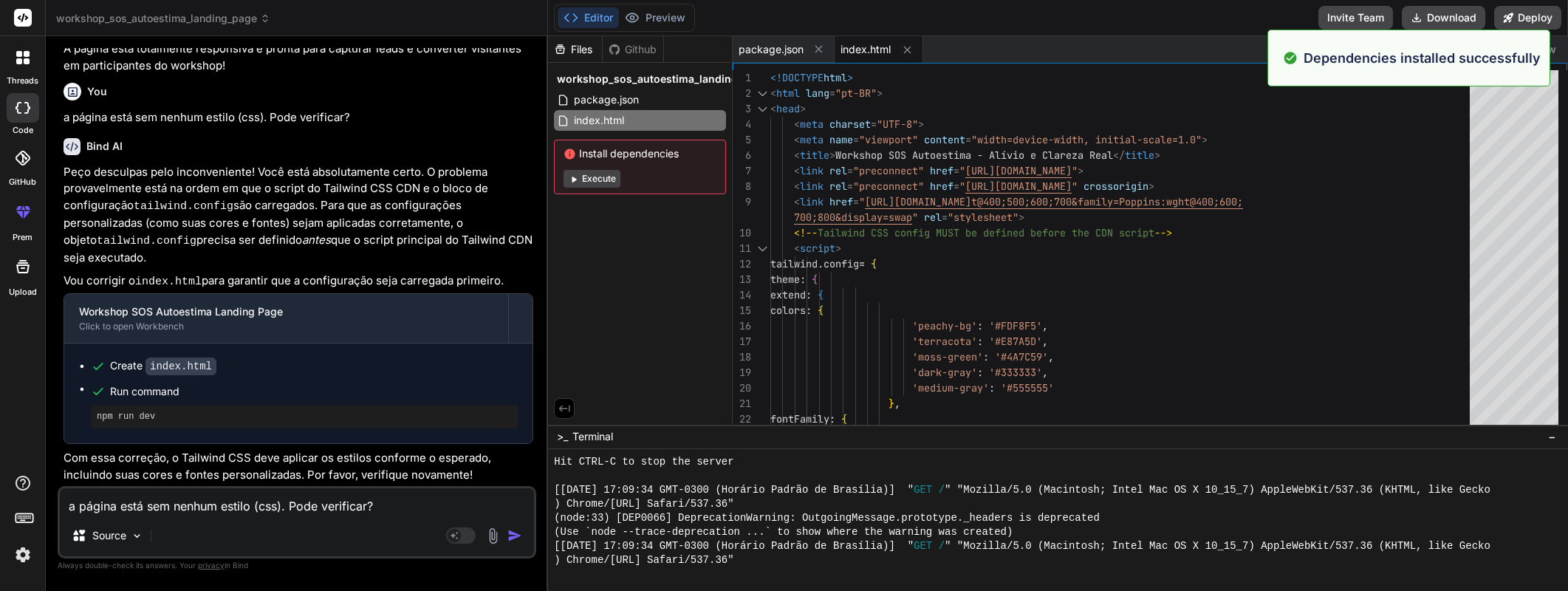
scroll to position [4448, 0]
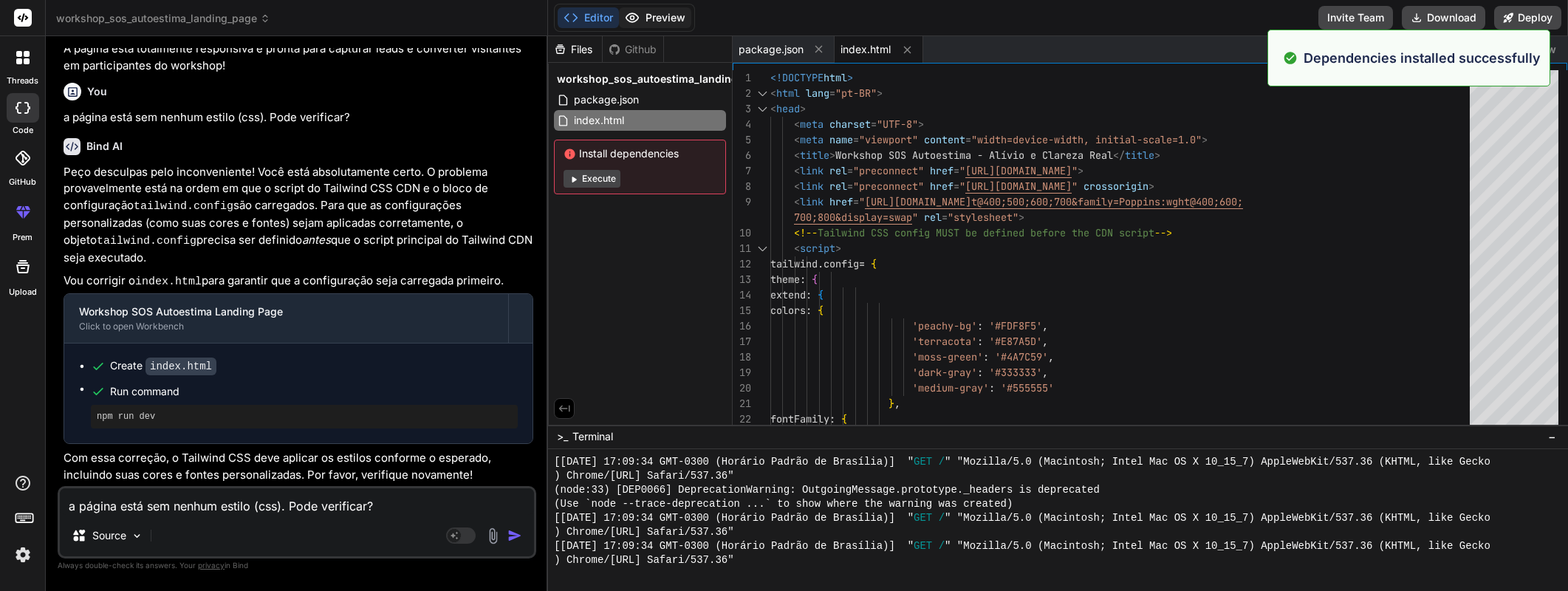
click at [649, 13] on button "Preview" at bounding box center [655, 17] width 72 height 21
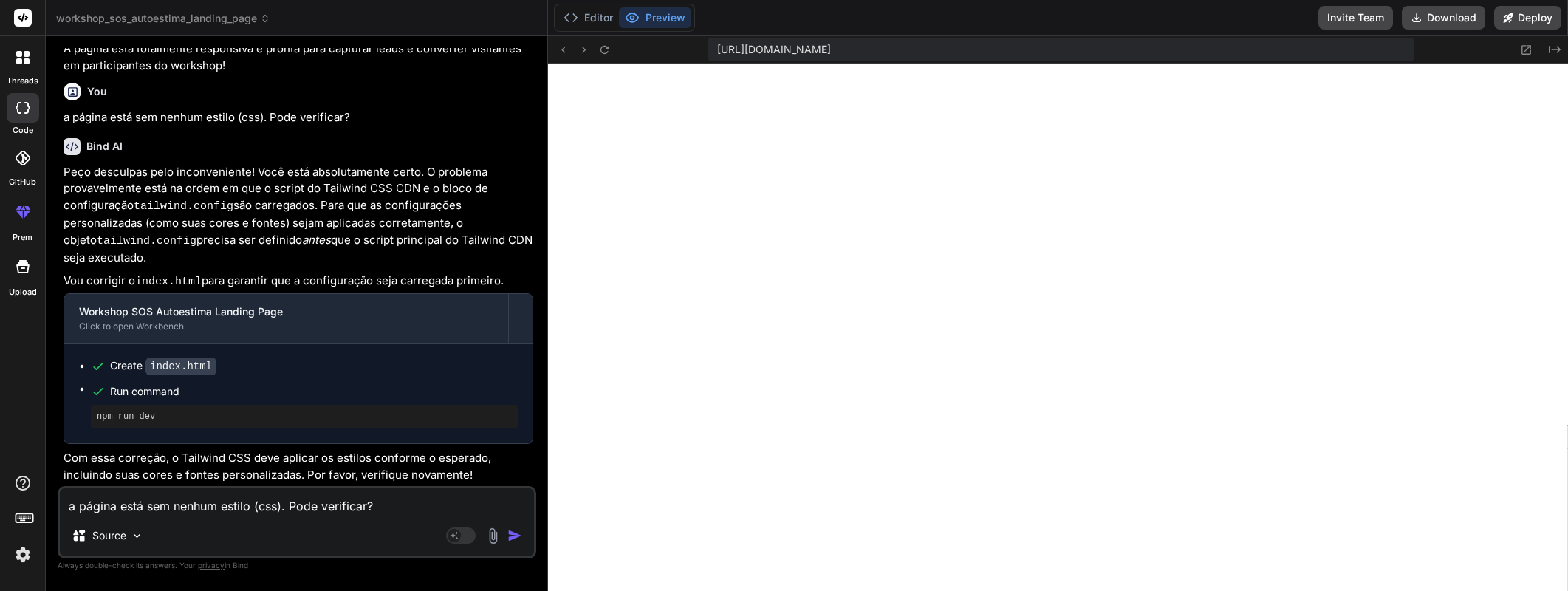
click at [175, 504] on textarea "a página está sem nenhum estilo (css). Pode verificar?" at bounding box center [297, 502] width 474 height 27
type textarea "A"
type textarea "x"
type textarea "Ai"
type textarea "x"
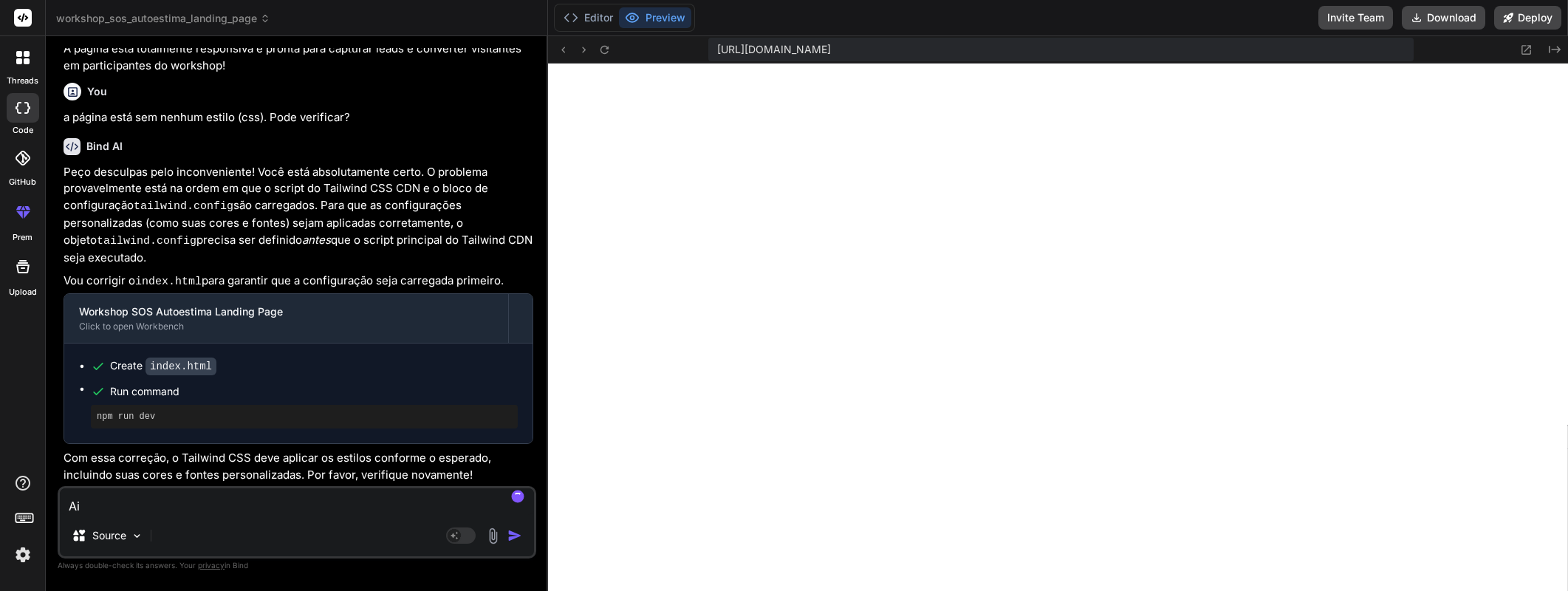
type textarea "Ain"
type textarea "x"
type textarea "Aind"
type textarea "x"
type textarea "Ainda"
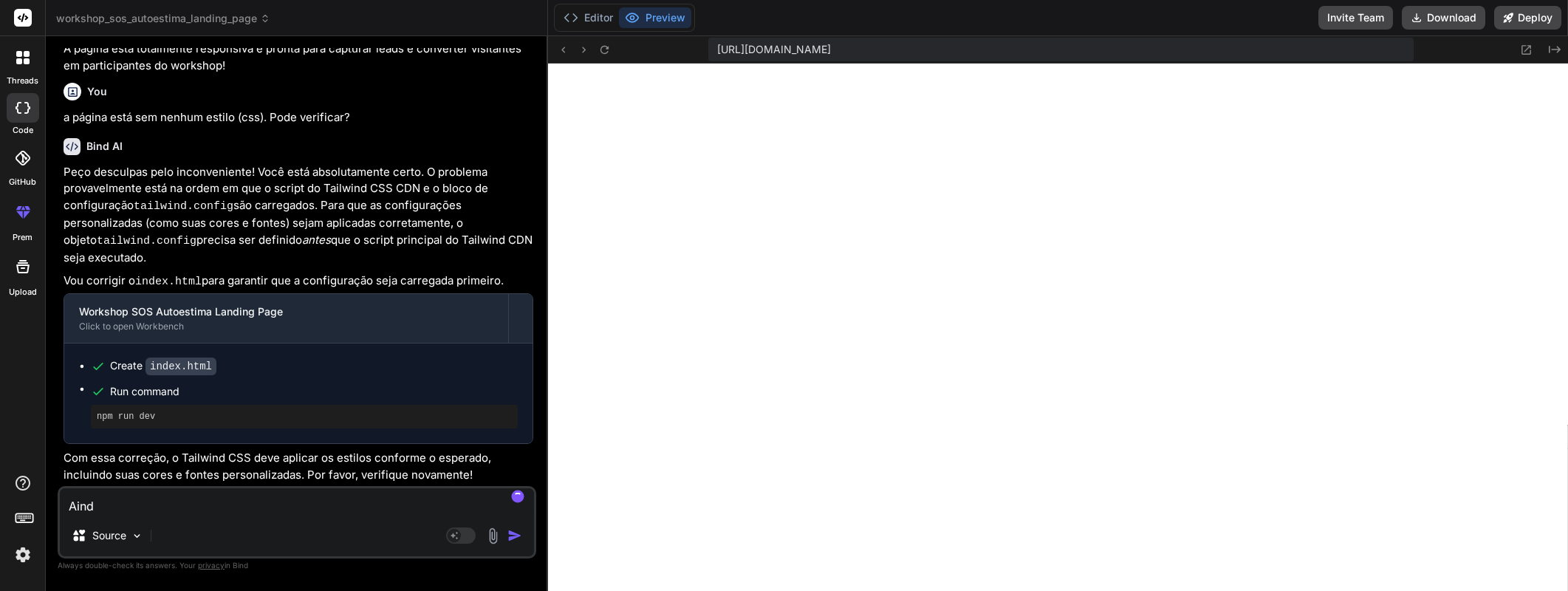
type textarea "x"
type textarea "Ainda"
type textarea "x"
type textarea "Ainda e"
type textarea "x"
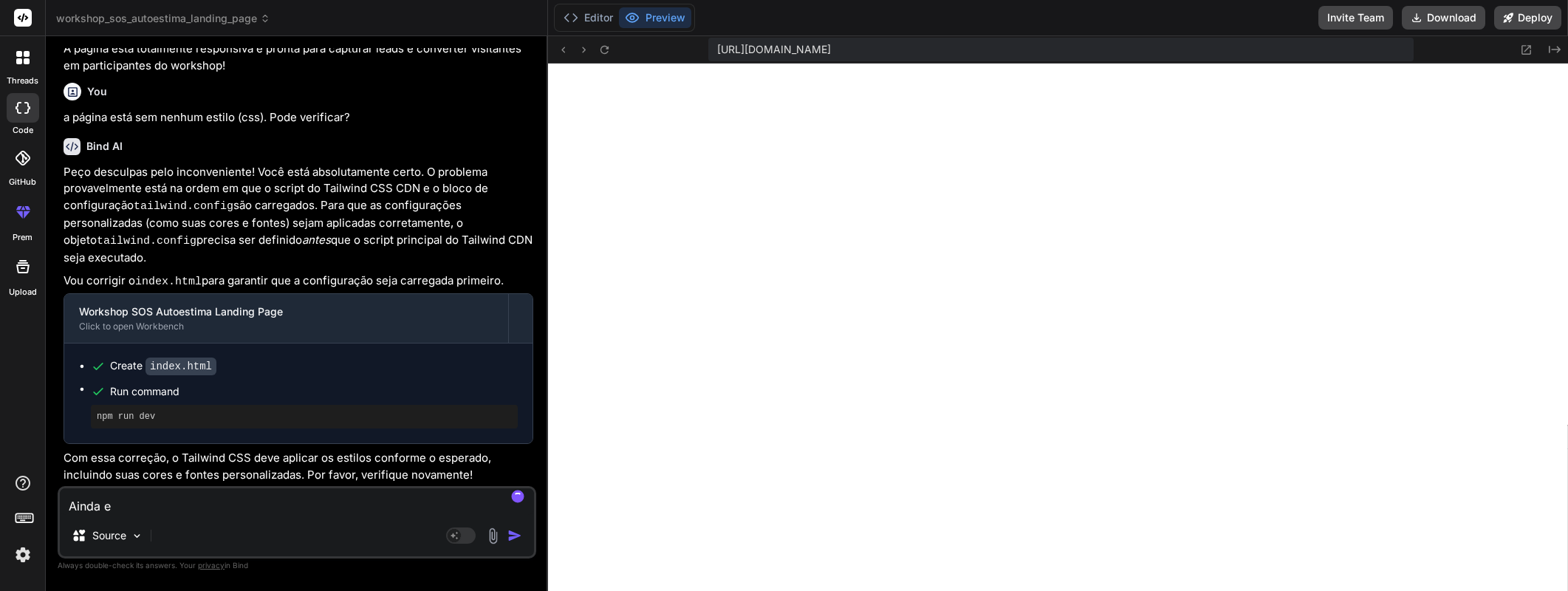
type textarea "Ainda es"
type textarea "x"
type textarea "Ainda est"
type textarea "x"
type textarea "Ainda est'"
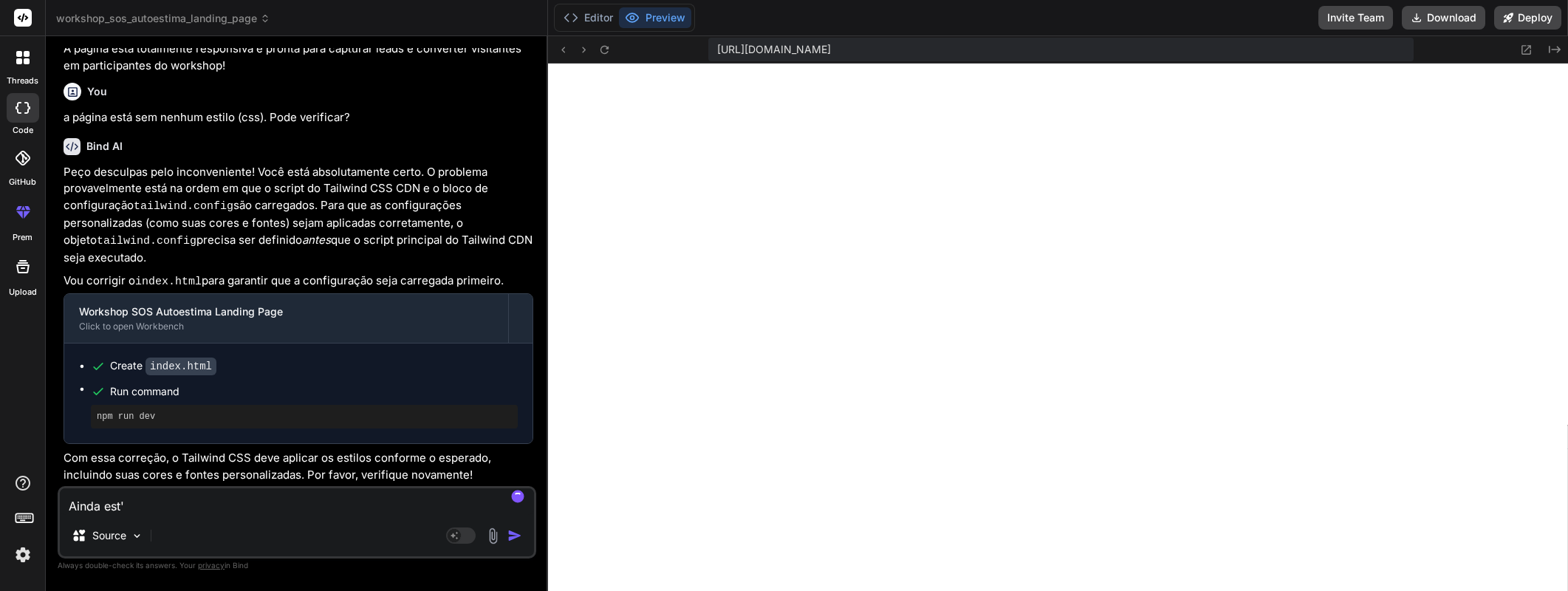
type textarea "x"
type textarea "Ainda está"
type textarea "x"
type textarea "Ainda está"
type textarea "x"
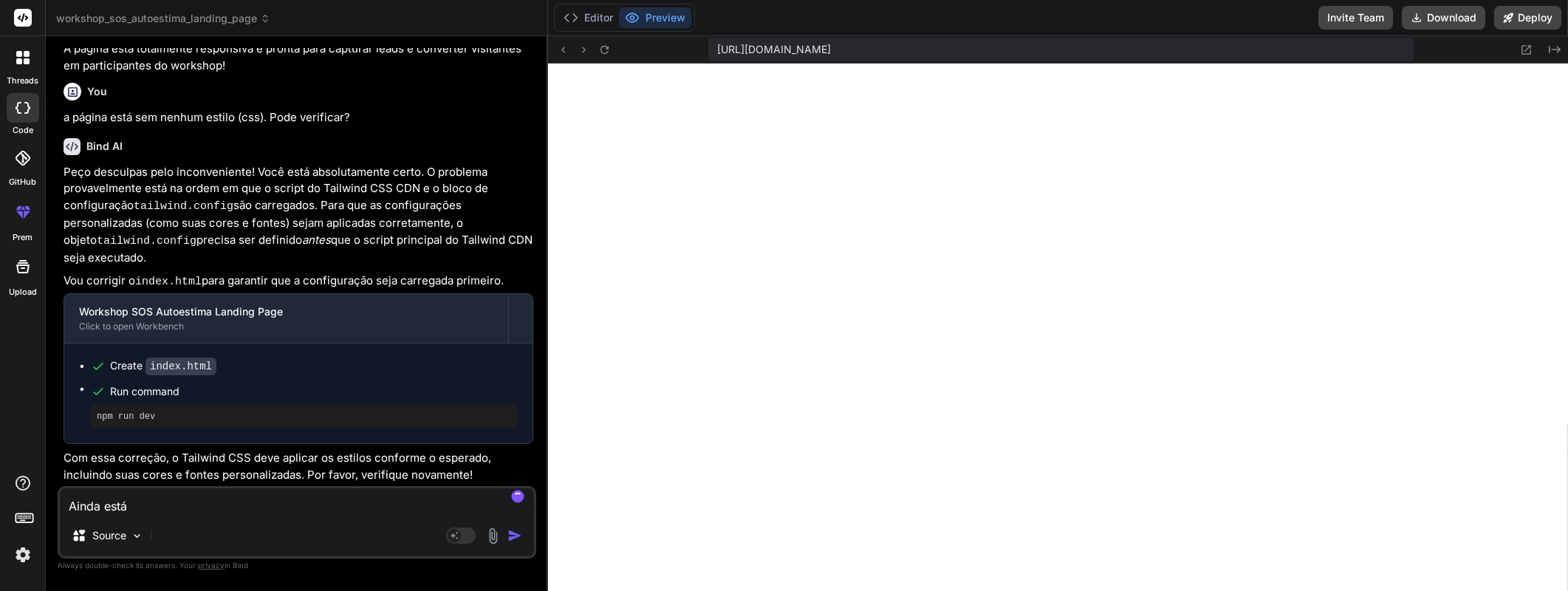
type textarea "Ainda está c"
type textarea "x"
type textarea "Ainda está co"
type textarea "x"
type textarea "Ainda está com"
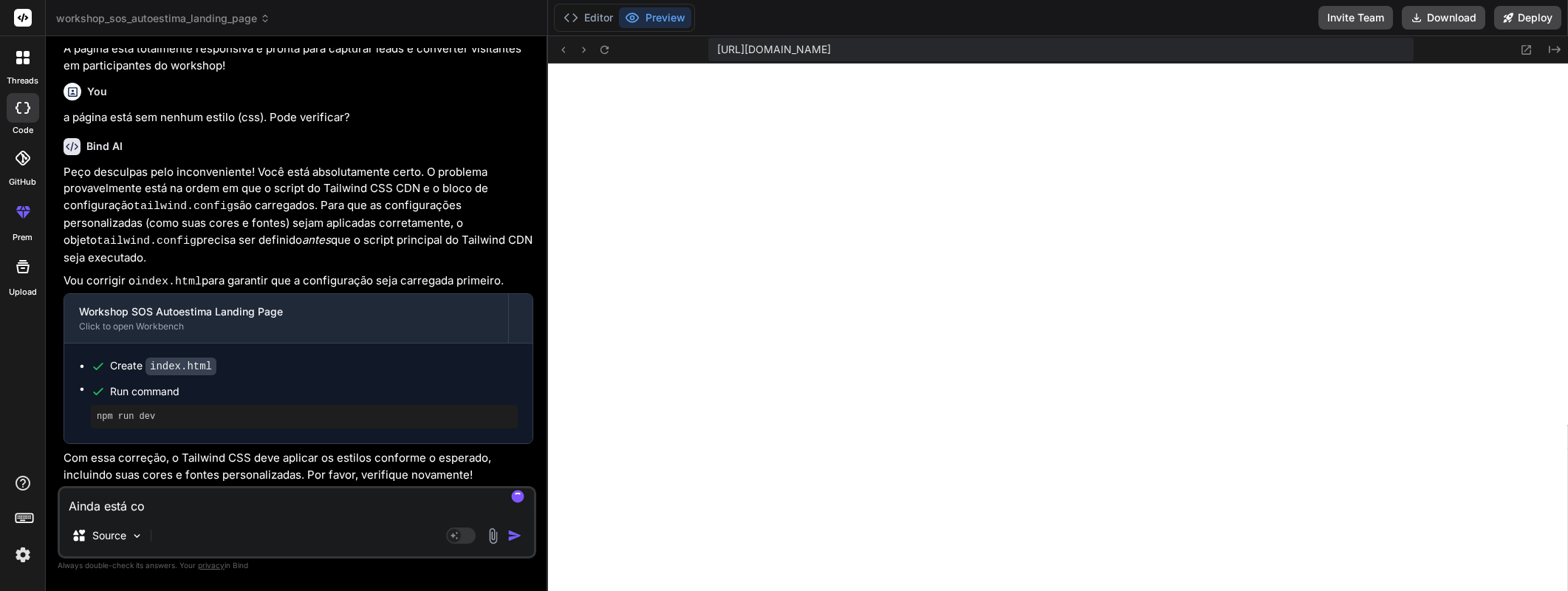
type textarea "x"
type textarea "Ainda está com"
type textarea "x"
type textarea "Ainda está com p"
type textarea "x"
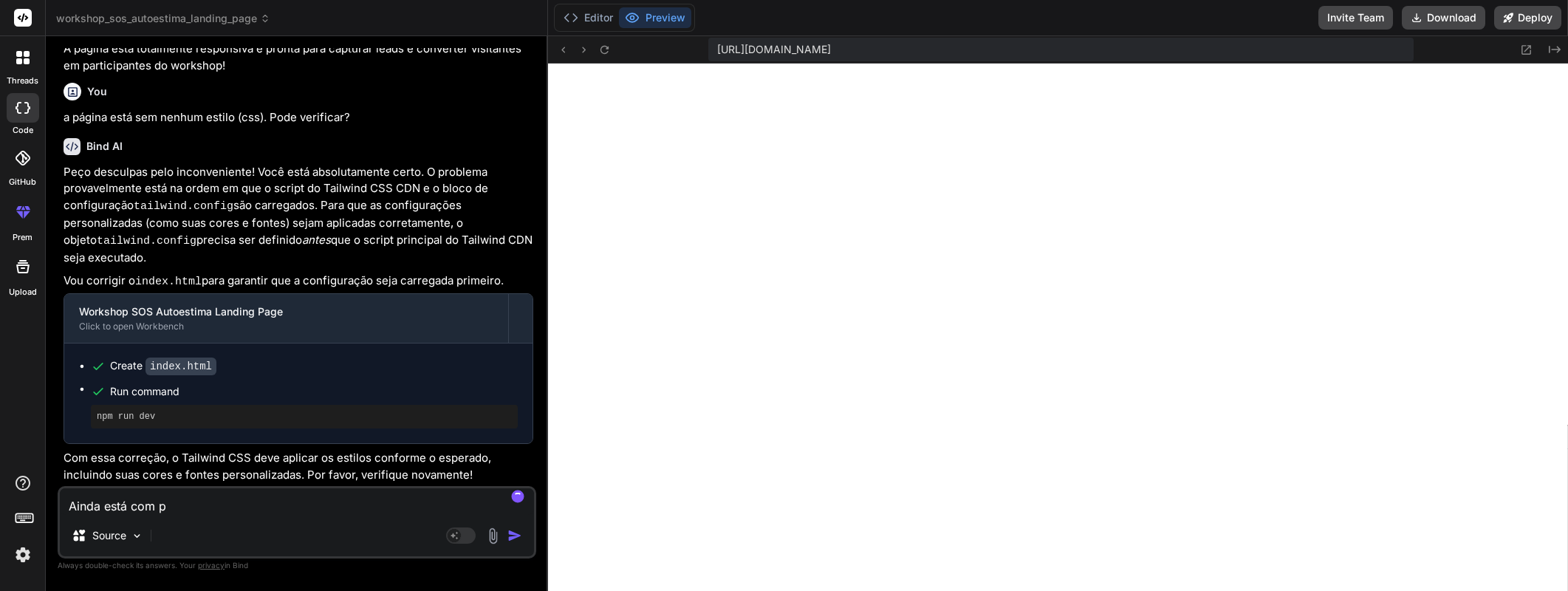
type textarea "Ainda está com pr"
type textarea "x"
type textarea "Ainda está com pro"
type textarea "x"
type textarea "Ainda está com prob"
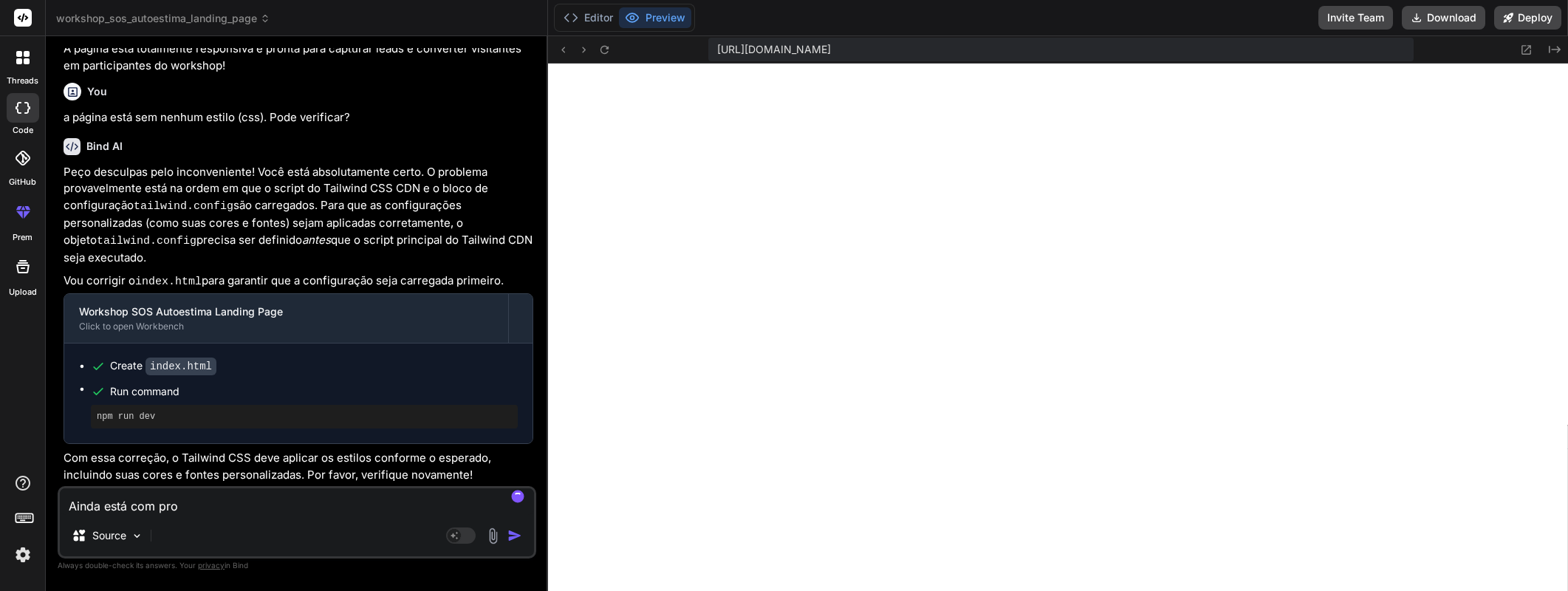
type textarea "x"
type textarea "Ainda está com probl"
type textarea "x"
type textarea "Ainda está com proble"
type textarea "x"
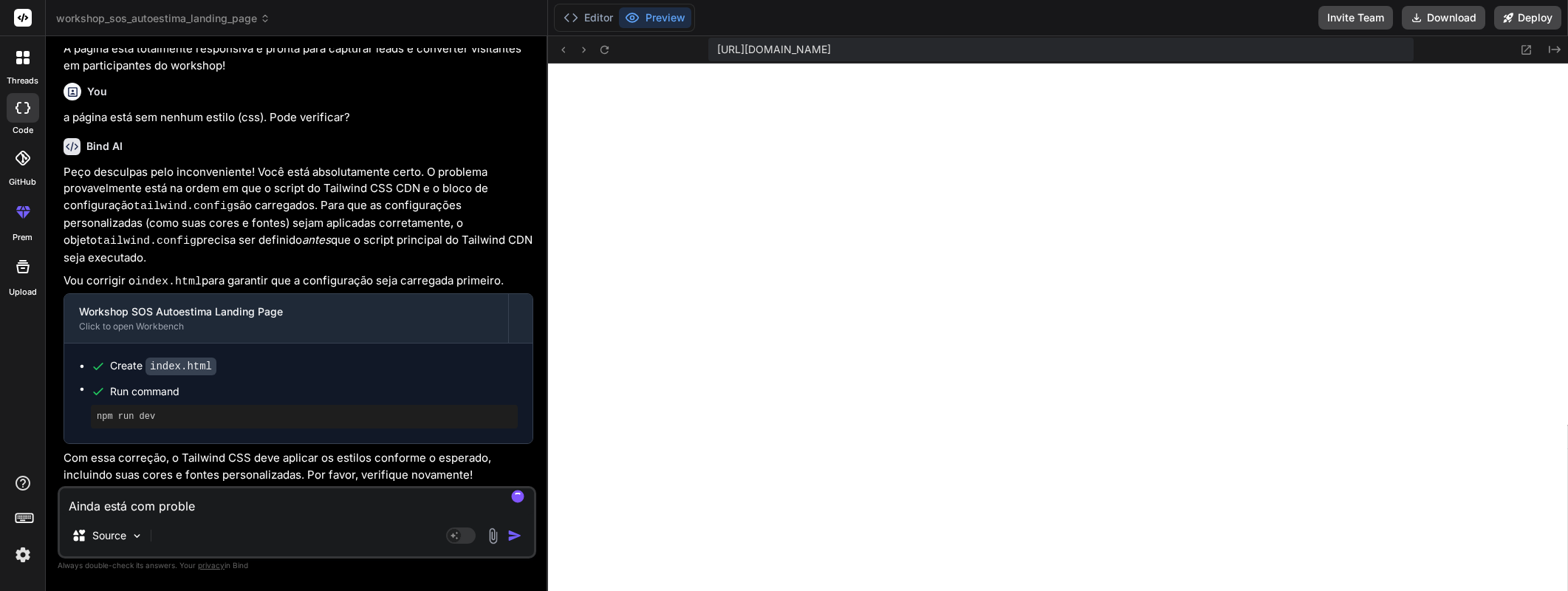
type textarea "Ainda está com problem"
type textarea "x"
type textarea "Ainda está com problema"
type textarea "x"
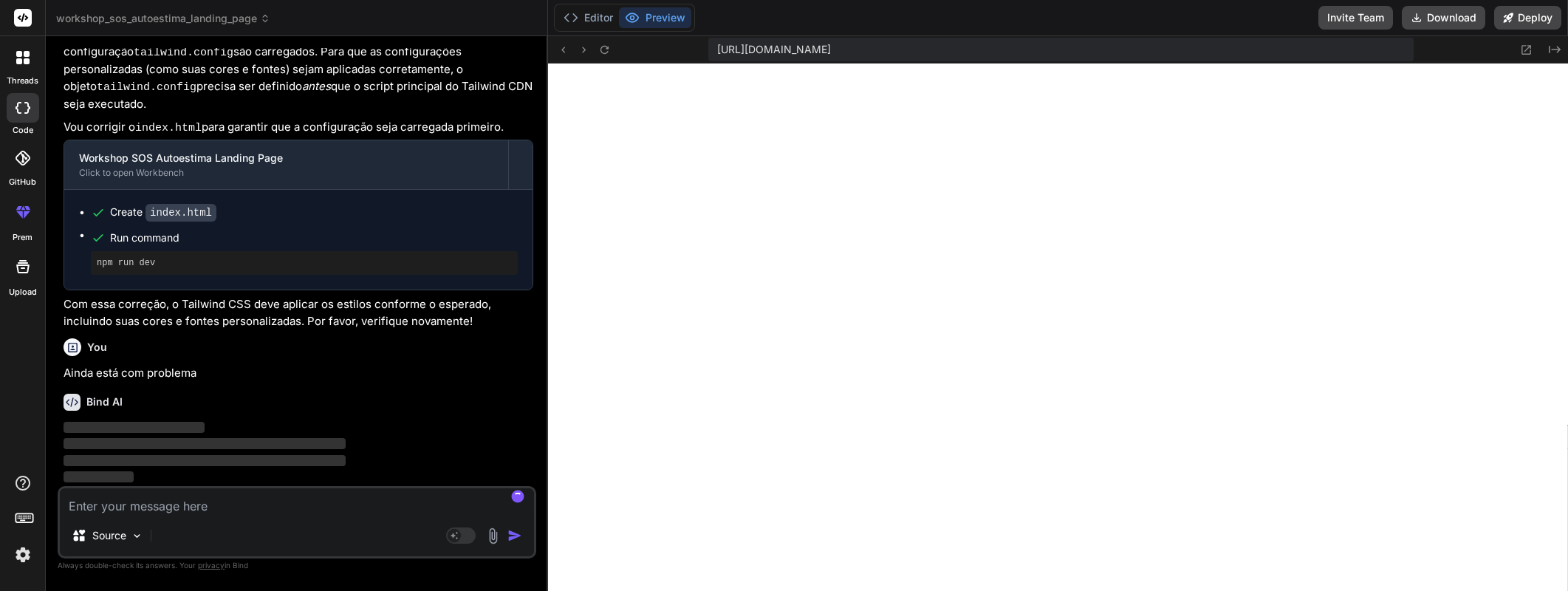
scroll to position [2456, 0]
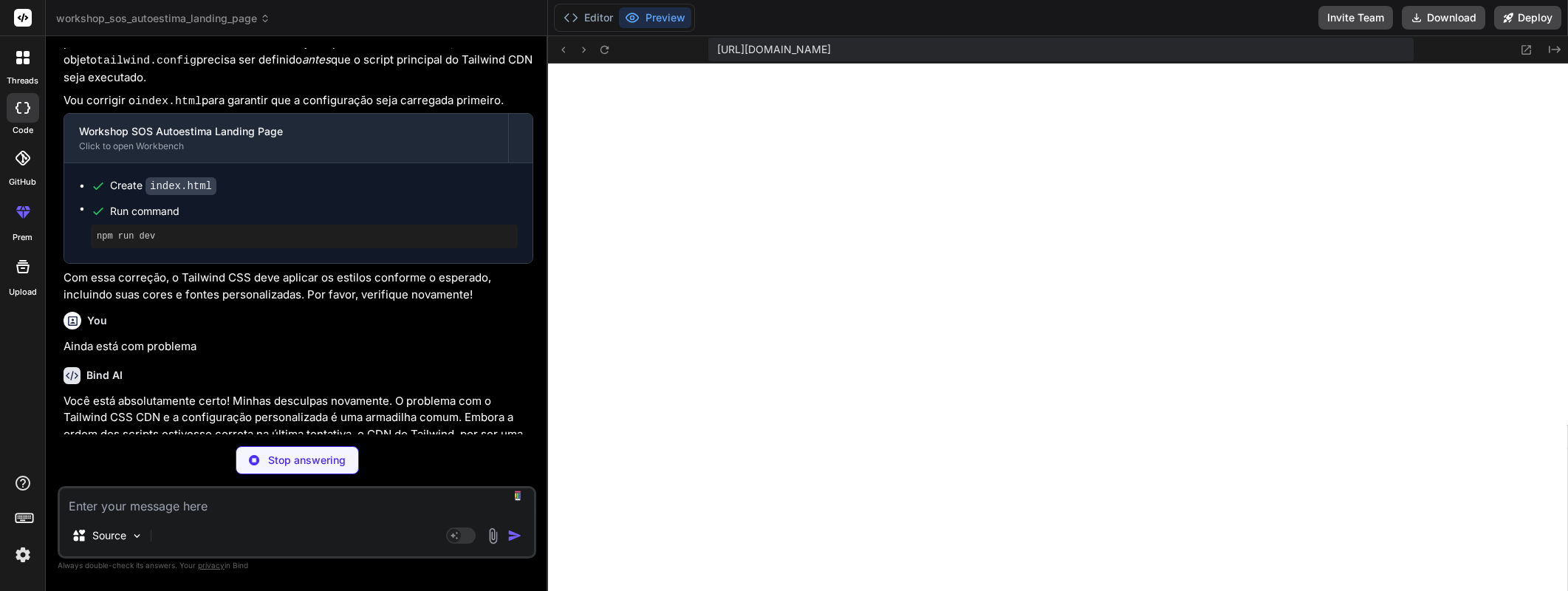
type textarea "x"
type textarea "}, "devDependencies": { "tailwindcss": "^3.4.3", "concurrently": "^8.2.2" } }"
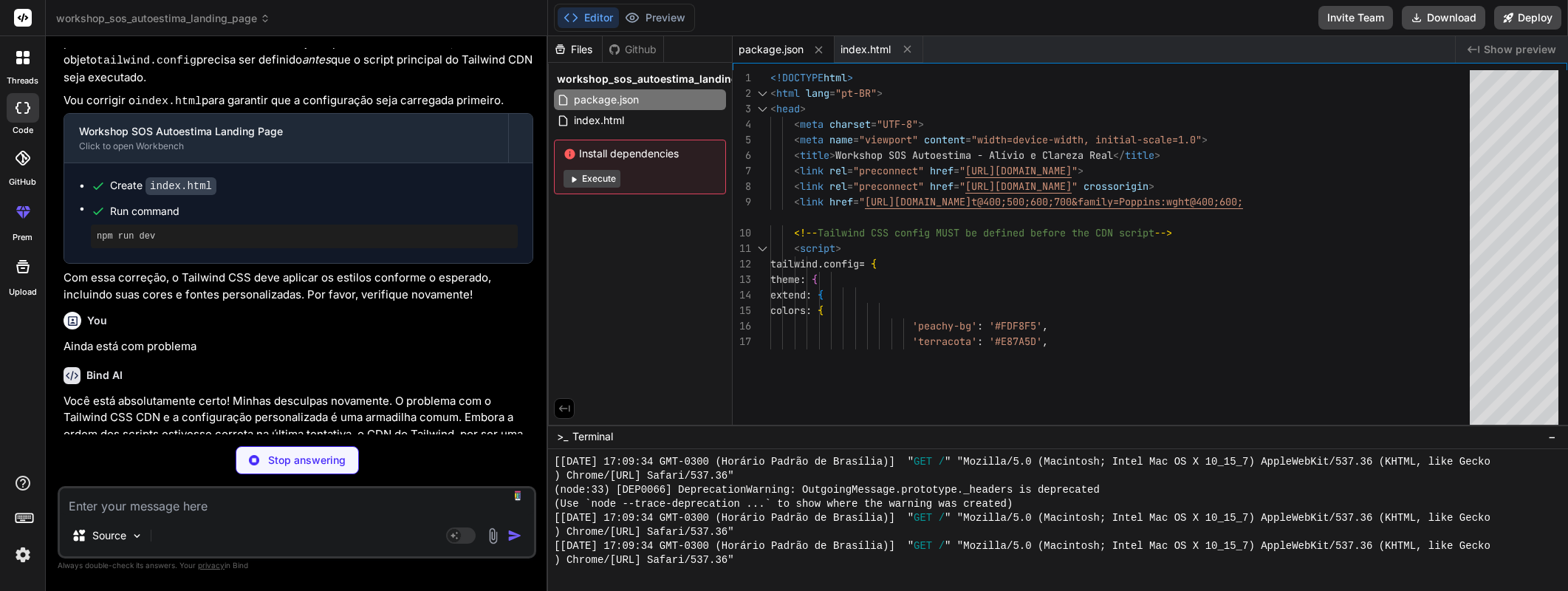
type textarea "x"
type textarea "@tailwind base; @tailwind components; @tailwind utilities;"
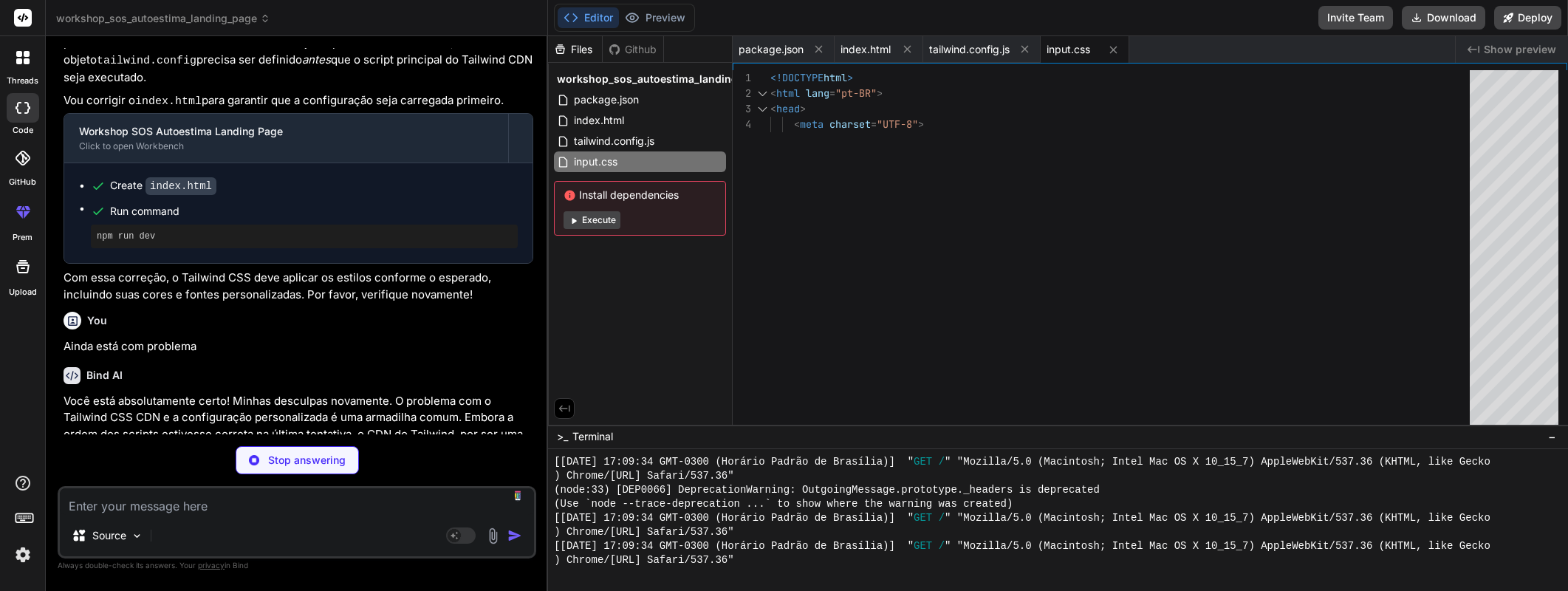
scroll to position [47, 0]
type textarea "x"
type textarea "</body> </html>"
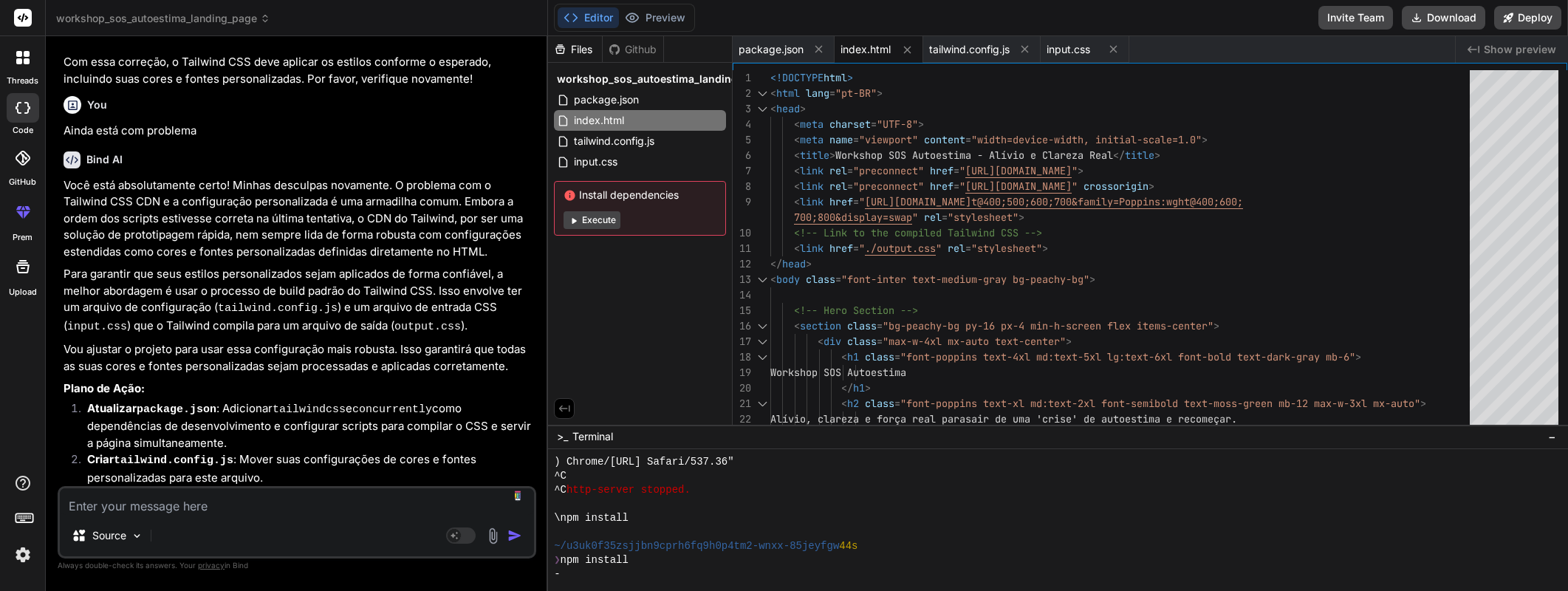
scroll to position [4645, 0]
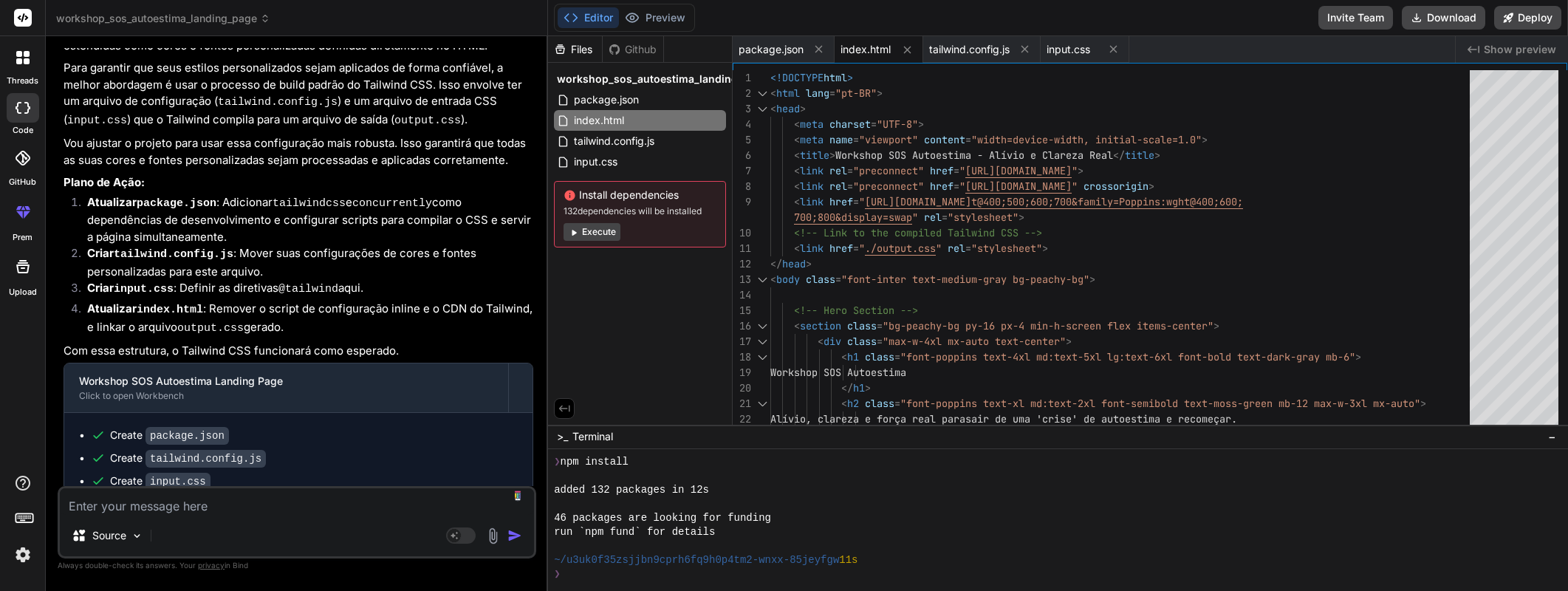
type textarea "x"
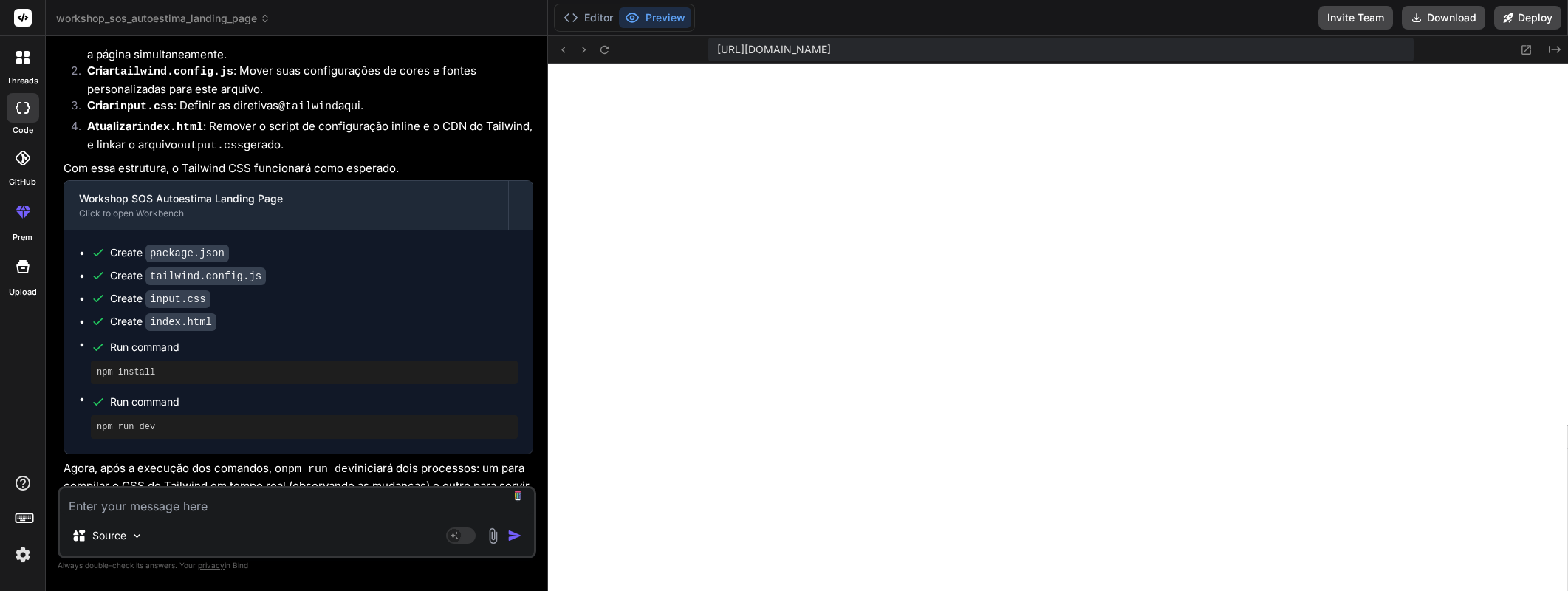
scroll to position [3118, 0]
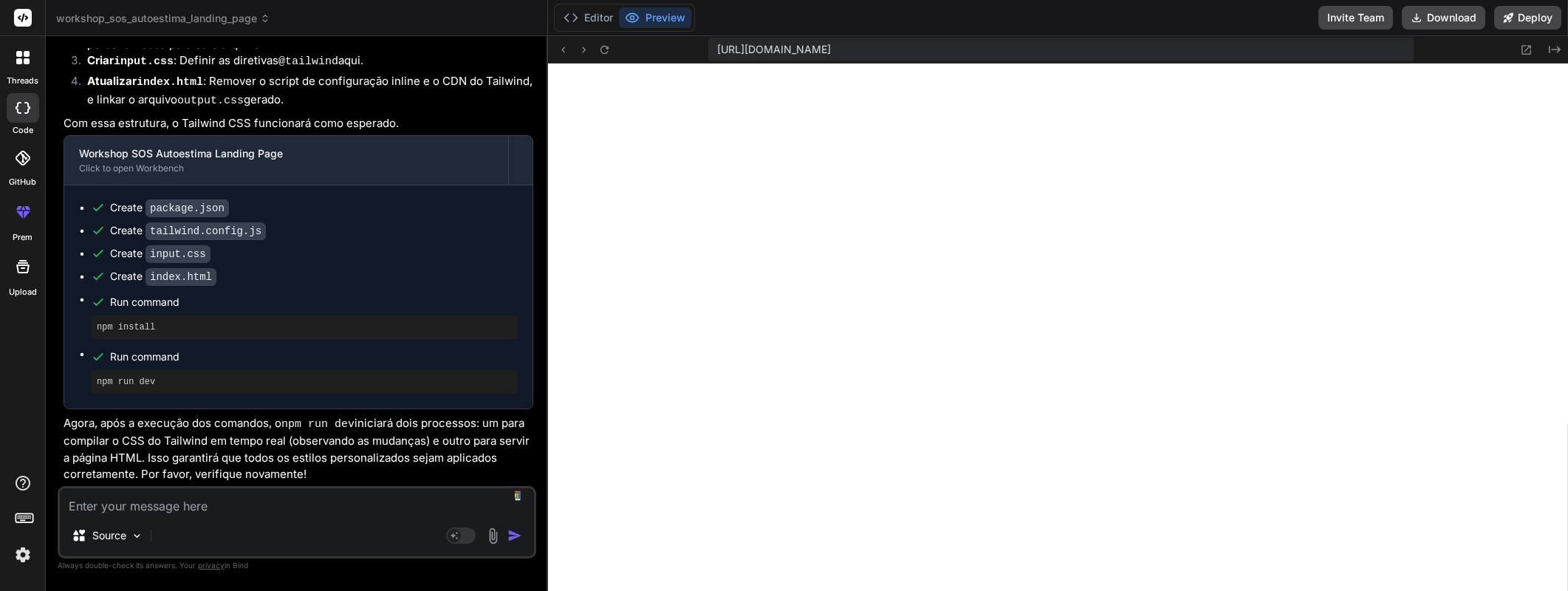
click at [256, 505] on textarea at bounding box center [297, 502] width 474 height 27
click at [604, 52] on icon at bounding box center [604, 49] width 12 height 12
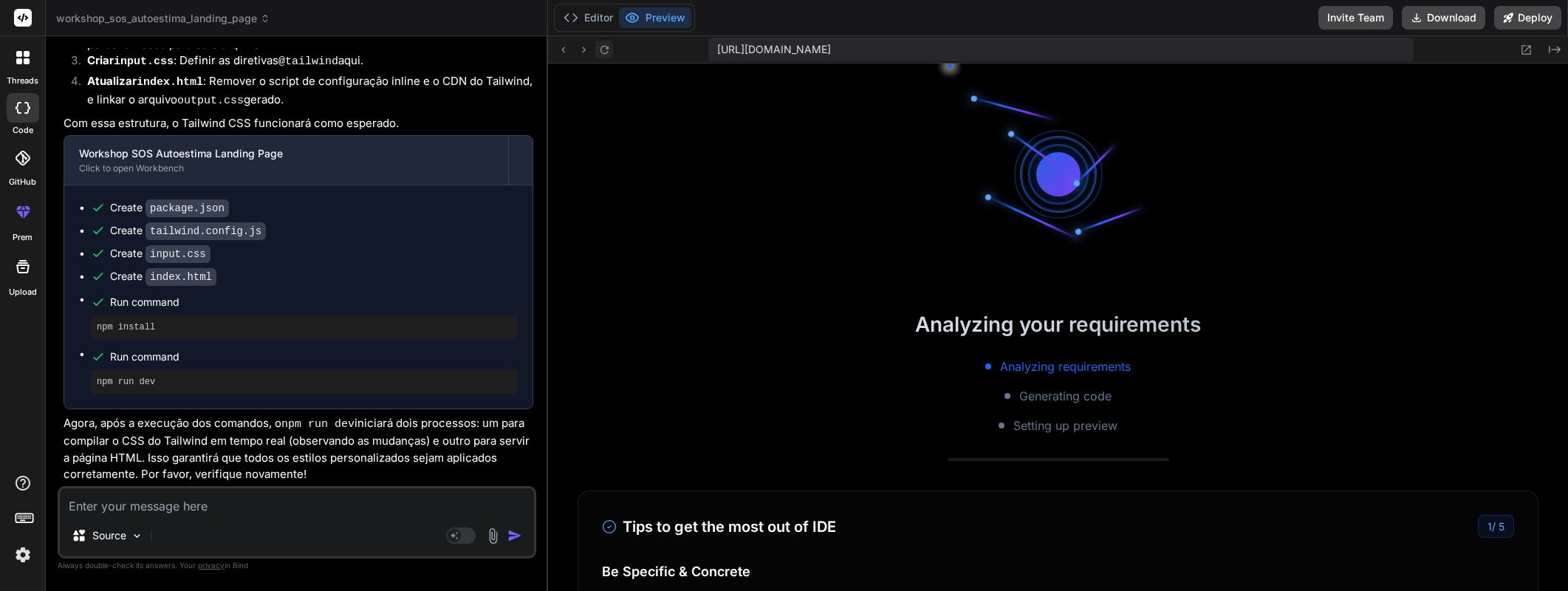
scroll to position [5627, 0]
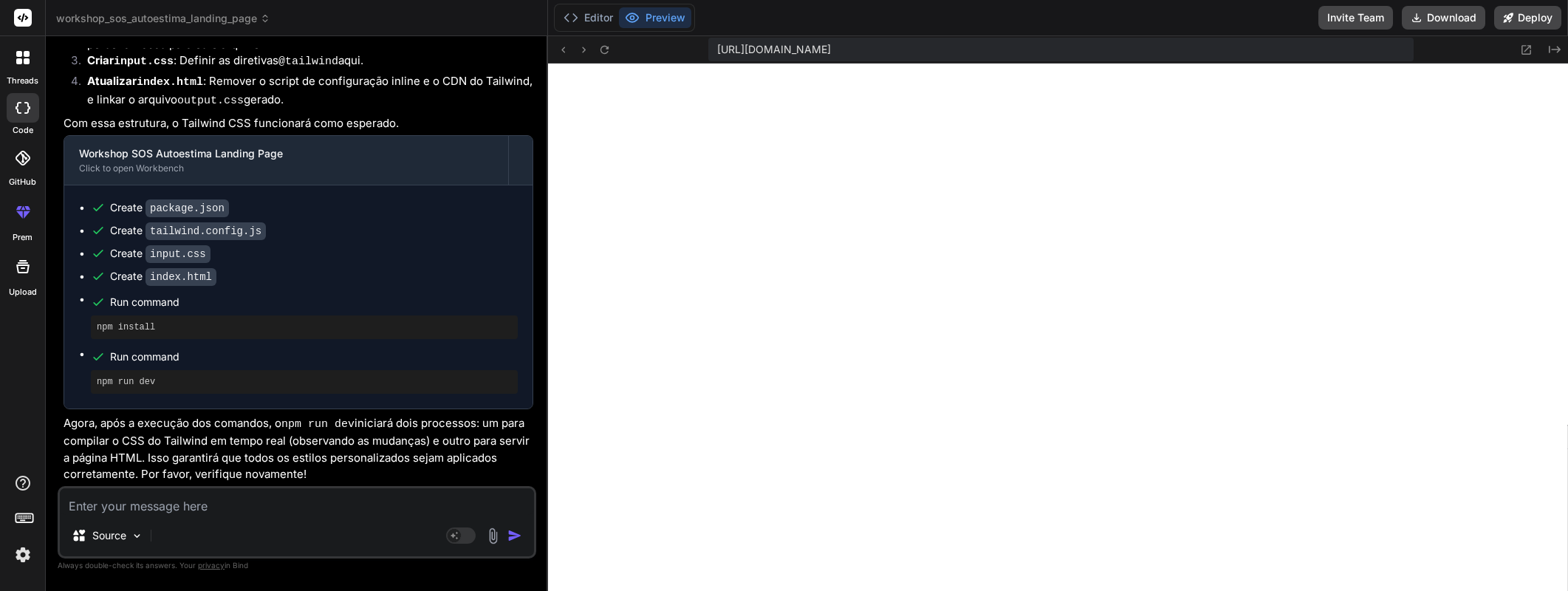
click at [228, 503] on textarea at bounding box center [297, 502] width 474 height 27
type textarea "A"
type textarea "x"
type textarea "Ag"
type textarea "x"
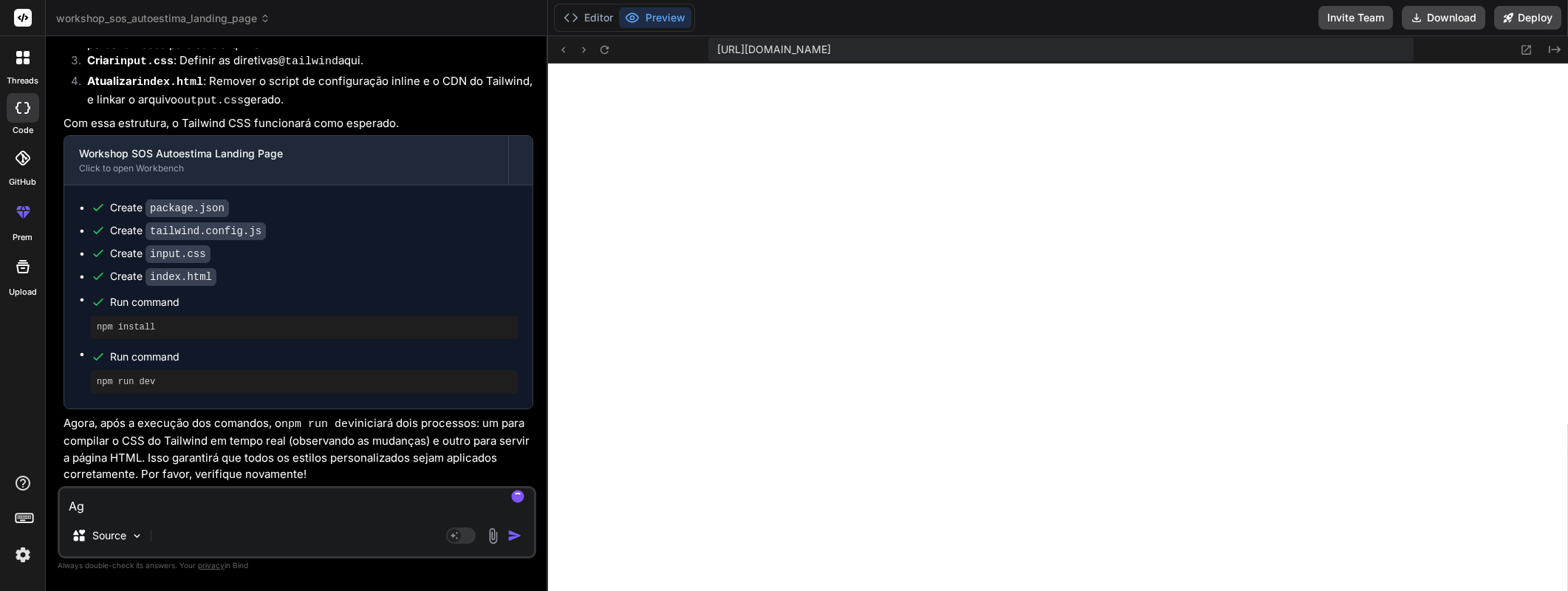
type textarea "Ago"
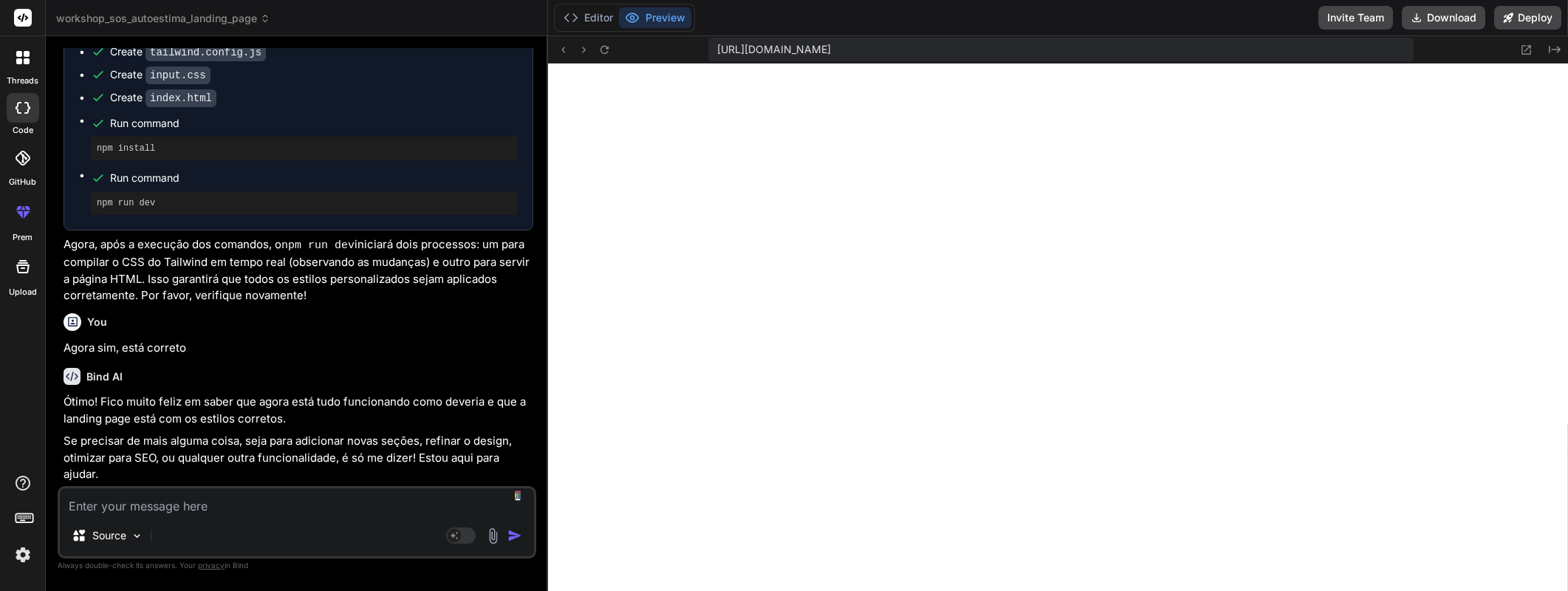
scroll to position [3297, 0]
click at [1531, 21] on button "Deploy" at bounding box center [1527, 17] width 67 height 23
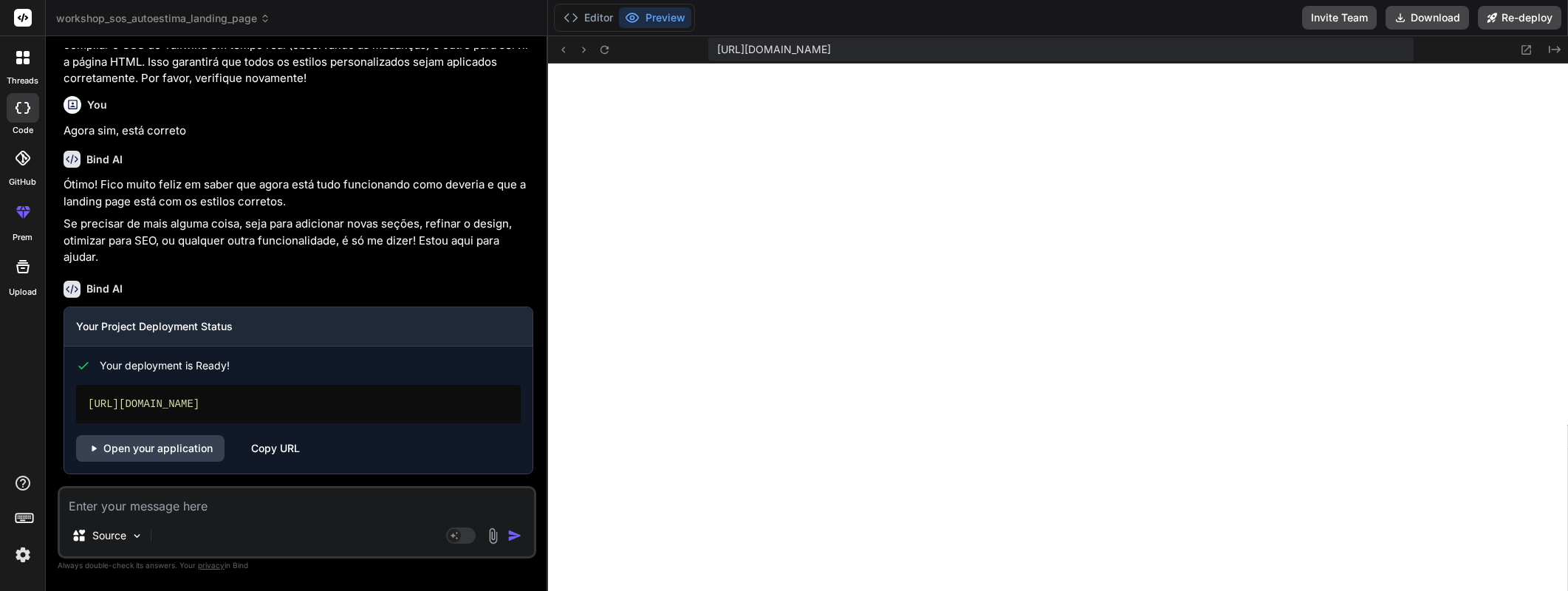
scroll to position [3514, 0]
click at [373, 402] on div "[URL][DOMAIN_NAME]" at bounding box center [298, 404] width 444 height 38
click at [179, 451] on link "Open your application" at bounding box center [150, 449] width 148 height 27
click at [279, 455] on div "Copy URL" at bounding box center [275, 449] width 49 height 27
click at [217, 508] on textarea at bounding box center [297, 502] width 474 height 27
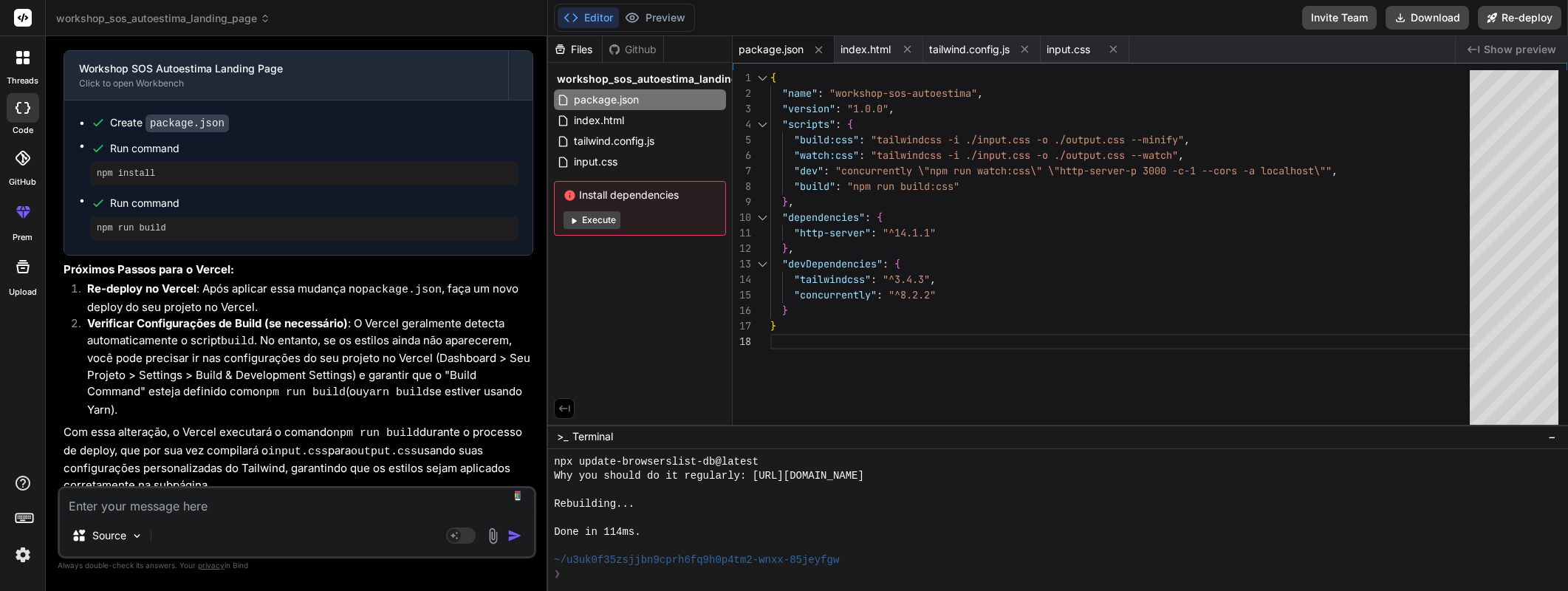
scroll to position [4296, 0]
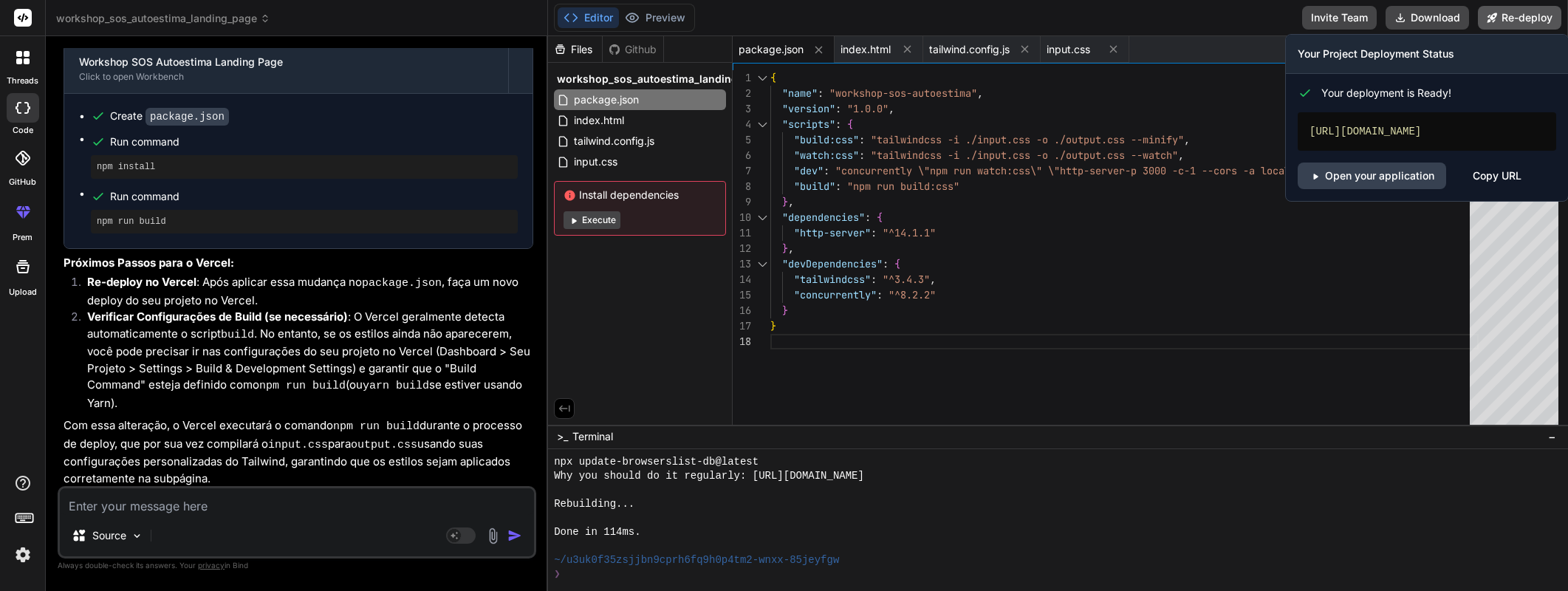
click at [1522, 12] on button "Re-deploy" at bounding box center [1520, 17] width 83 height 23
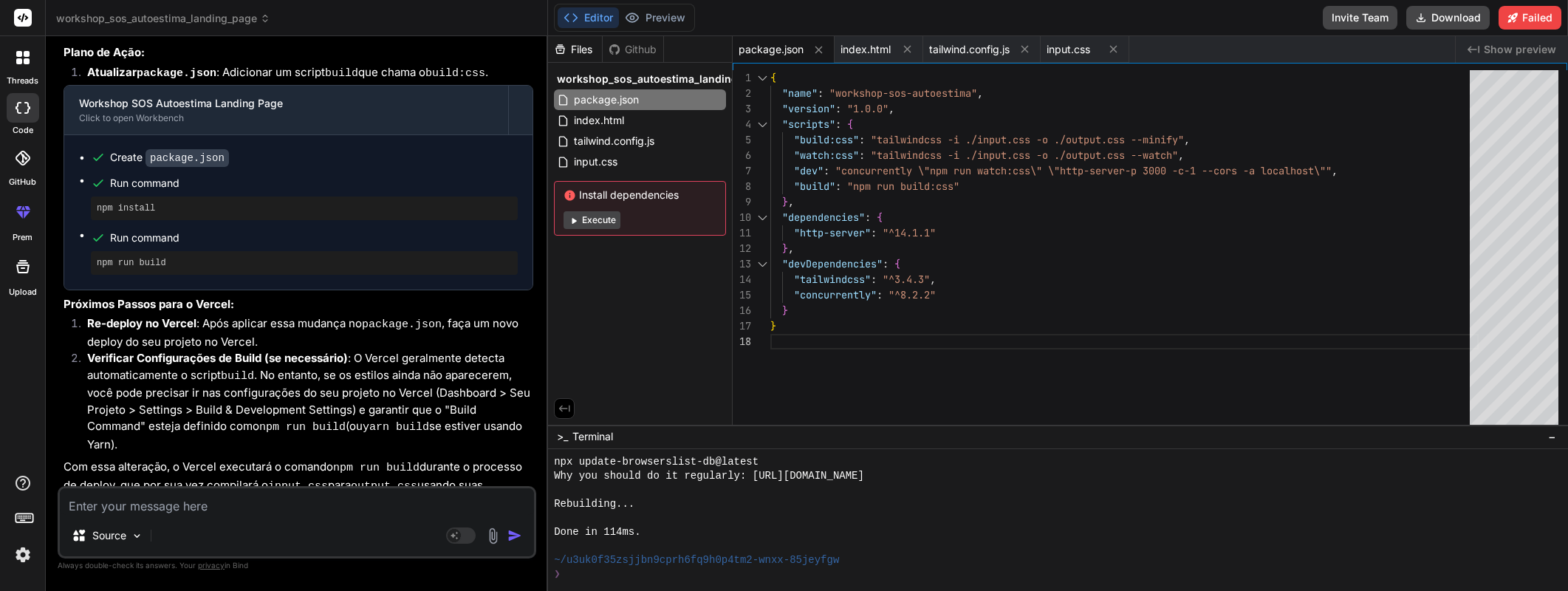
scroll to position [4249, 0]
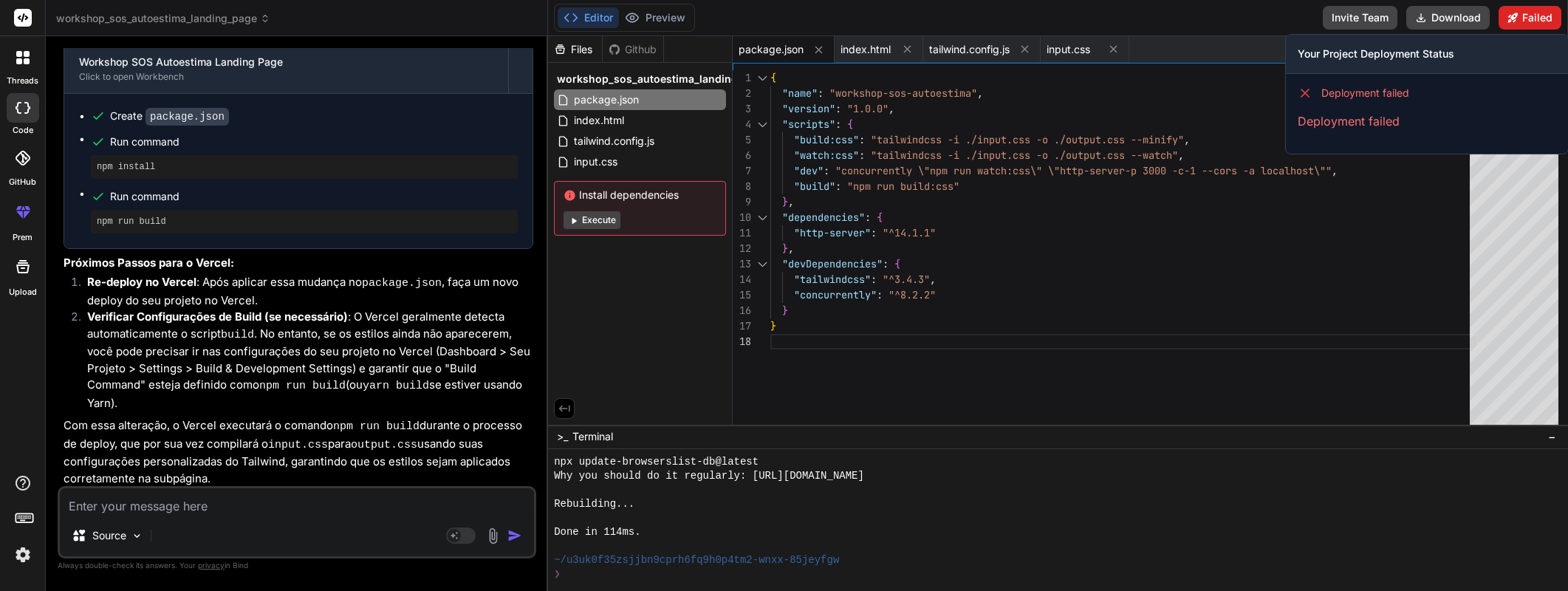
click at [1541, 17] on button "Failed" at bounding box center [1529, 17] width 62 height 23
click at [1536, 17] on button "Failed" at bounding box center [1529, 17] width 62 height 23
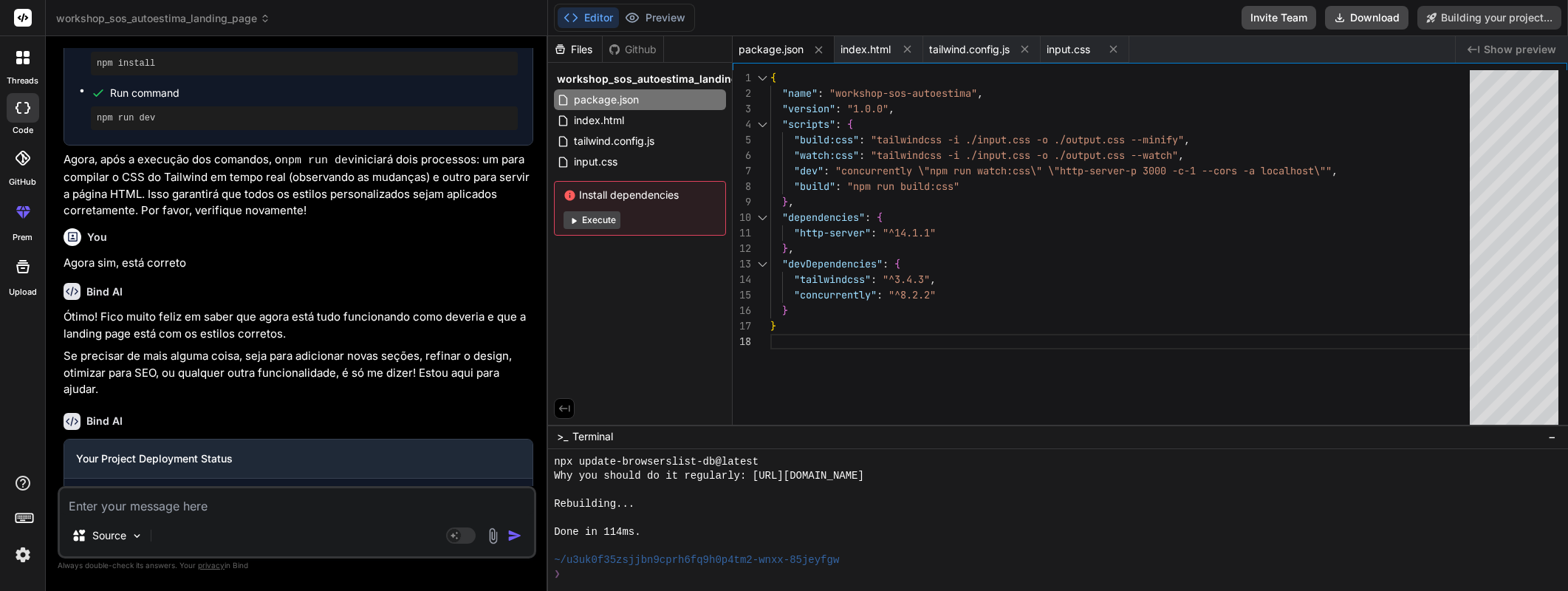
scroll to position [3357, 0]
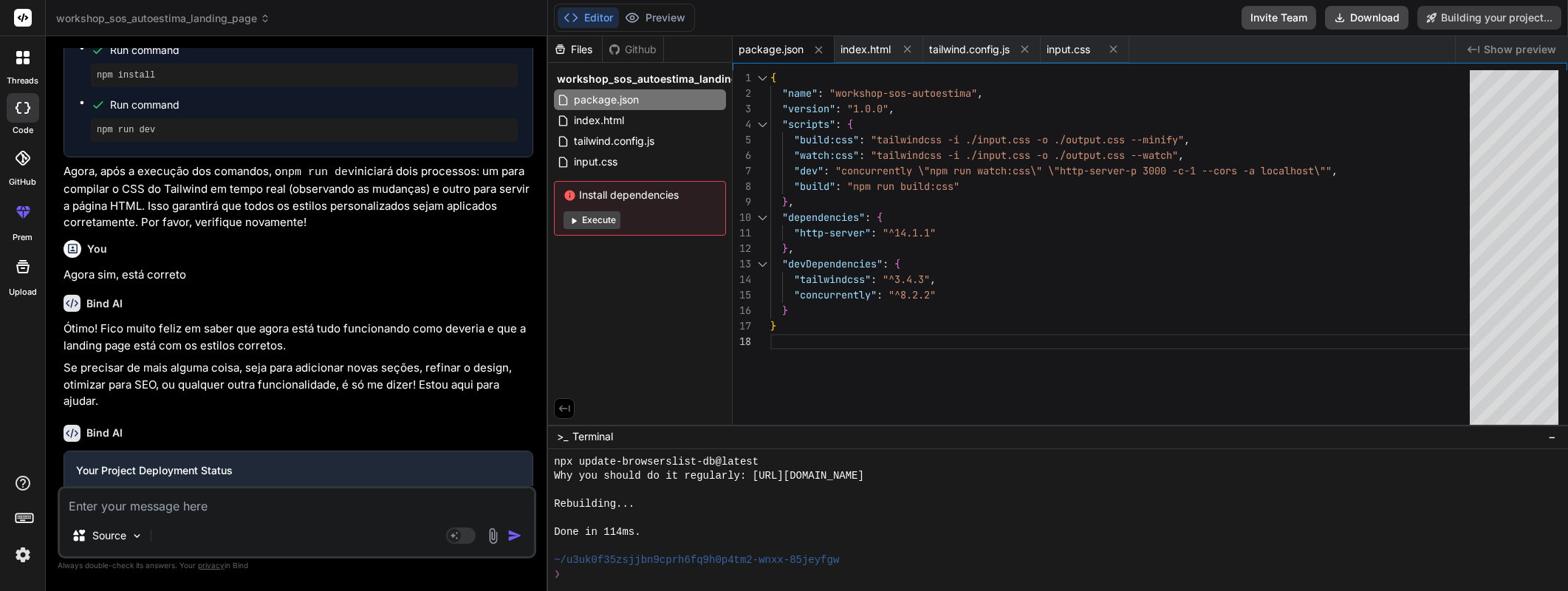
click at [608, 223] on button "Execute" at bounding box center [592, 220] width 57 height 17
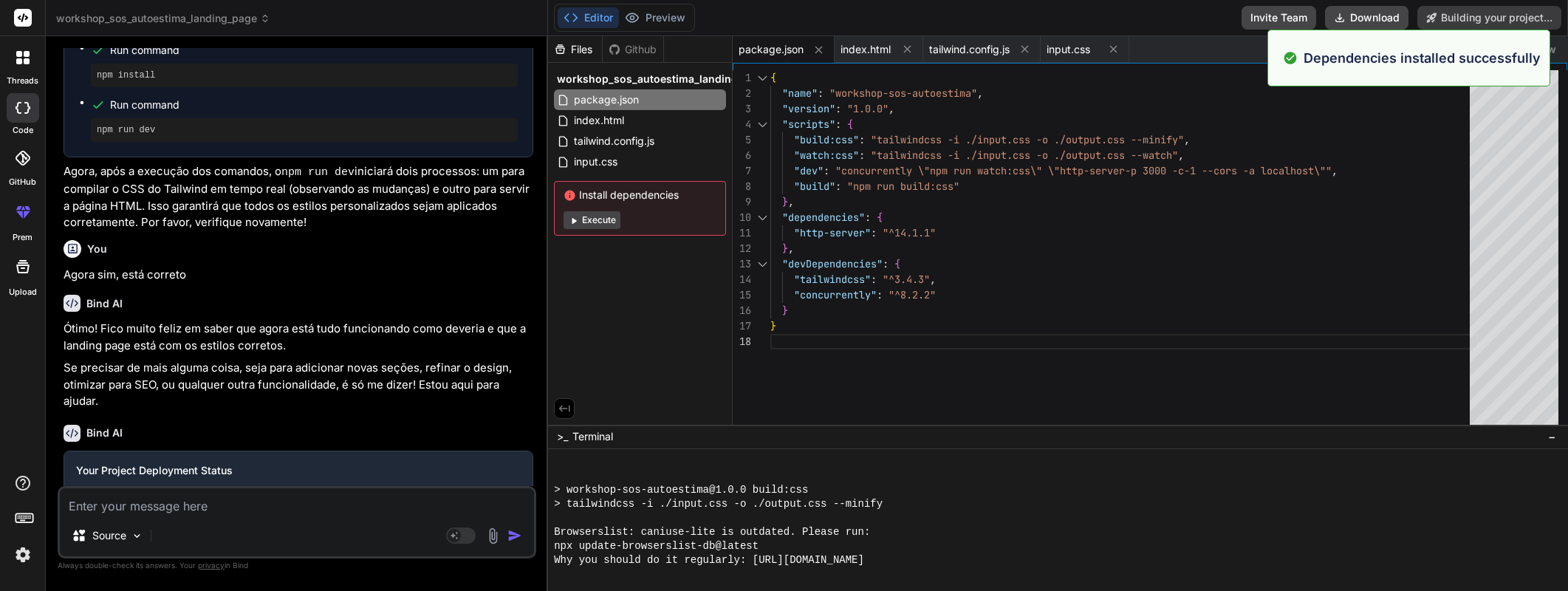
scroll to position [6666, 0]
